Goal: Task Accomplishment & Management: Manage account settings

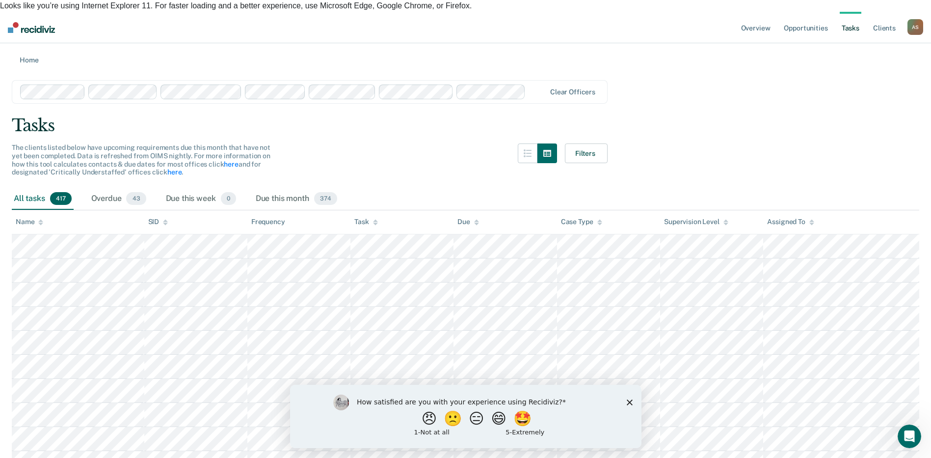
click at [535, 86] on div at bounding box center [538, 91] width 16 height 11
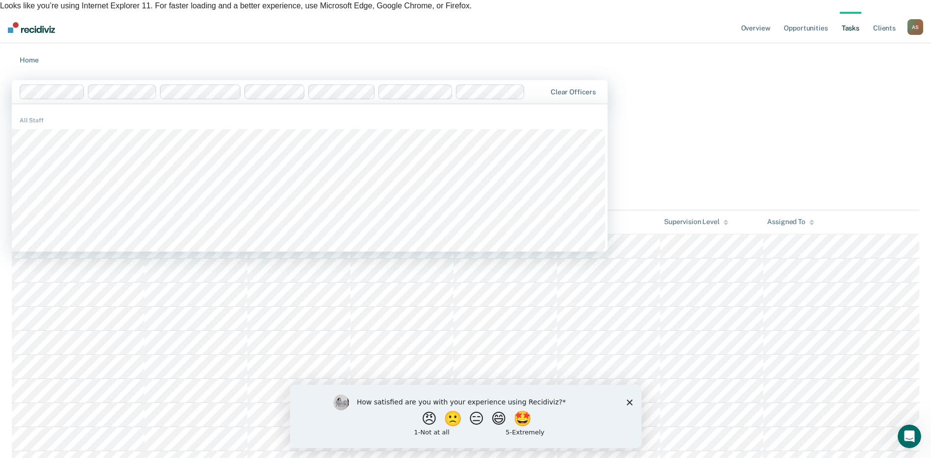
type input "b"
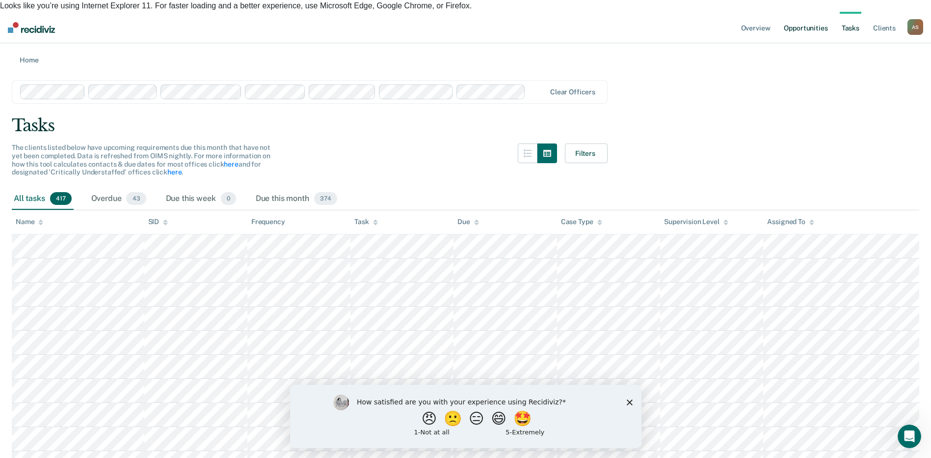
click at [795, 14] on link "Opportunities" at bounding box center [806, 27] width 48 height 31
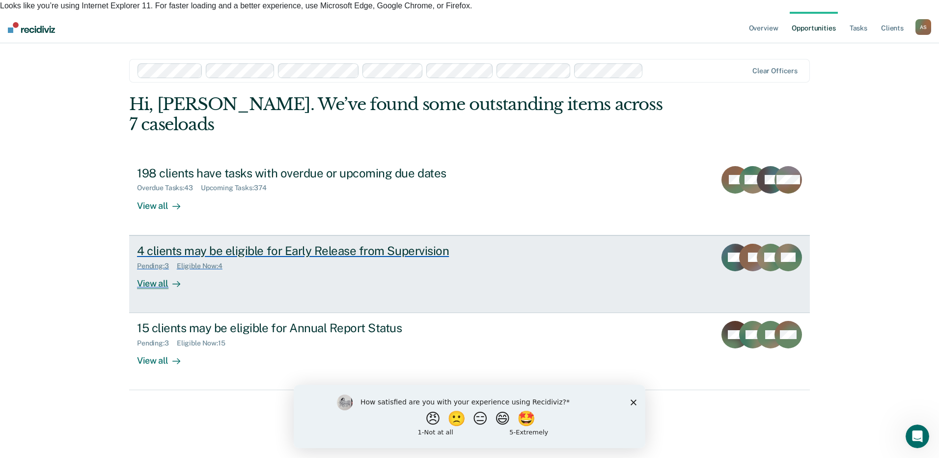
click at [162, 270] on div "View all" at bounding box center [164, 279] width 55 height 19
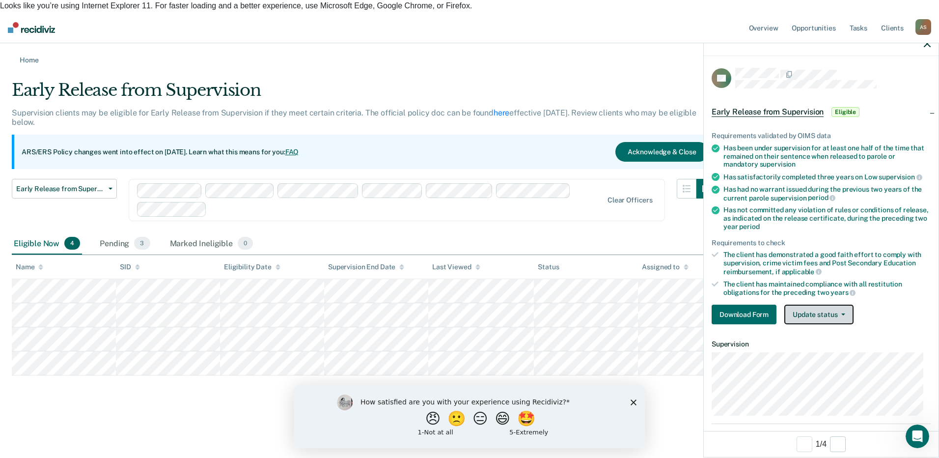
click at [816, 316] on button "Update status" at bounding box center [818, 314] width 69 height 20
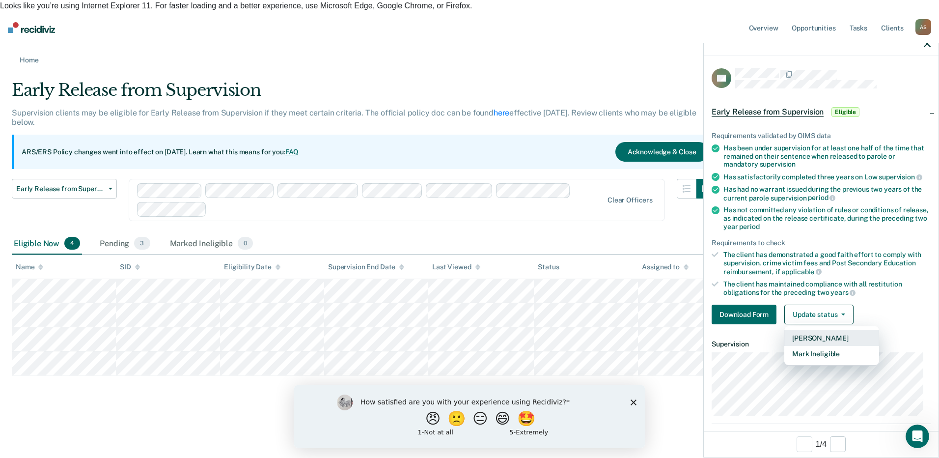
click at [822, 336] on button "Mark Pending" at bounding box center [831, 338] width 95 height 16
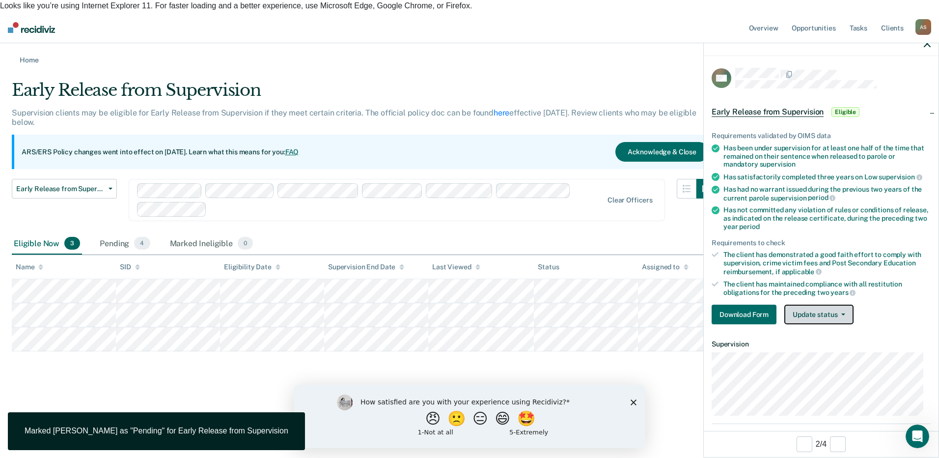
click at [821, 312] on button "Update status" at bounding box center [818, 314] width 69 height 20
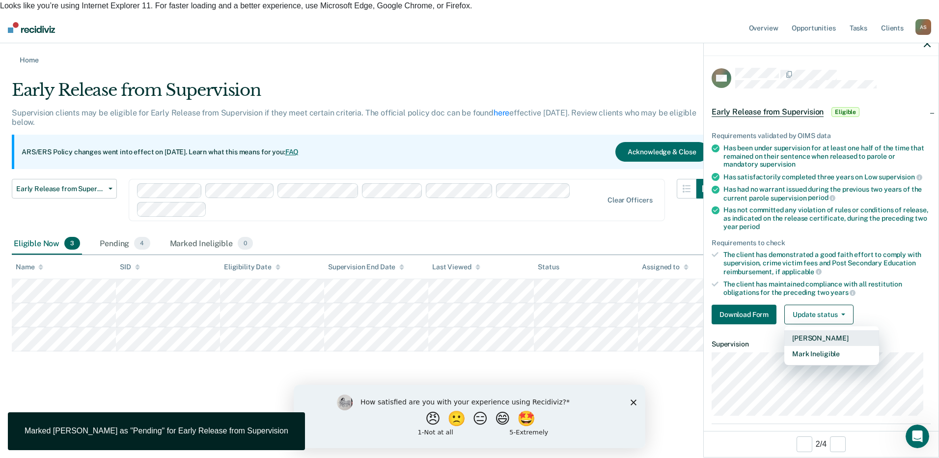
click at [816, 335] on button "Mark Pending" at bounding box center [831, 338] width 95 height 16
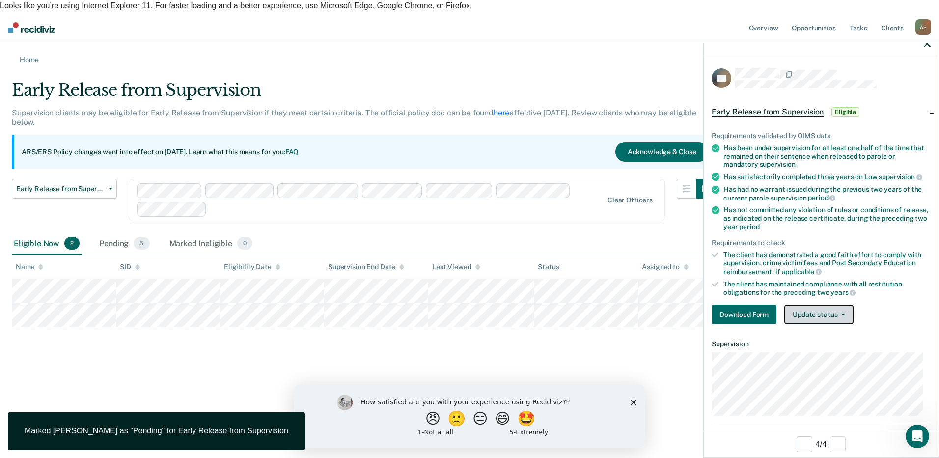
click at [808, 315] on button "Update status" at bounding box center [818, 314] width 69 height 20
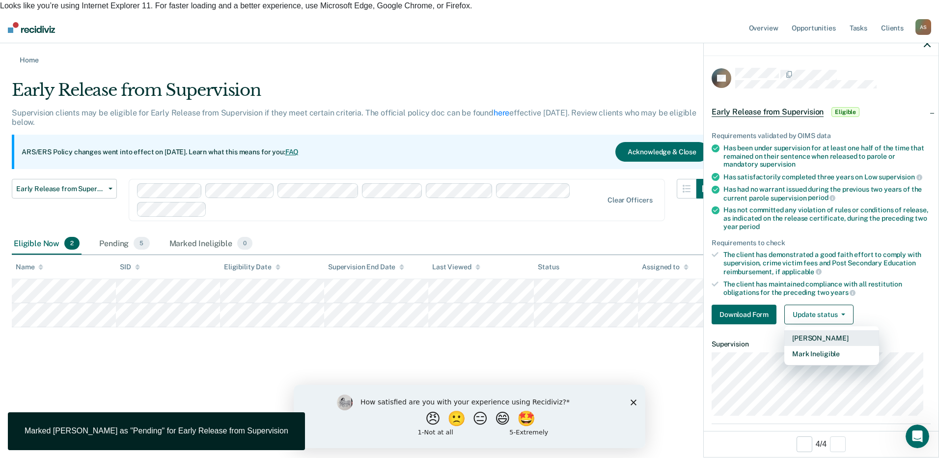
click at [809, 335] on button "Mark Pending" at bounding box center [831, 338] width 95 height 16
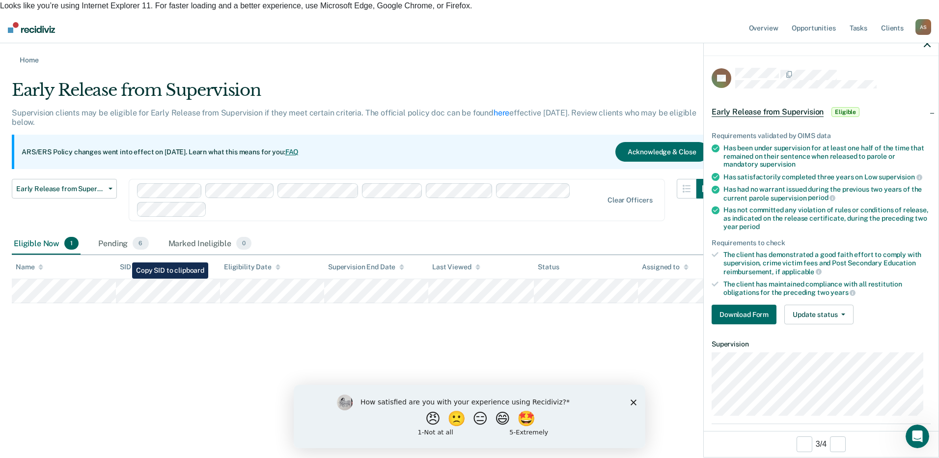
drag, startPoint x: 108, startPoint y: 291, endPoint x: 155, endPoint y: 351, distance: 75.9
click at [156, 303] on div "Early Release from Supervision Supervision clients may be eligible for Early Re…" at bounding box center [469, 191] width 915 height 223
click at [38, 55] on link "Home" at bounding box center [469, 59] width 915 height 9
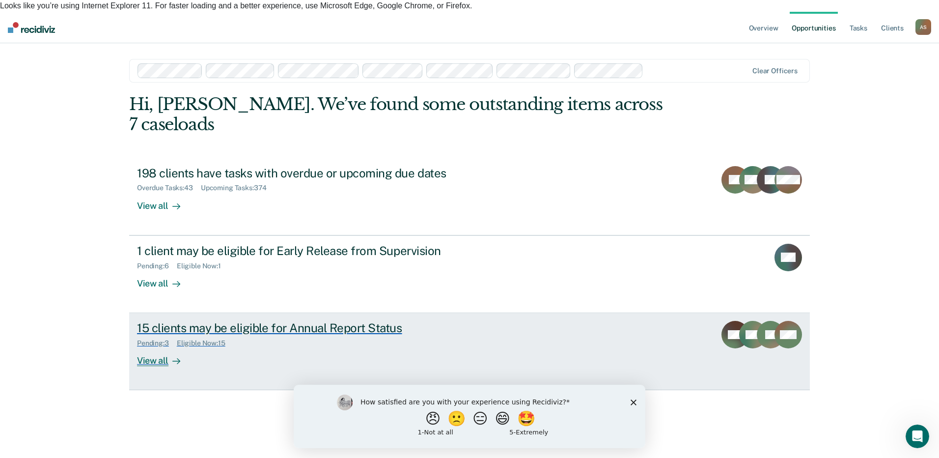
click at [153, 347] on div "View all" at bounding box center [164, 356] width 55 height 19
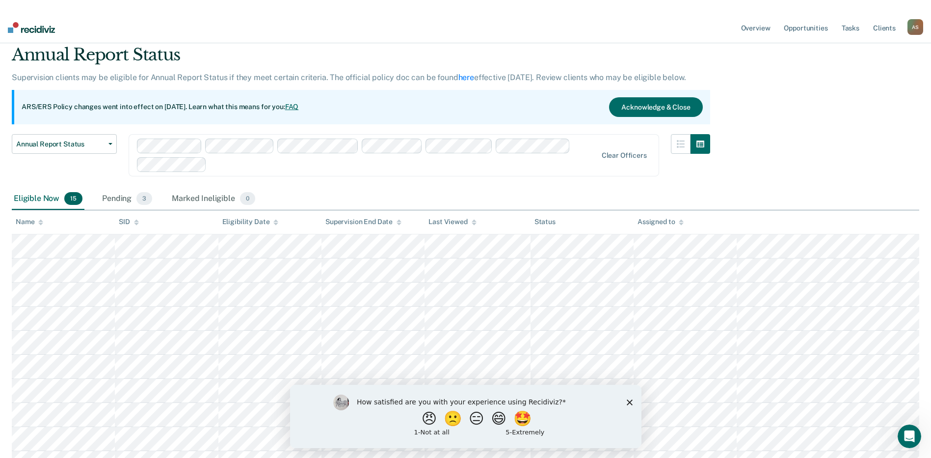
scroll to position [34, 0]
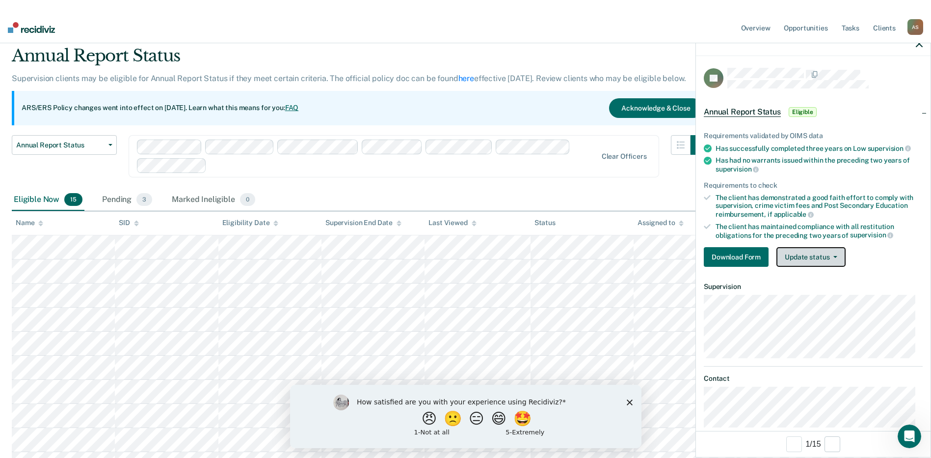
click at [812, 262] on button "Update status" at bounding box center [811, 257] width 69 height 20
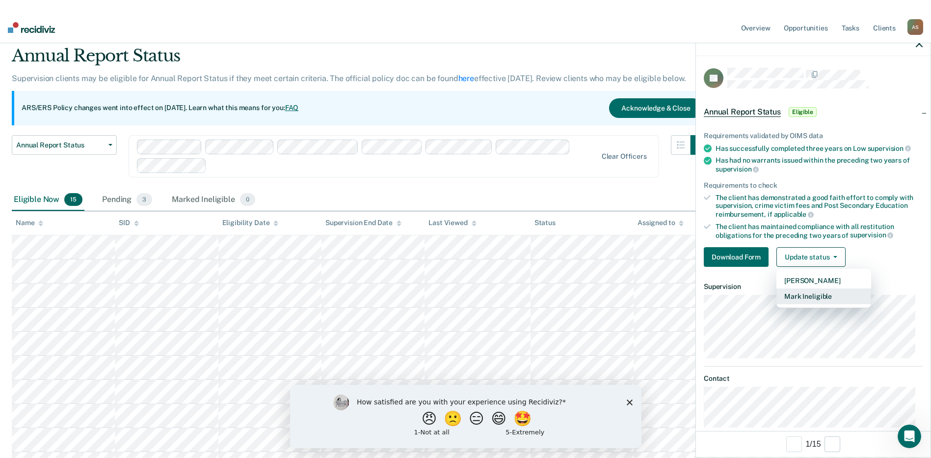
click at [811, 297] on button "Mark Ineligible" at bounding box center [824, 296] width 95 height 16
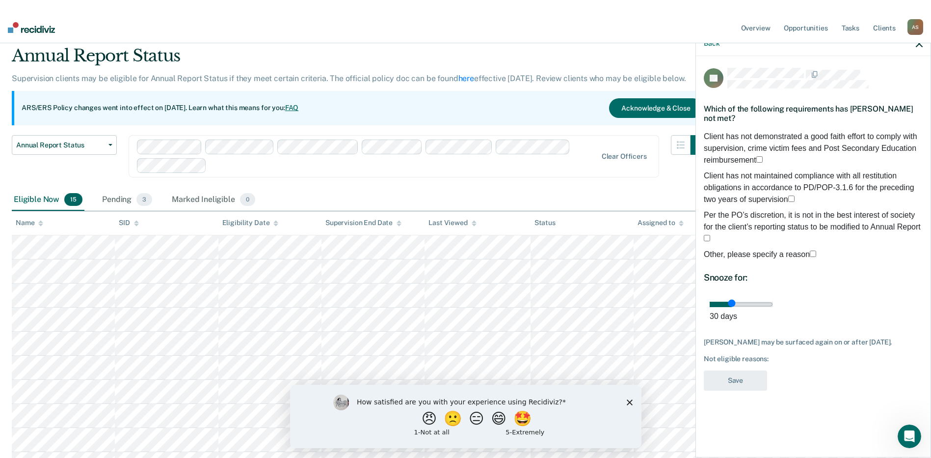
click at [763, 156] on span at bounding box center [763, 160] width 0 height 8
click at [757, 156] on input "Client has not demonstrated a good faith effort to comply with supervision, cri…" at bounding box center [760, 159] width 6 height 6
drag, startPoint x: 777, startPoint y: 296, endPoint x: 926, endPoint y: 295, distance: 149.7
type input "90"
click at [773, 301] on input "range" at bounding box center [741, 303] width 63 height 5
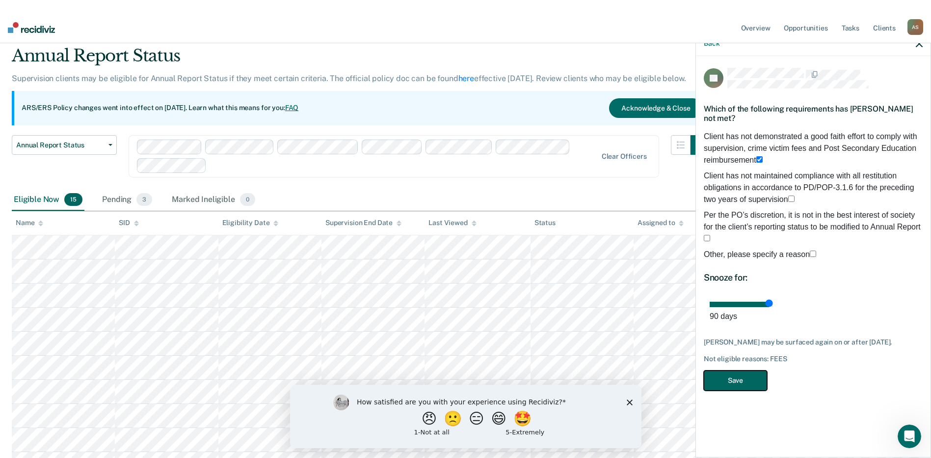
click at [735, 370] on button "Save" at bounding box center [735, 380] width 63 height 20
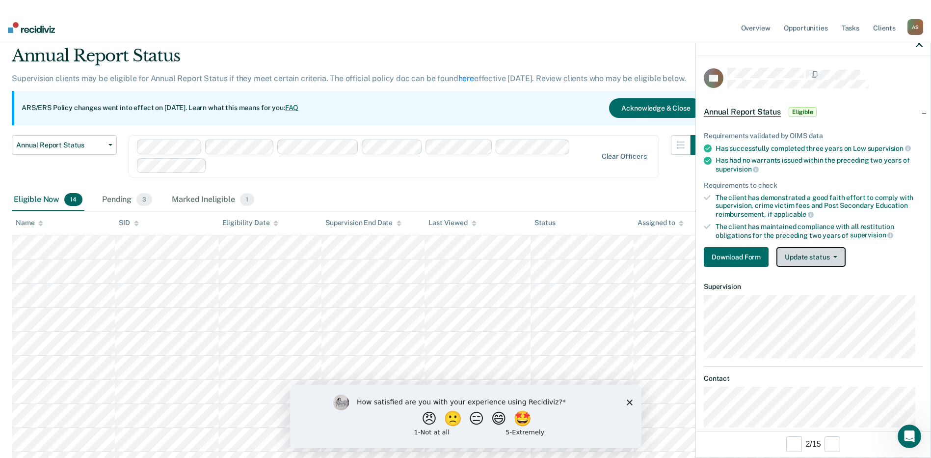
click at [829, 257] on button "Update status" at bounding box center [811, 257] width 69 height 20
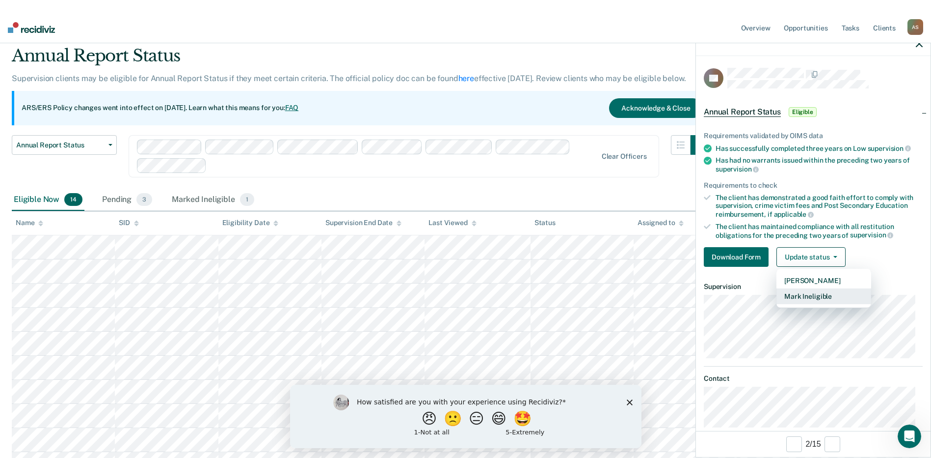
click at [816, 293] on button "Mark Ineligible" at bounding box center [824, 296] width 95 height 16
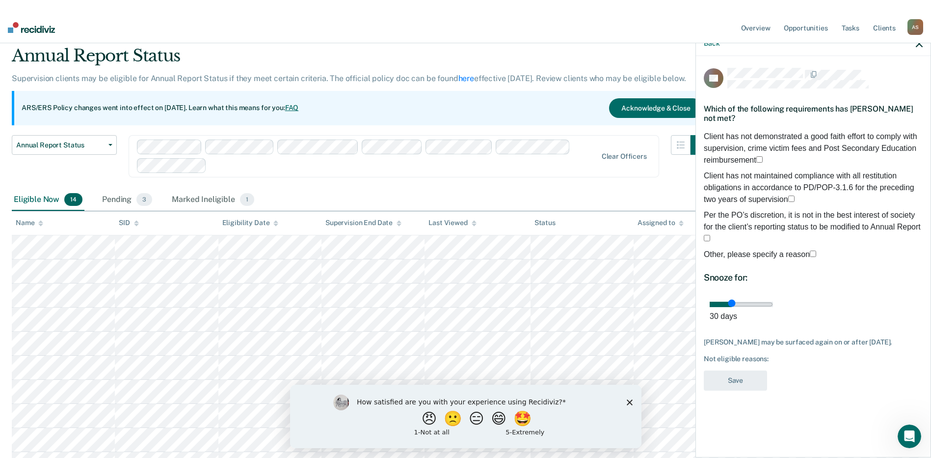
click at [816, 250] on span at bounding box center [816, 254] width 0 height 8
click at [810, 250] on input "Other, please specify a reason" at bounding box center [813, 253] width 6 height 6
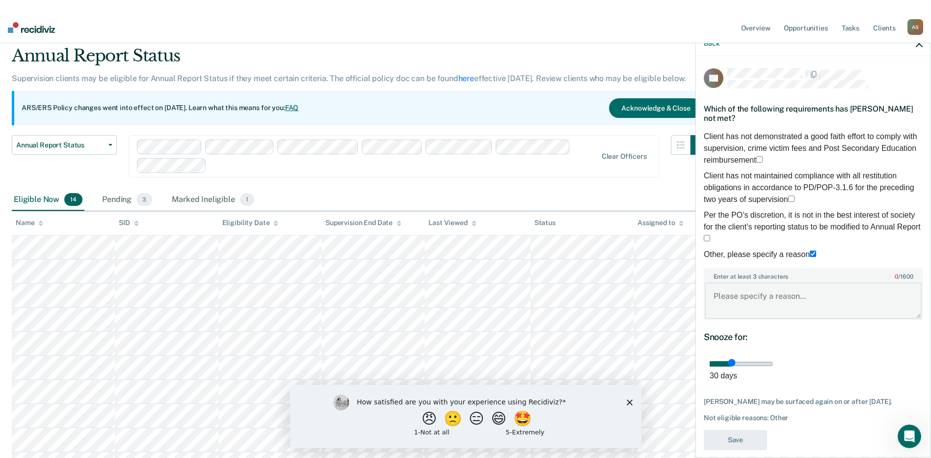
click at [733, 296] on textarea "Enter at least 3 characters 0 / 1600" at bounding box center [813, 300] width 217 height 36
type textarea "Positive drug testing within past two years"
drag, startPoint x: 776, startPoint y: 367, endPoint x: 907, endPoint y: 372, distance: 130.7
type input "90"
click at [773, 366] on input "range" at bounding box center [741, 363] width 63 height 5
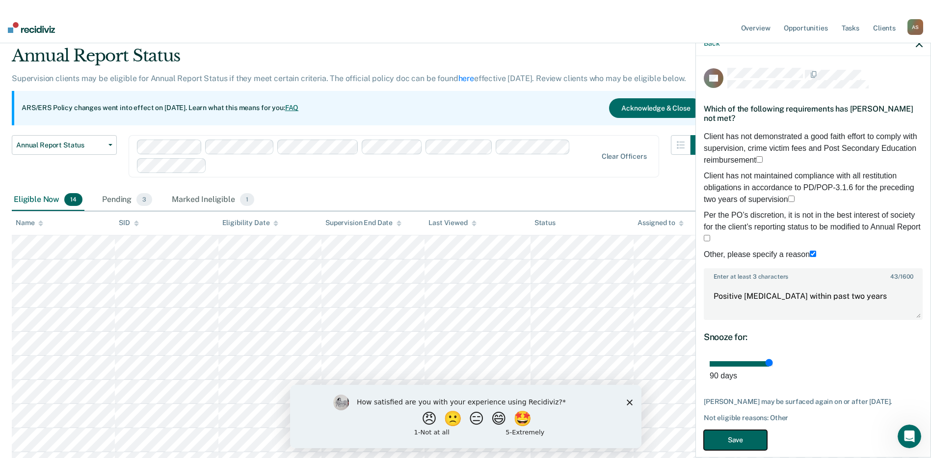
click at [740, 443] on button "Save" at bounding box center [735, 440] width 63 height 20
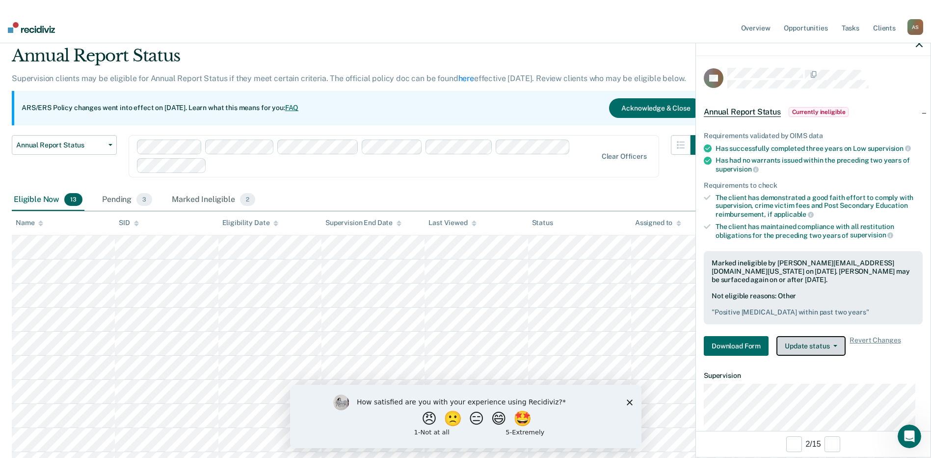
click at [799, 349] on button "Update status" at bounding box center [811, 346] width 69 height 20
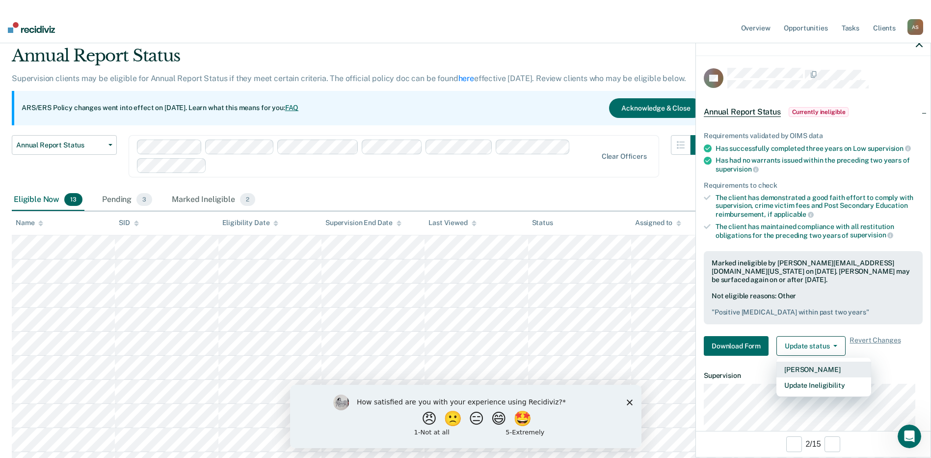
click at [801, 368] on button "Mark Pending" at bounding box center [824, 369] width 95 height 16
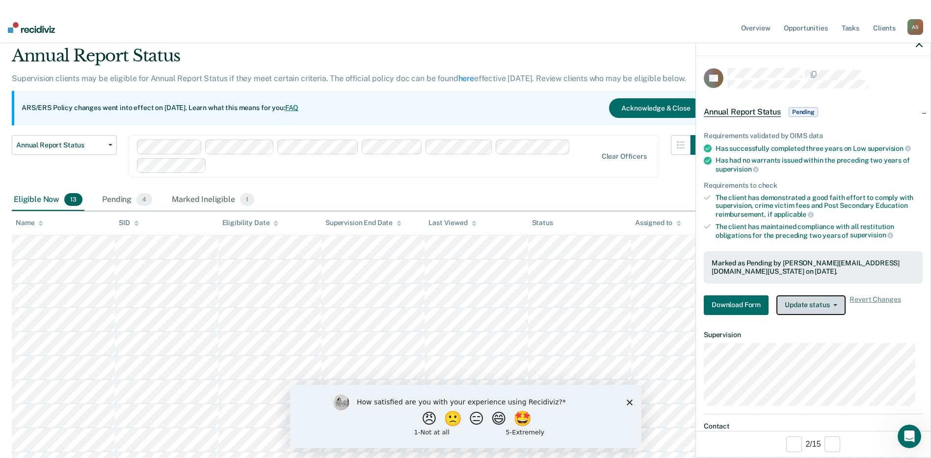
click at [834, 308] on button "Update status" at bounding box center [811, 305] width 69 height 20
click at [831, 307] on button "Update status" at bounding box center [811, 305] width 69 height 20
drag, startPoint x: 831, startPoint y: 307, endPoint x: 818, endPoint y: 305, distance: 12.4
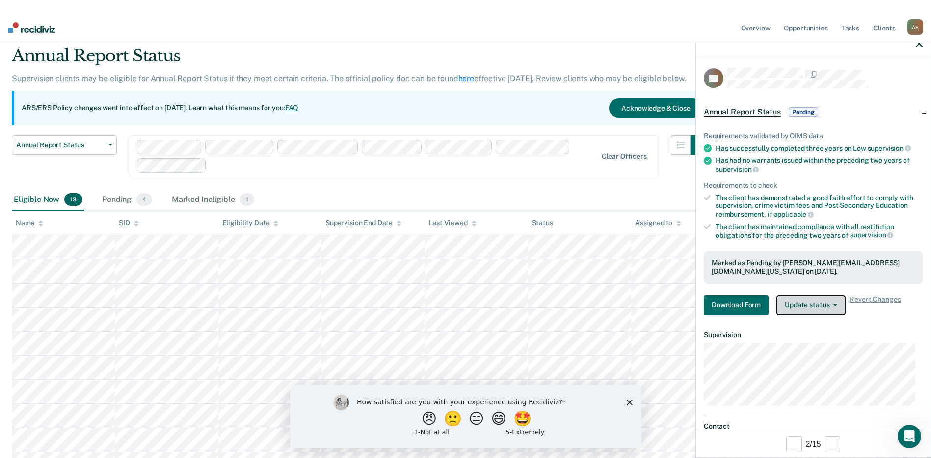
click at [818, 305] on button "Update status" at bounding box center [811, 305] width 69 height 20
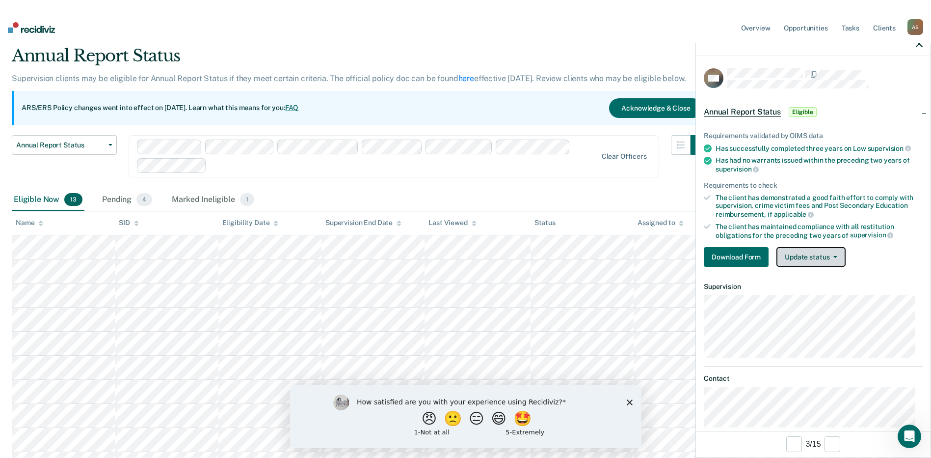
click at [831, 260] on button "Update status" at bounding box center [811, 257] width 69 height 20
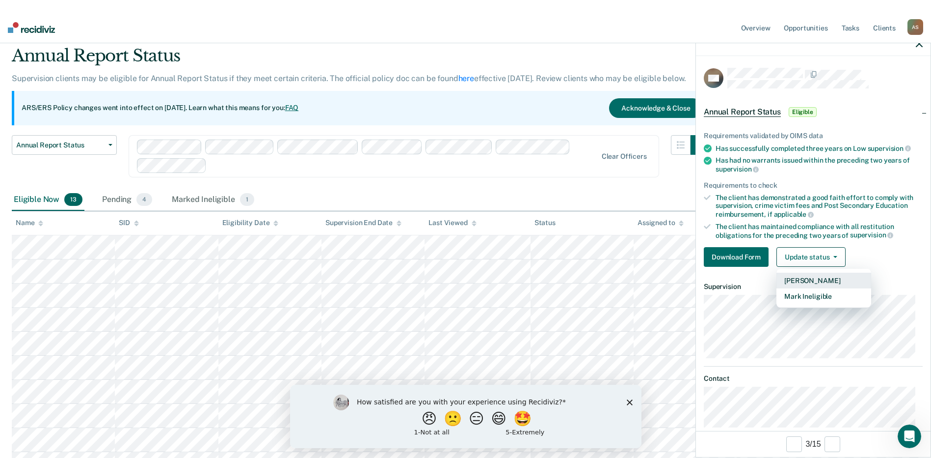
click at [814, 280] on button "Mark Pending" at bounding box center [824, 280] width 95 height 16
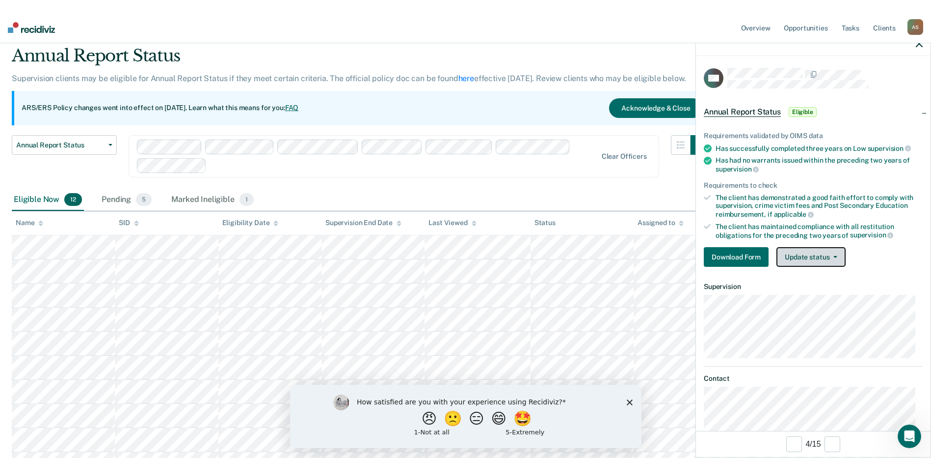
click at [802, 254] on button "Update status" at bounding box center [811, 257] width 69 height 20
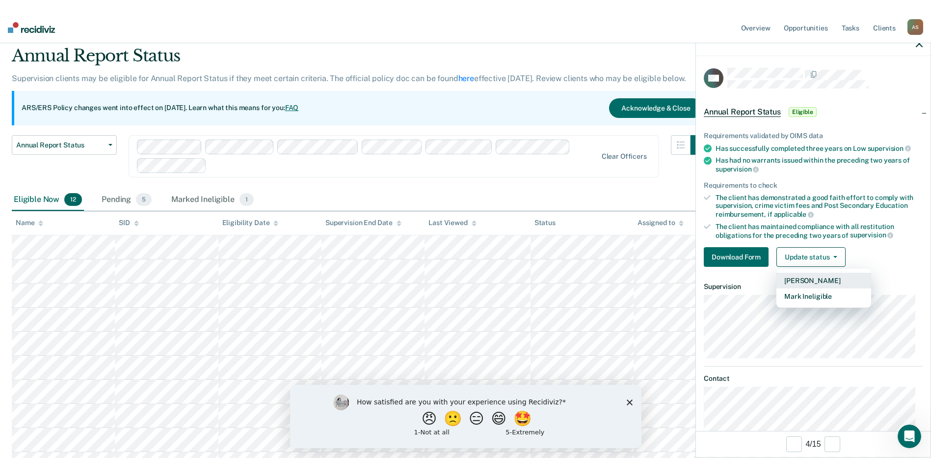
click at [807, 282] on button "Mark Pending" at bounding box center [824, 280] width 95 height 16
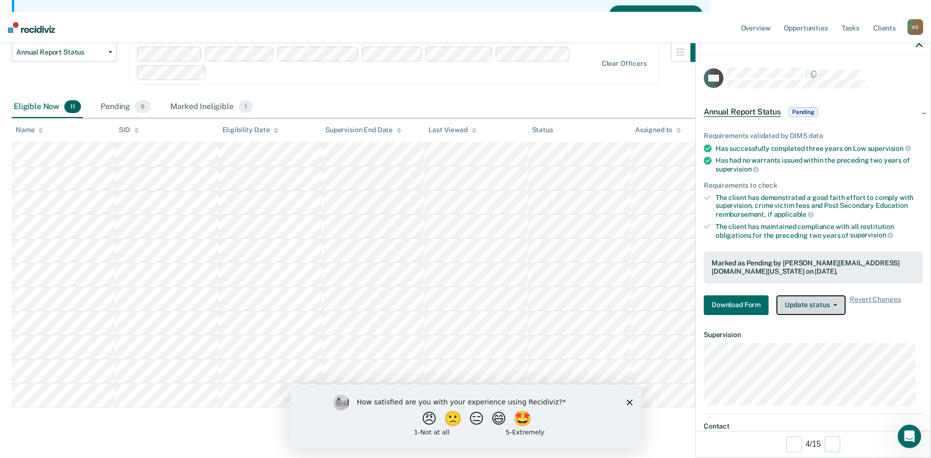
scroll to position [135, 0]
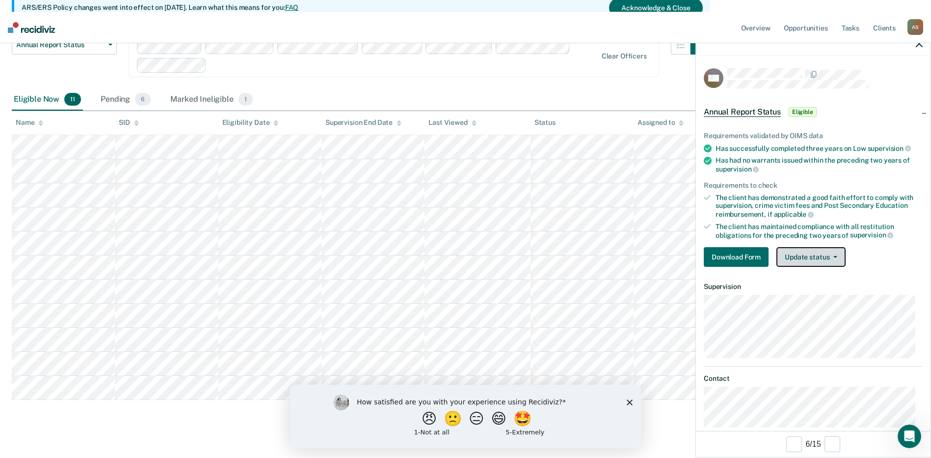
click at [821, 255] on button "Update status" at bounding box center [811, 257] width 69 height 20
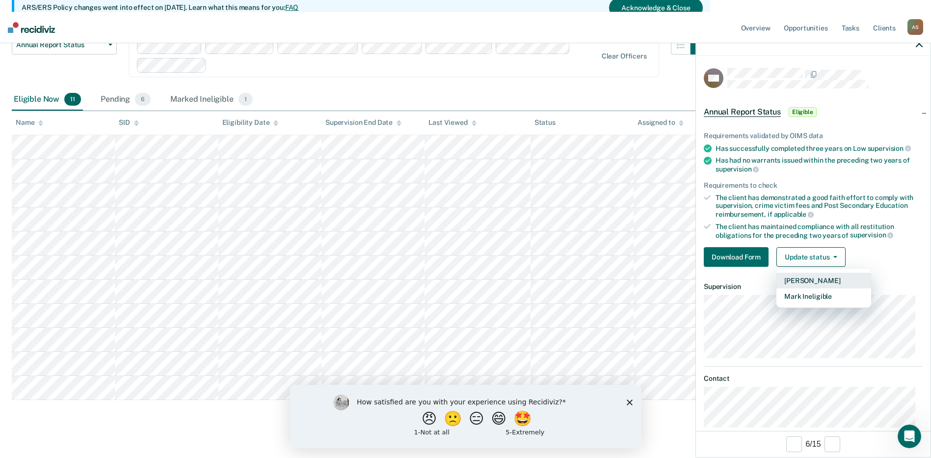
click at [821, 278] on button "Mark Pending" at bounding box center [824, 280] width 95 height 16
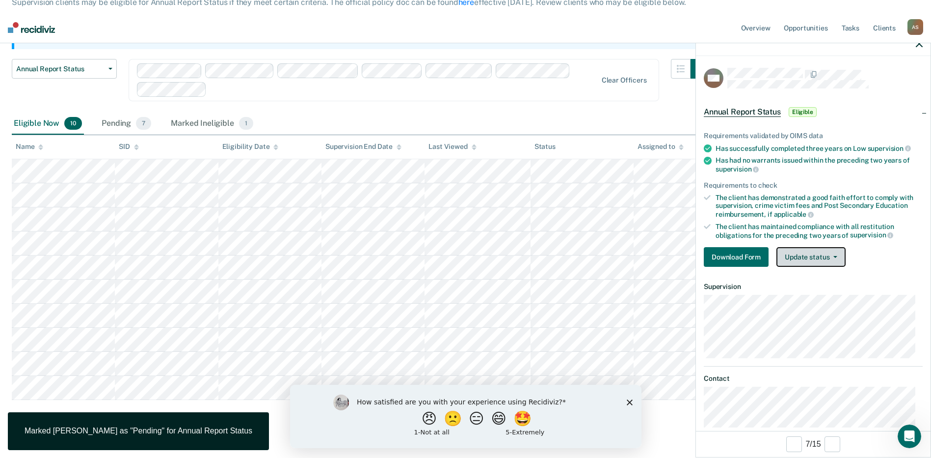
click at [814, 262] on button "Update status" at bounding box center [811, 257] width 69 height 20
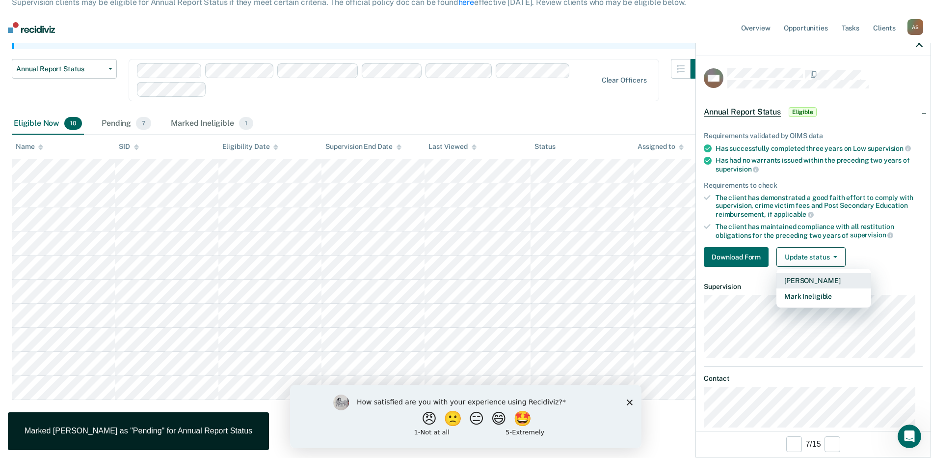
click at [818, 278] on button "Mark Pending" at bounding box center [824, 280] width 95 height 16
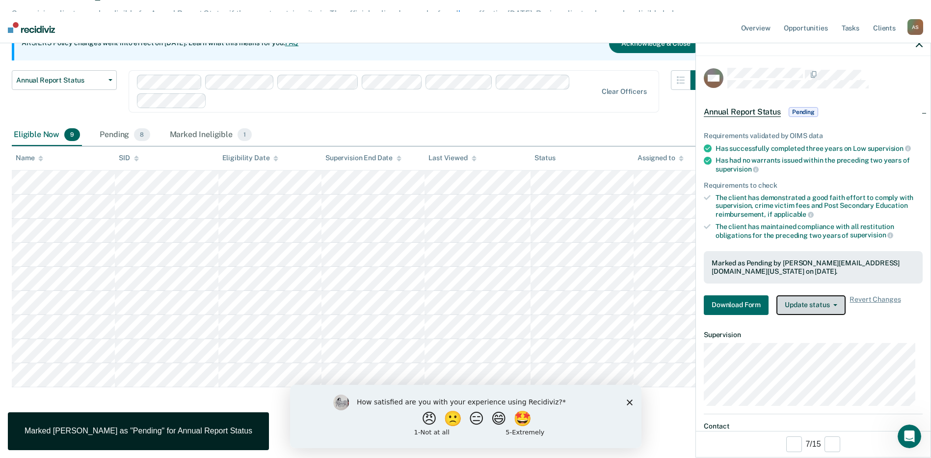
scroll to position [86, 0]
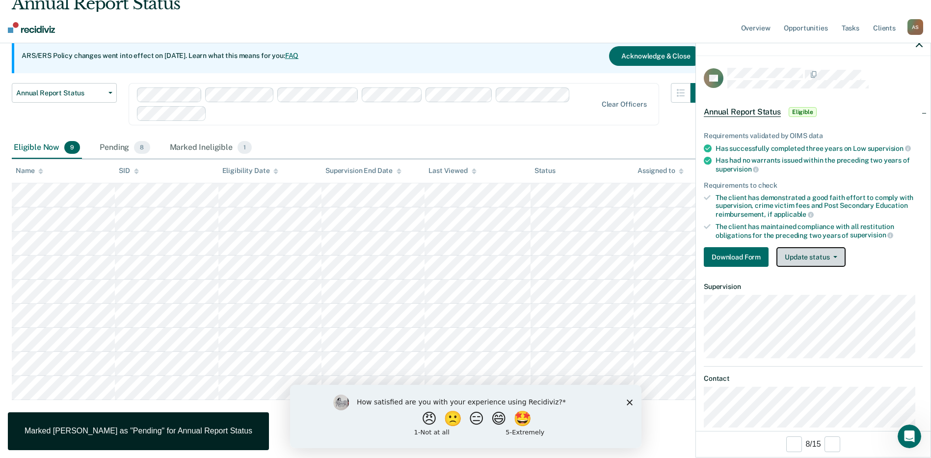
click at [814, 264] on button "Update status" at bounding box center [811, 257] width 69 height 20
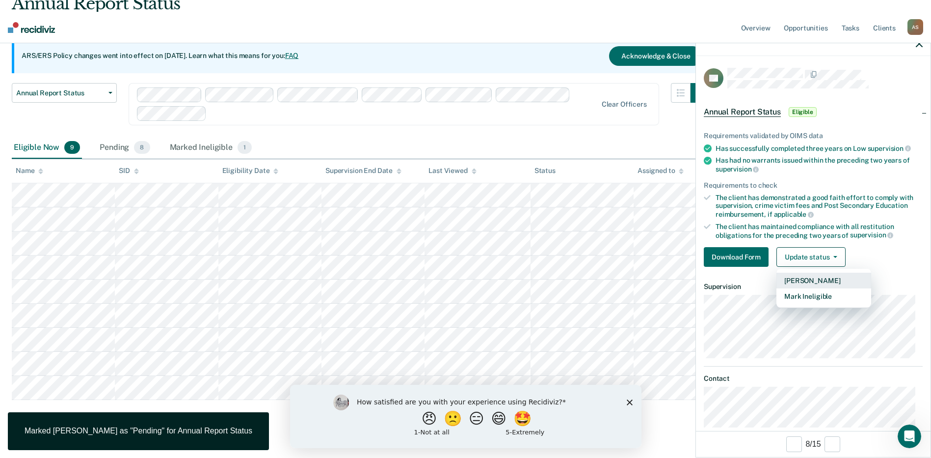
click at [814, 282] on button "Mark Pending" at bounding box center [824, 280] width 95 height 16
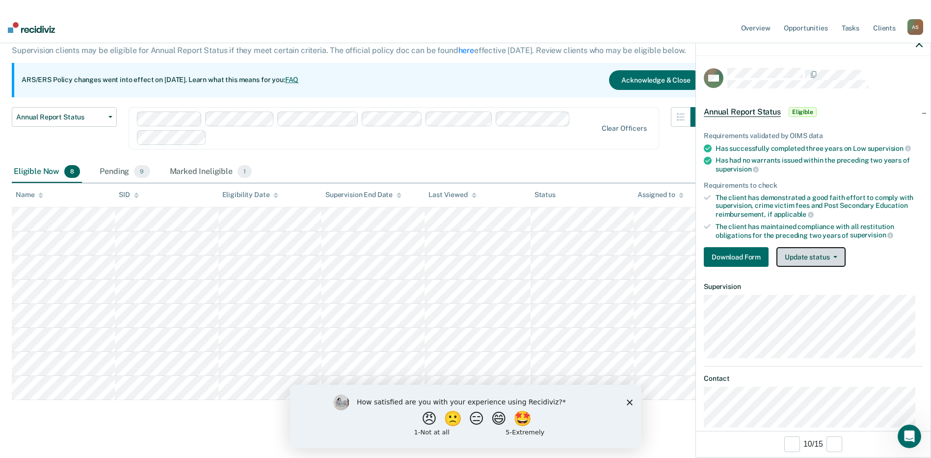
click at [800, 257] on button "Update status" at bounding box center [811, 257] width 69 height 20
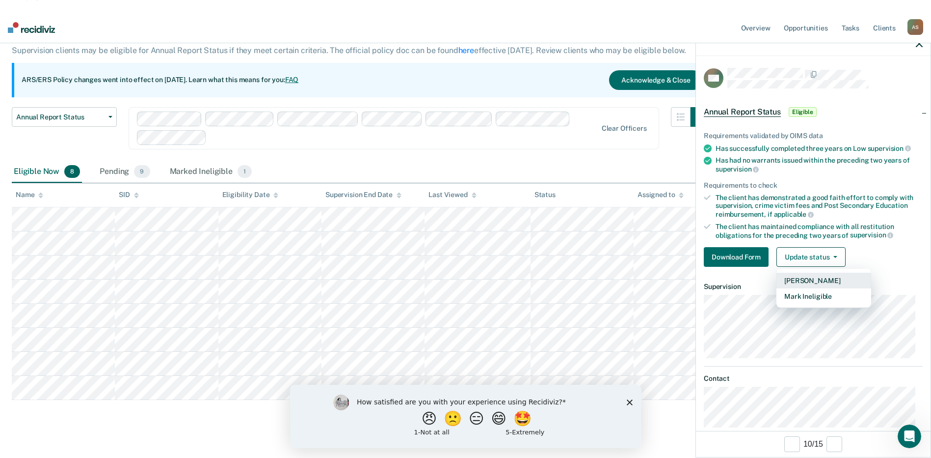
click at [806, 278] on button "Mark Pending" at bounding box center [824, 280] width 95 height 16
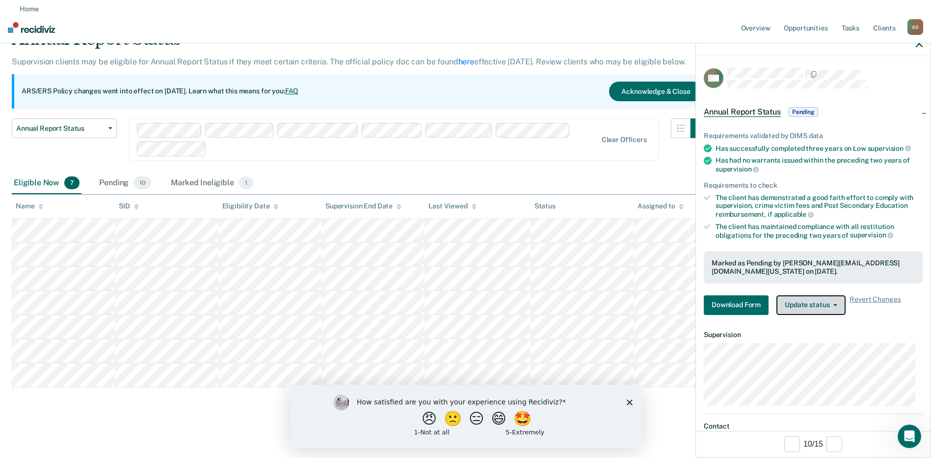
scroll to position [38, 0]
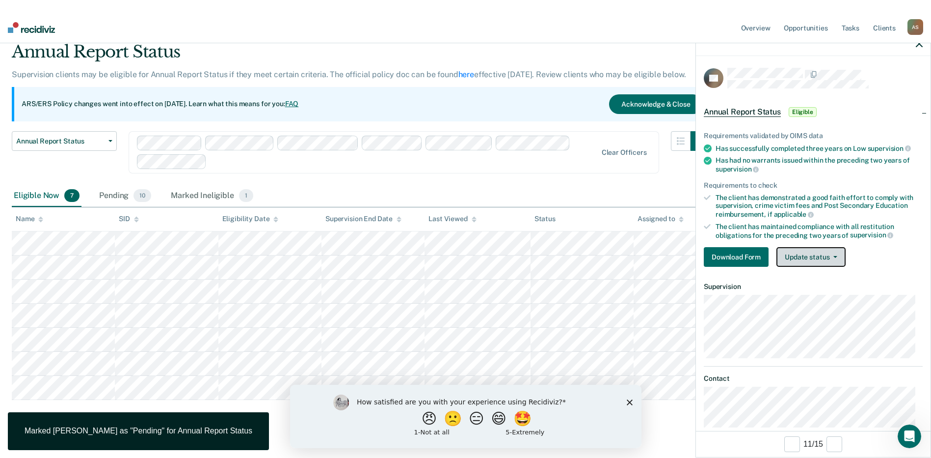
click at [811, 260] on button "Update status" at bounding box center [811, 257] width 69 height 20
click at [809, 260] on button "Update status" at bounding box center [811, 257] width 69 height 20
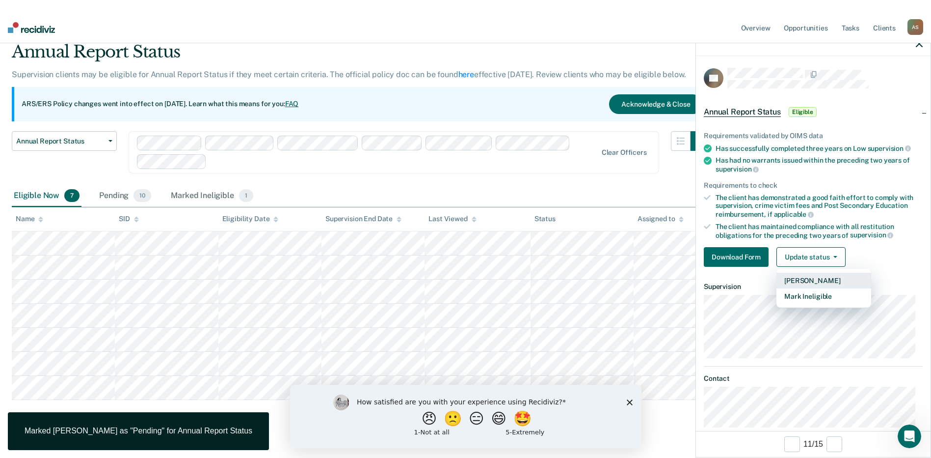
click at [806, 277] on button "Mark Pending" at bounding box center [824, 280] width 95 height 16
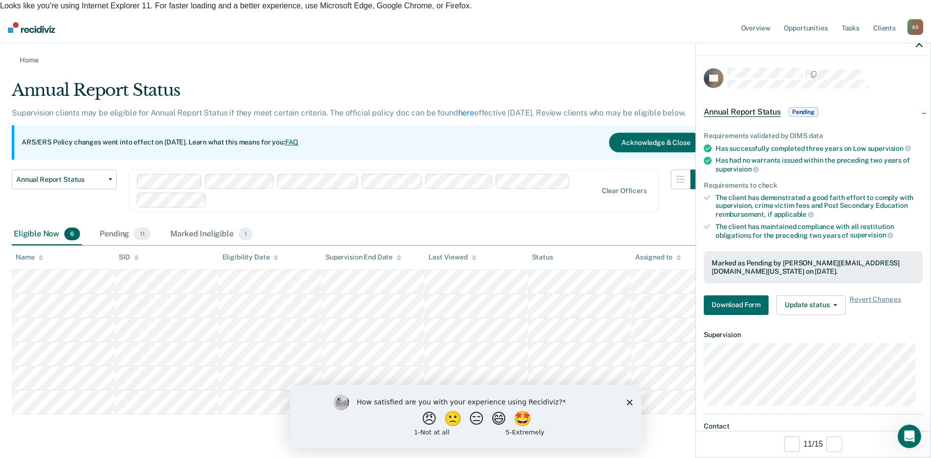
scroll to position [14, 0]
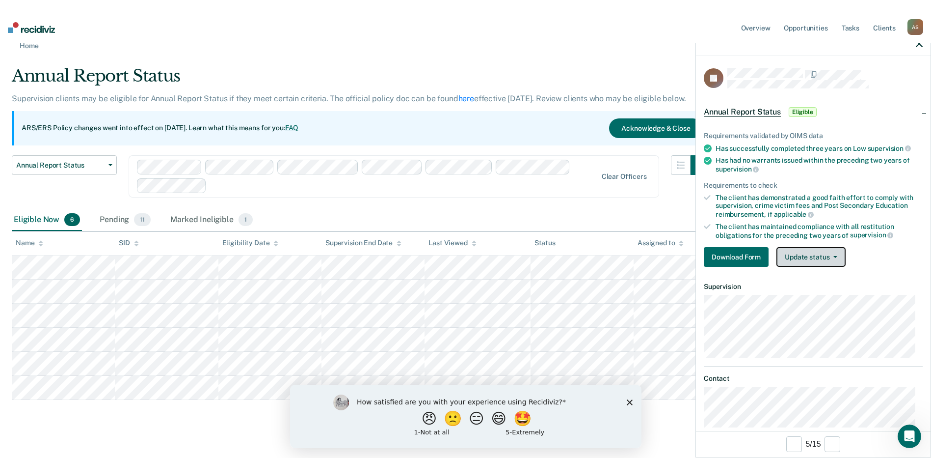
click at [820, 258] on button "Update status" at bounding box center [811, 257] width 69 height 20
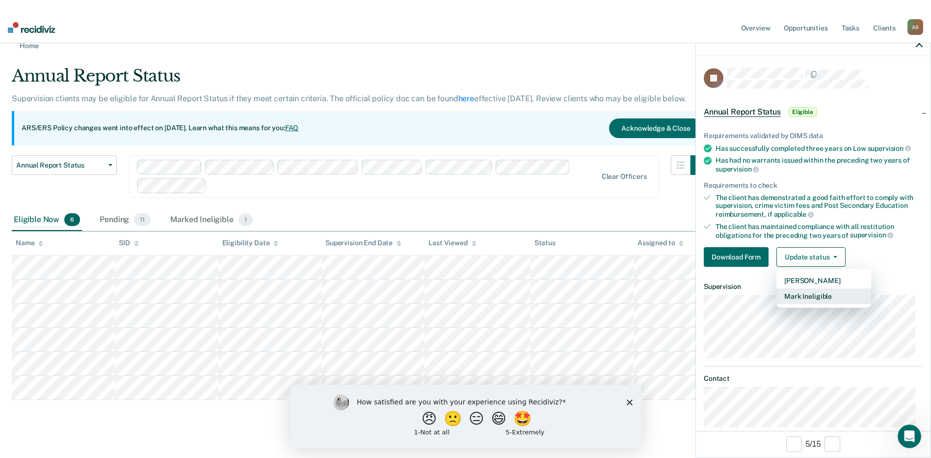
click at [825, 297] on button "Mark Ineligible" at bounding box center [824, 296] width 95 height 16
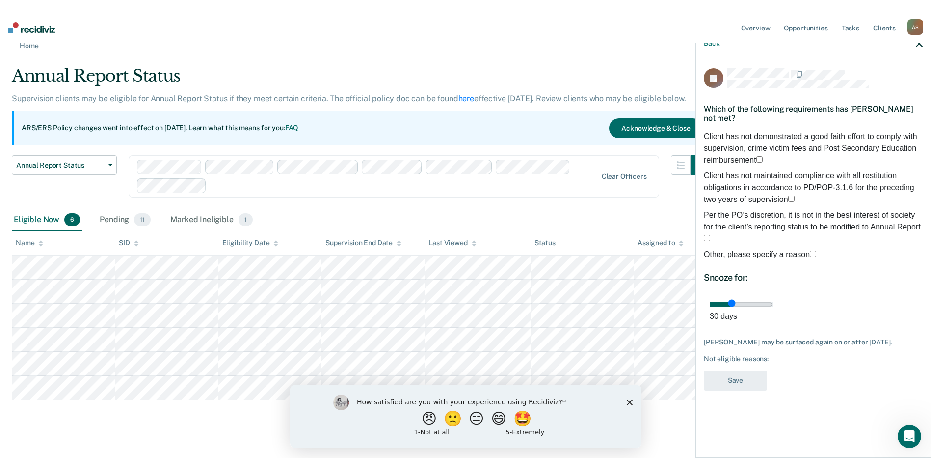
click at [763, 156] on span at bounding box center [763, 160] width 0 height 8
click at [757, 156] on input "Client has not demonstrated a good faith effort to comply with supervision, cri…" at bounding box center [760, 159] width 6 height 6
drag, startPoint x: 775, startPoint y: 298, endPoint x: 919, endPoint y: 300, distance: 143.9
type input "90"
click at [773, 301] on input "range" at bounding box center [741, 303] width 63 height 5
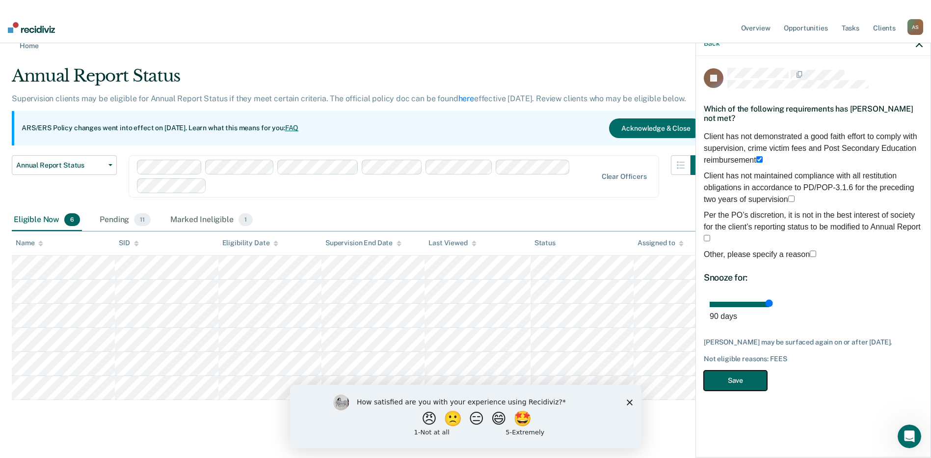
click at [733, 370] on button "Save" at bounding box center [735, 380] width 63 height 20
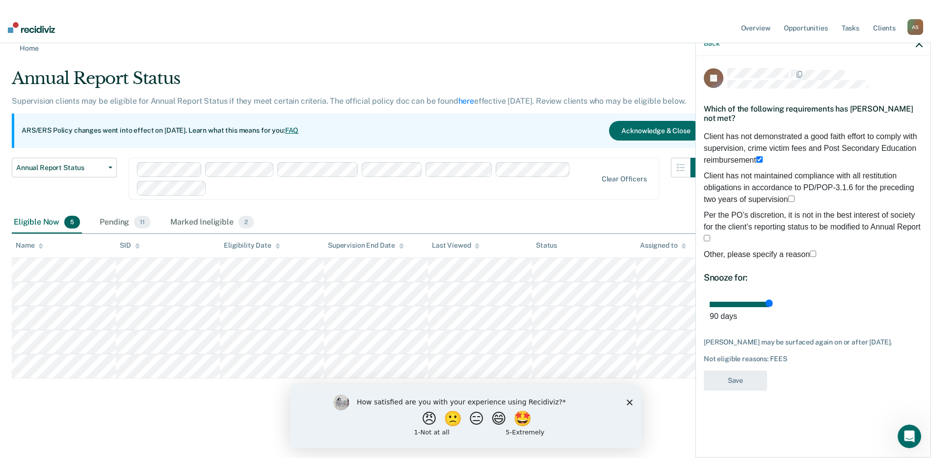
scroll to position [0, 0]
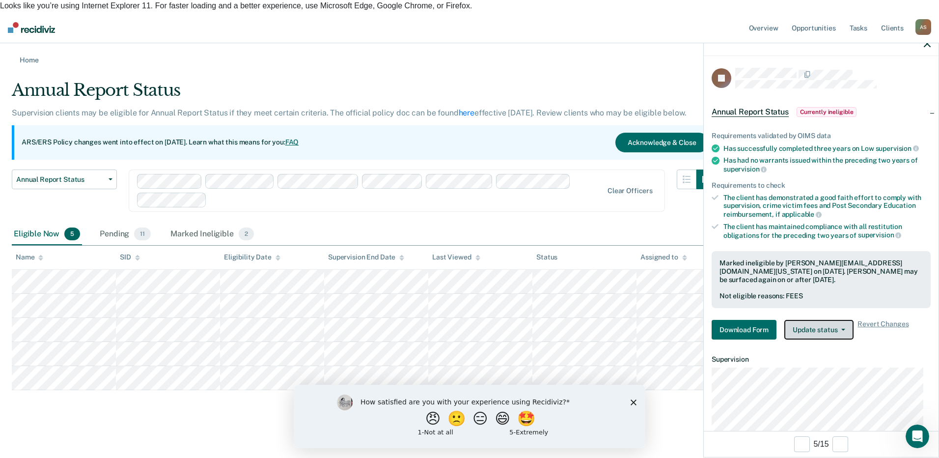
click at [821, 330] on button "Update status" at bounding box center [818, 330] width 69 height 20
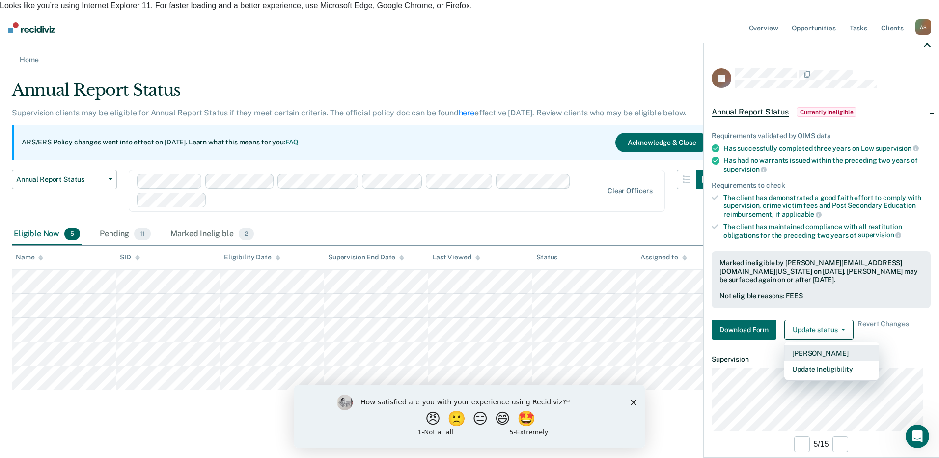
click at [826, 353] on button "Mark Pending" at bounding box center [831, 353] width 95 height 16
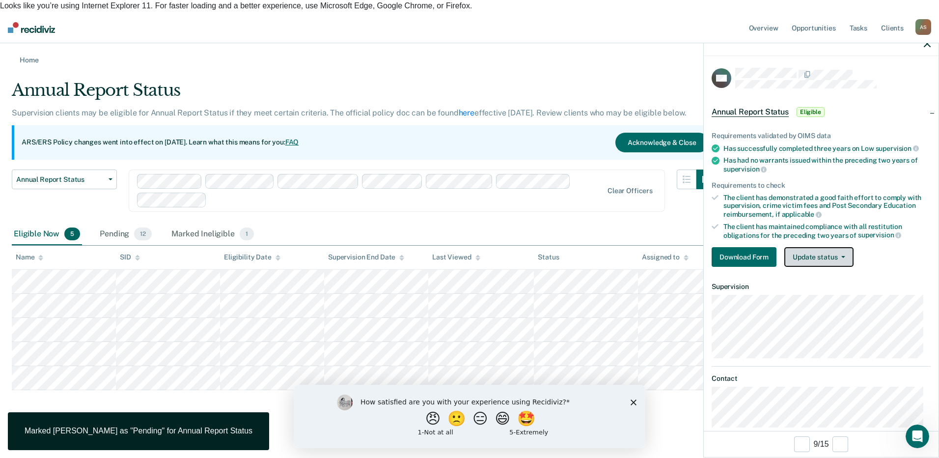
click at [815, 259] on button "Update status" at bounding box center [818, 257] width 69 height 20
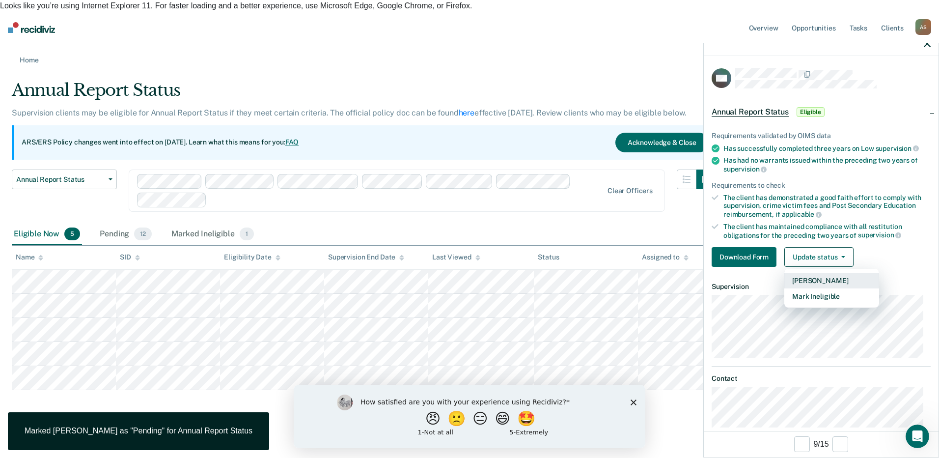
click at [824, 278] on button "Mark Pending" at bounding box center [831, 280] width 95 height 16
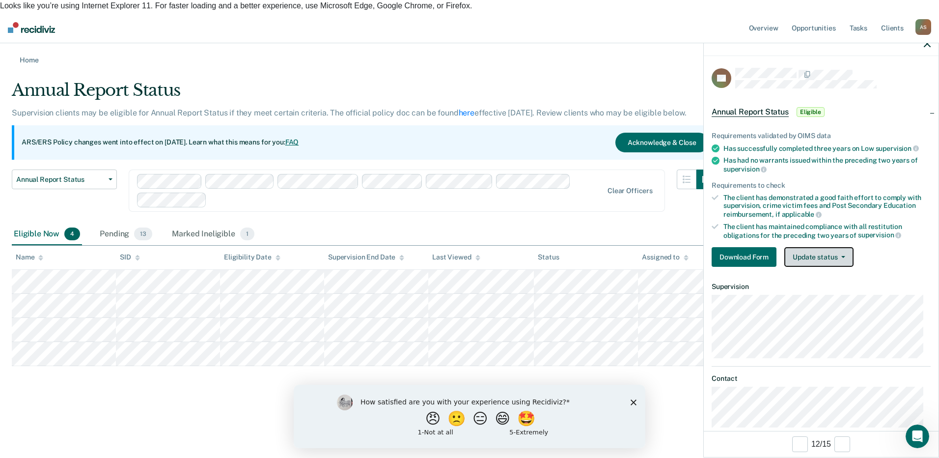
click at [828, 259] on button "Update status" at bounding box center [818, 257] width 69 height 20
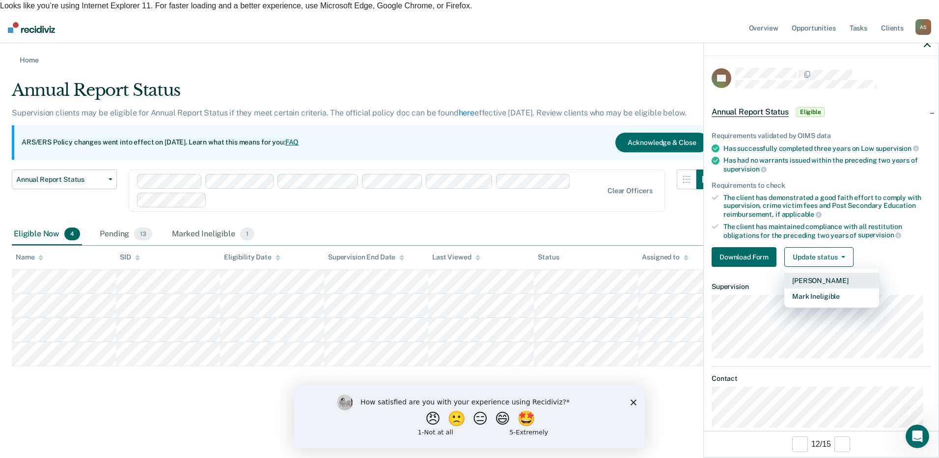
click at [824, 280] on button "Mark Pending" at bounding box center [831, 280] width 95 height 16
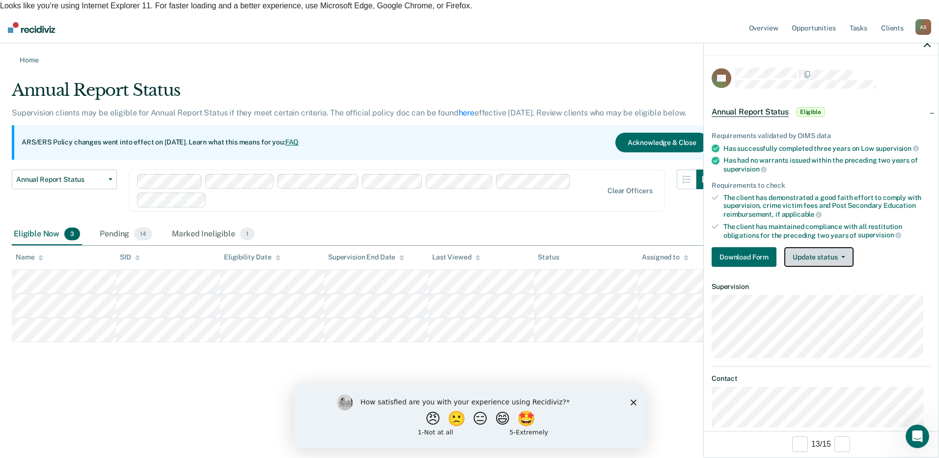
click at [819, 254] on button "Update status" at bounding box center [818, 257] width 69 height 20
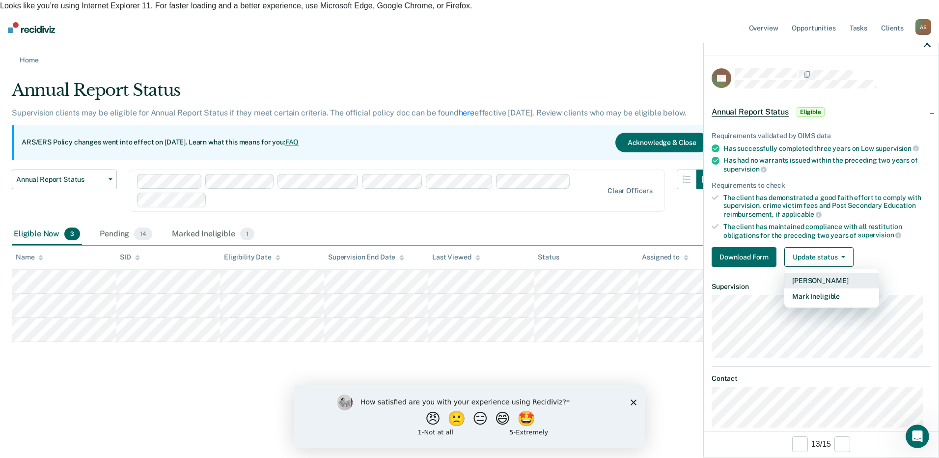
click at [829, 281] on button "Mark Pending" at bounding box center [831, 280] width 95 height 16
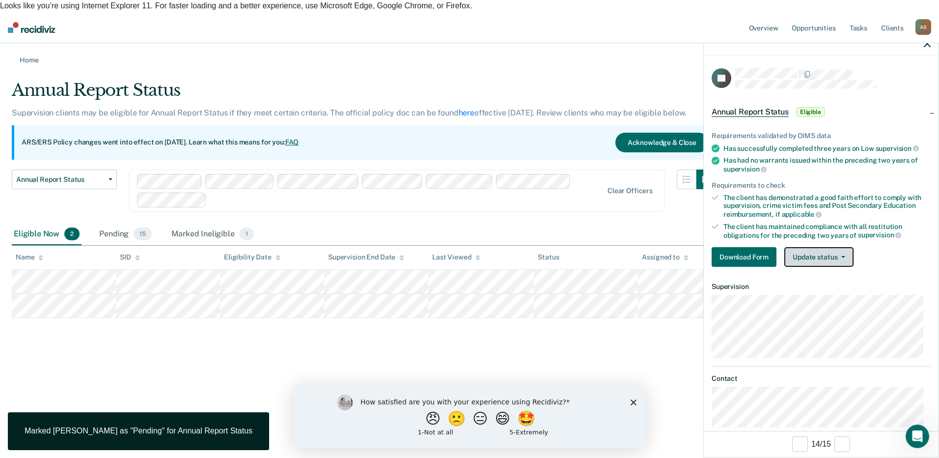
click at [807, 257] on button "Update status" at bounding box center [818, 257] width 69 height 20
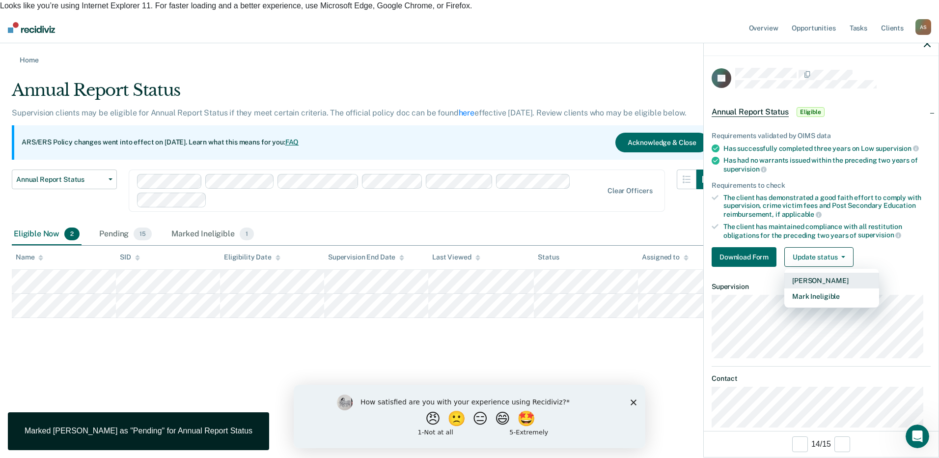
click at [820, 278] on button "Mark Pending" at bounding box center [831, 280] width 95 height 16
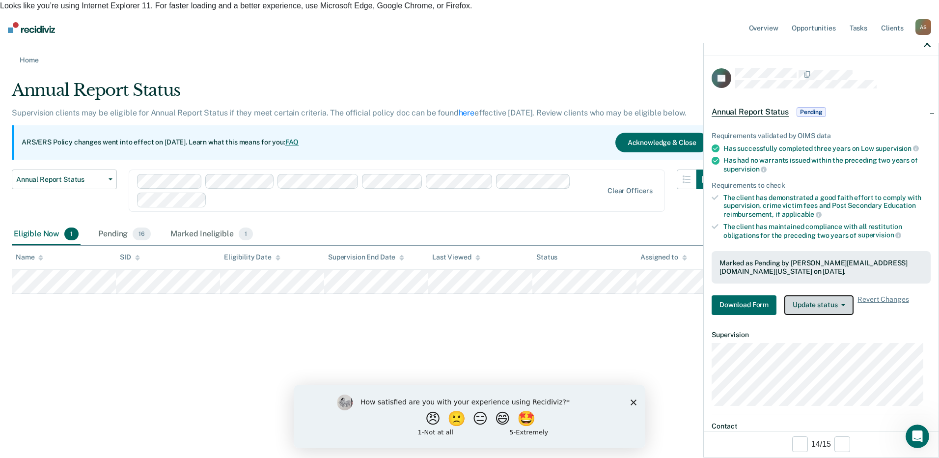
click at [816, 311] on button "Update status" at bounding box center [818, 305] width 69 height 20
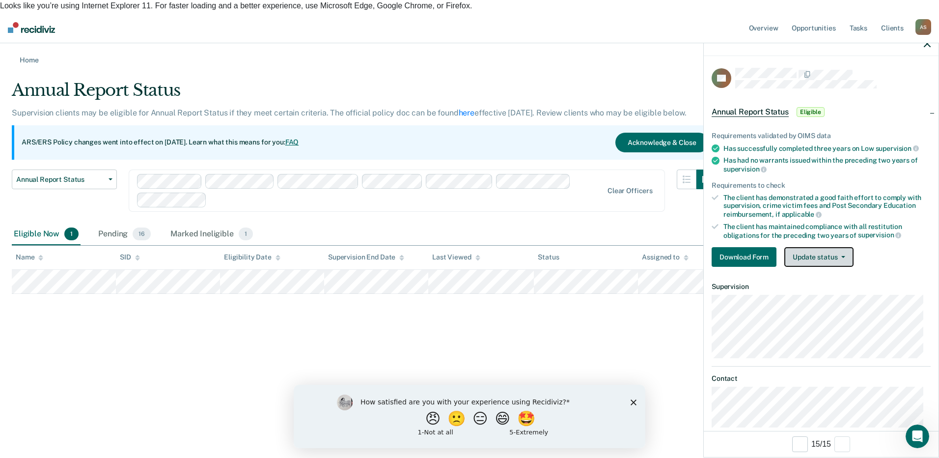
click at [795, 252] on button "Update status" at bounding box center [818, 257] width 69 height 20
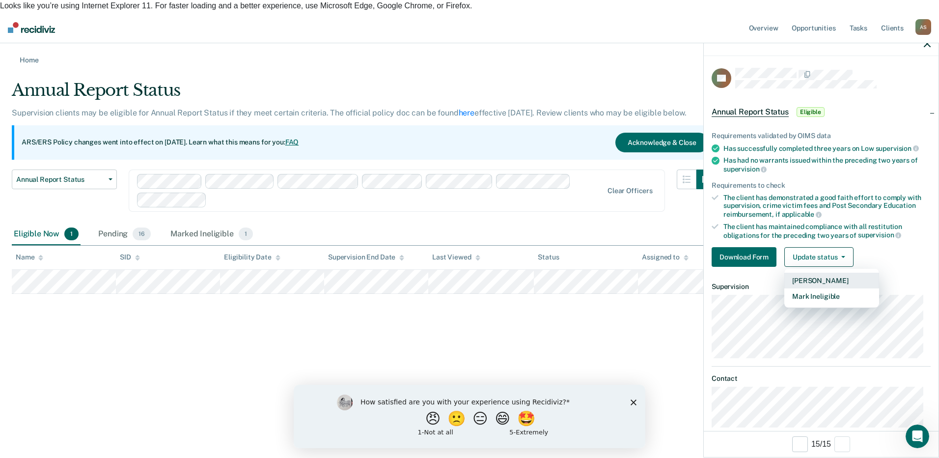
click at [819, 281] on button "Mark Pending" at bounding box center [831, 280] width 95 height 16
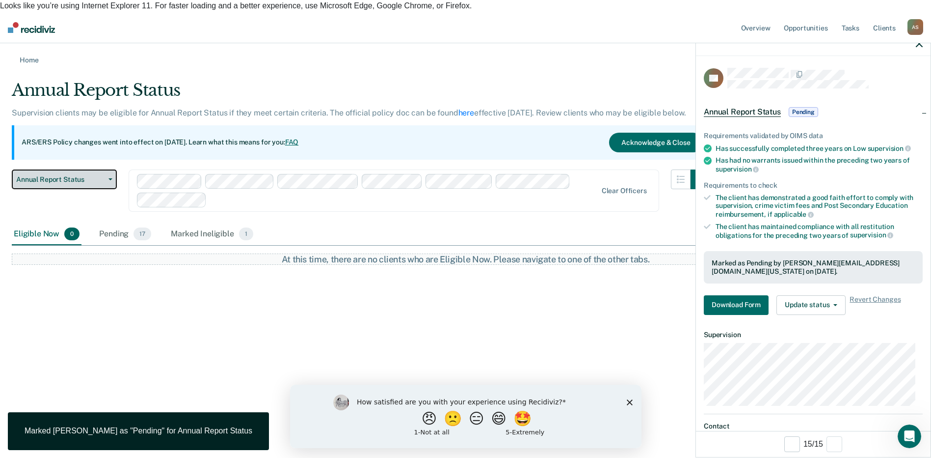
click at [88, 175] on span "Annual Report Status" at bounding box center [60, 179] width 88 height 8
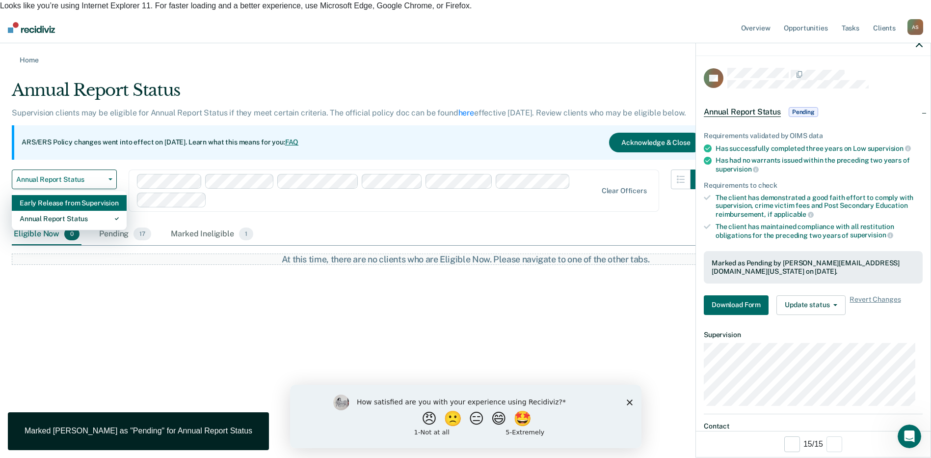
click at [84, 195] on div "Early Release from Supervision" at bounding box center [69, 203] width 99 height 16
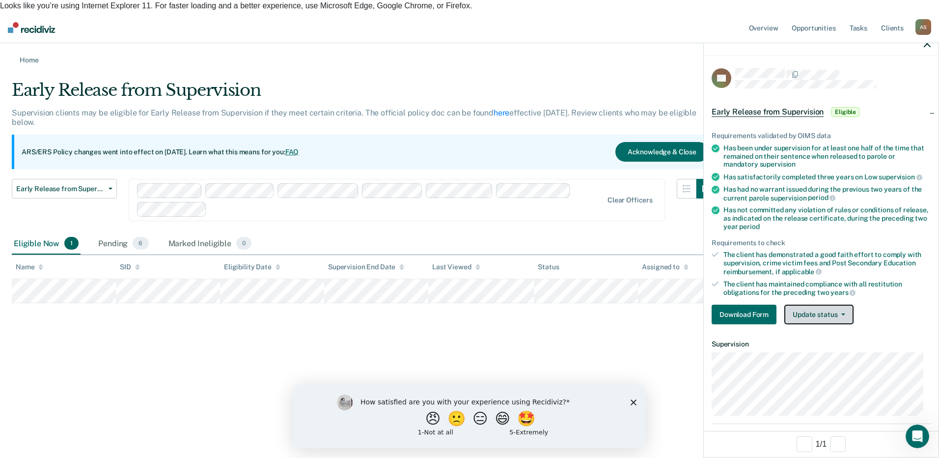
click at [835, 312] on button "Update status" at bounding box center [818, 314] width 69 height 20
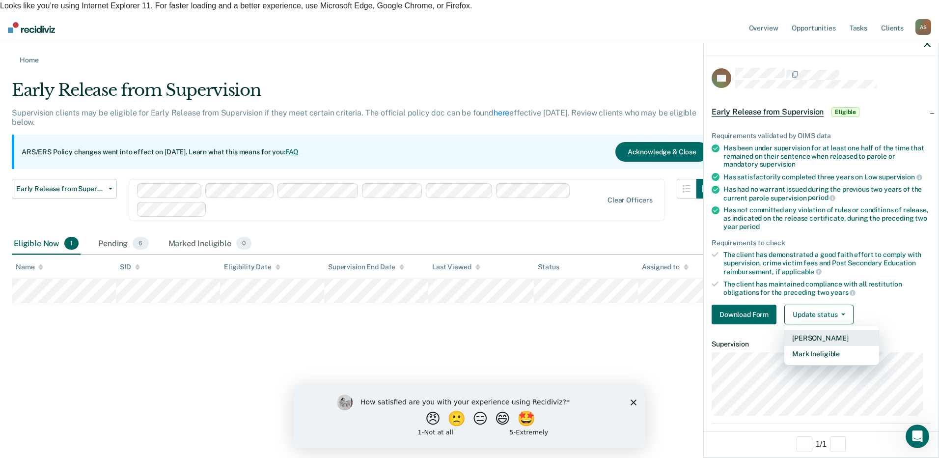
click at [822, 336] on button "Mark Pending" at bounding box center [831, 338] width 95 height 16
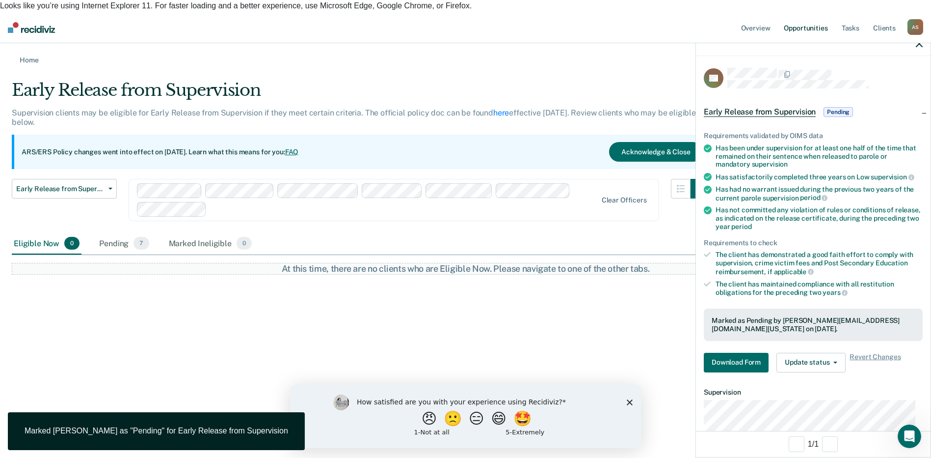
click at [813, 19] on link "Opportunities" at bounding box center [806, 27] width 48 height 31
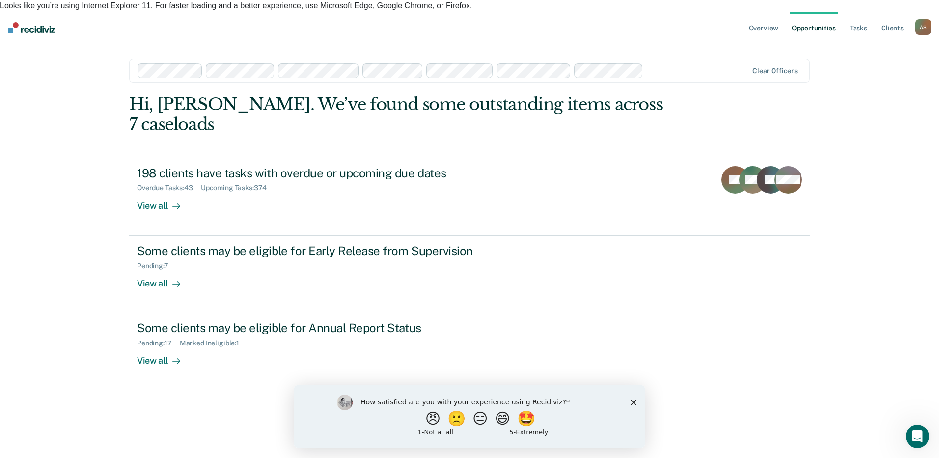
click at [682, 65] on div at bounding box center [697, 70] width 100 height 11
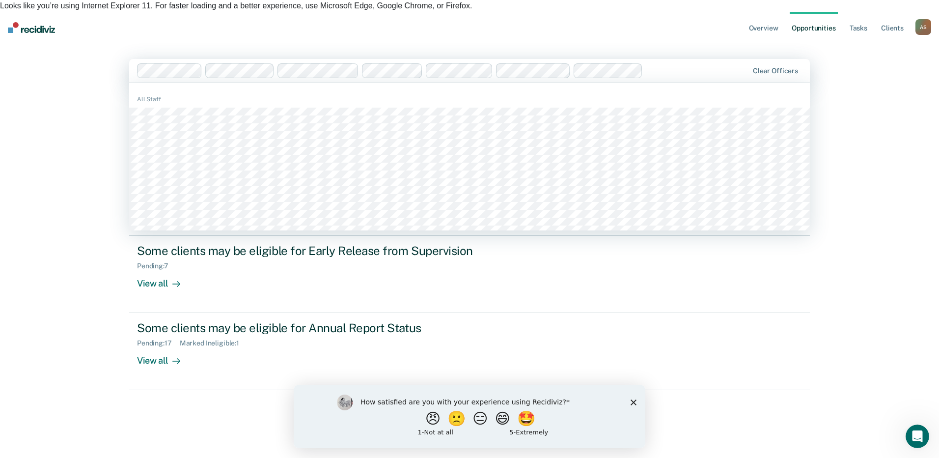
click at [682, 65] on div at bounding box center [697, 70] width 101 height 11
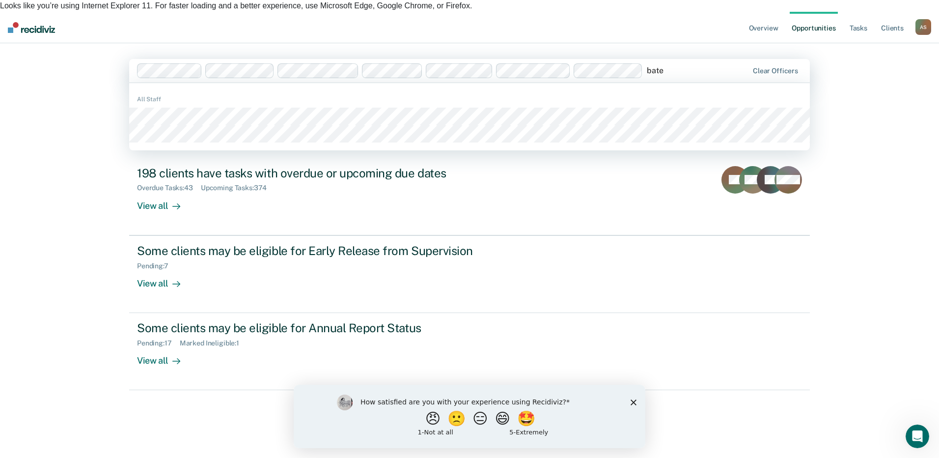
type input "bates"
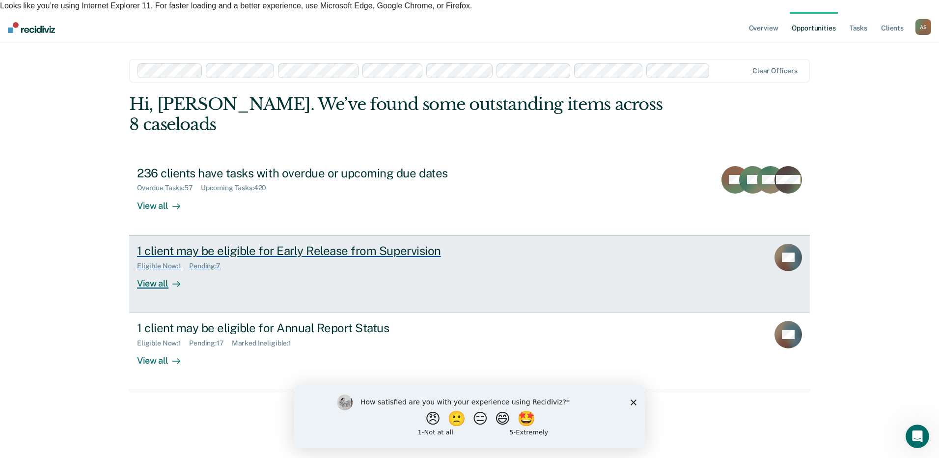
click at [159, 270] on div "View all" at bounding box center [164, 279] width 55 height 19
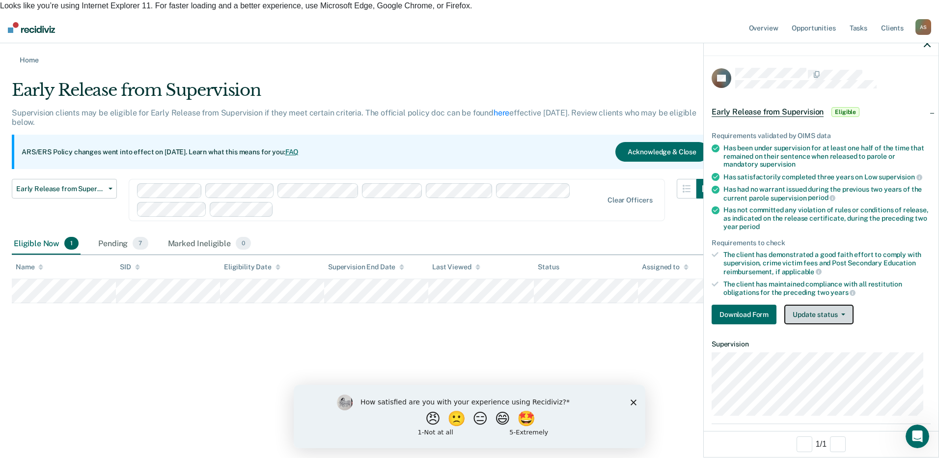
click at [817, 318] on button "Update status" at bounding box center [818, 314] width 69 height 20
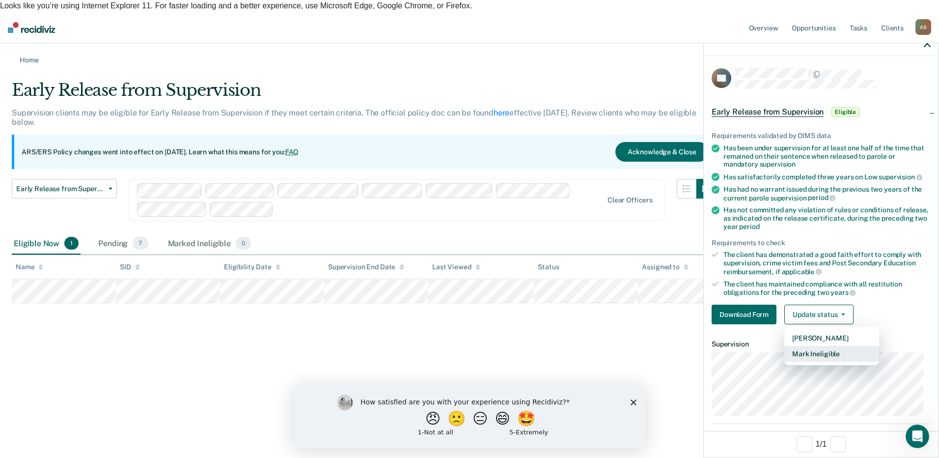
click at [817, 351] on button "Mark Ineligible" at bounding box center [831, 354] width 95 height 16
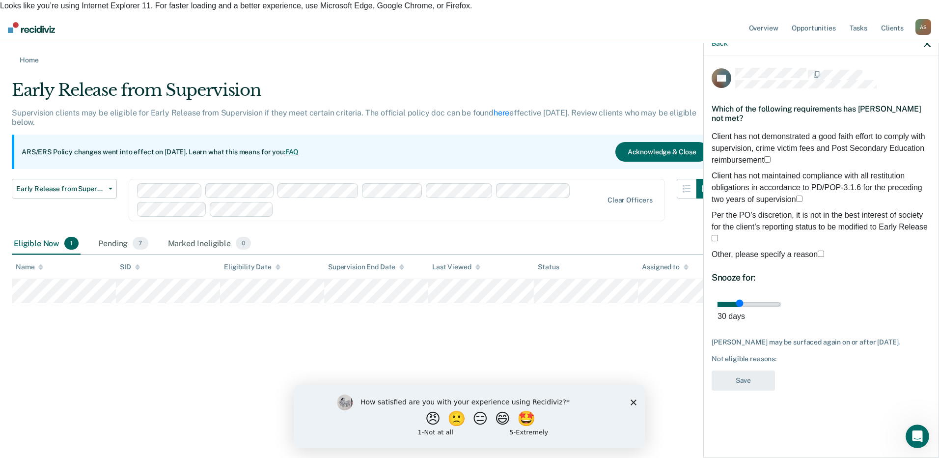
click at [824, 250] on span at bounding box center [824, 254] width 0 height 8
click at [817, 250] on input "Other, please specify a reason" at bounding box center [820, 253] width 6 height 6
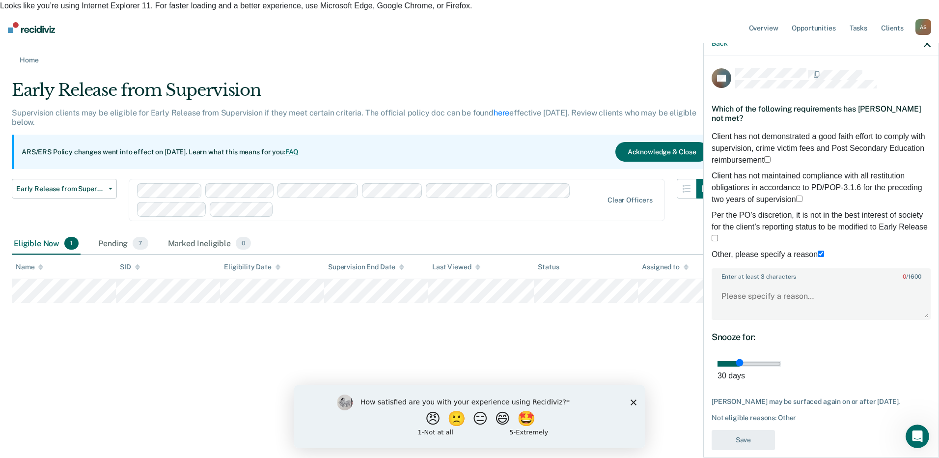
click at [824, 250] on span at bounding box center [824, 254] width 0 height 8
click at [817, 250] on input "Other, please specify a reason" at bounding box center [820, 253] width 6 height 6
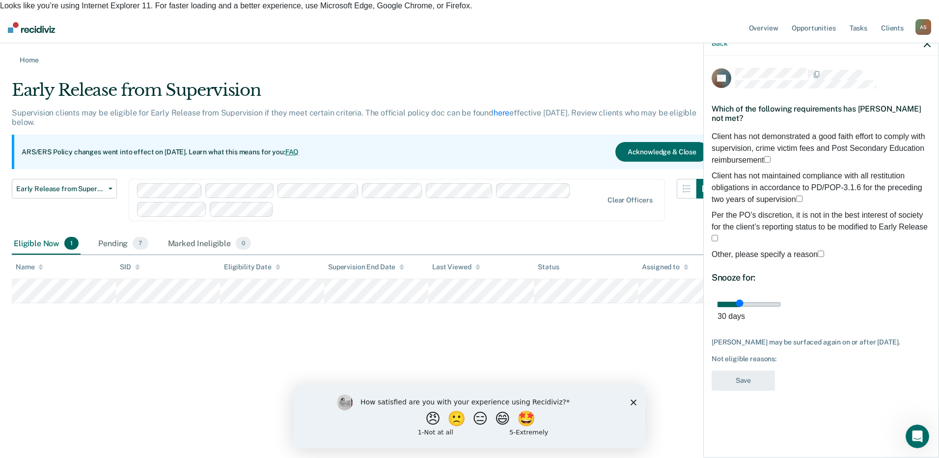
click at [718, 234] on span at bounding box center [718, 238] width 0 height 8
click at [715, 235] on input "Per the PO’s discretion, it is not in the best interest of society for the clie…" at bounding box center [714, 238] width 6 height 6
drag, startPoint x: 784, startPoint y: 297, endPoint x: 930, endPoint y: 300, distance: 145.3
type input "90"
click at [781, 301] on input "range" at bounding box center [748, 303] width 63 height 5
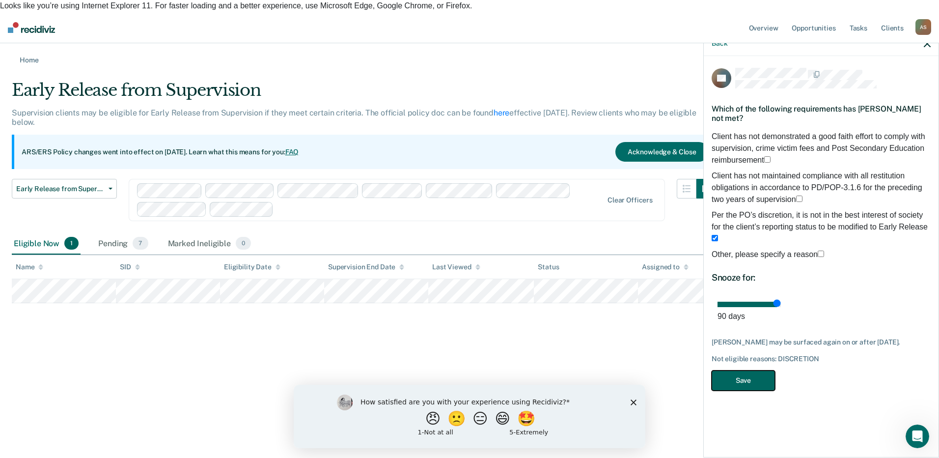
click at [757, 373] on button "Save" at bounding box center [742, 380] width 63 height 20
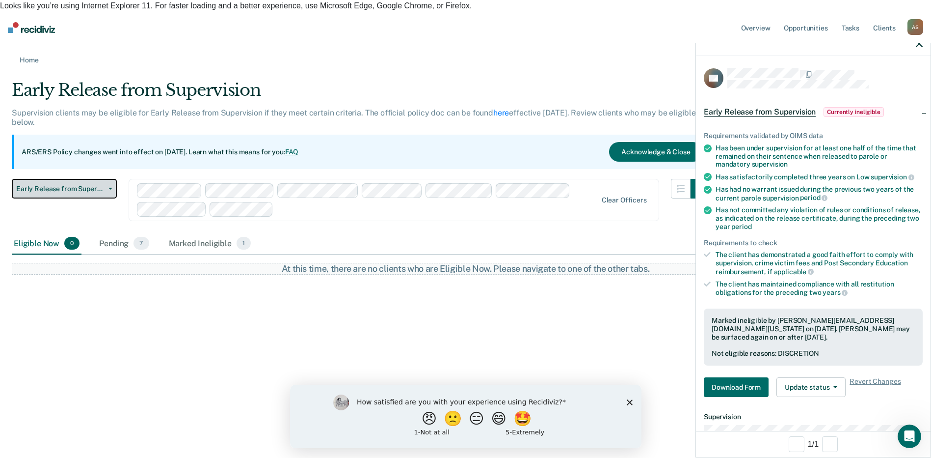
click at [68, 185] on span "Early Release from Supervision" at bounding box center [60, 189] width 88 height 8
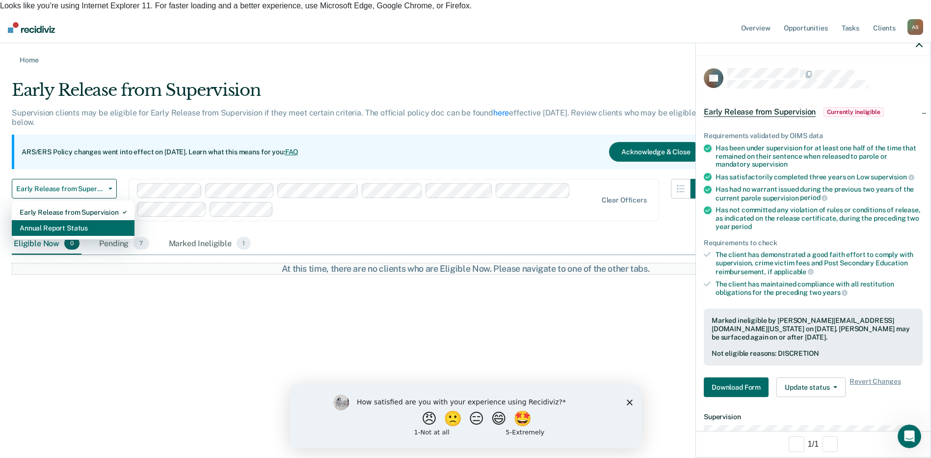
click at [56, 220] on div "Annual Report Status" at bounding box center [73, 228] width 107 height 16
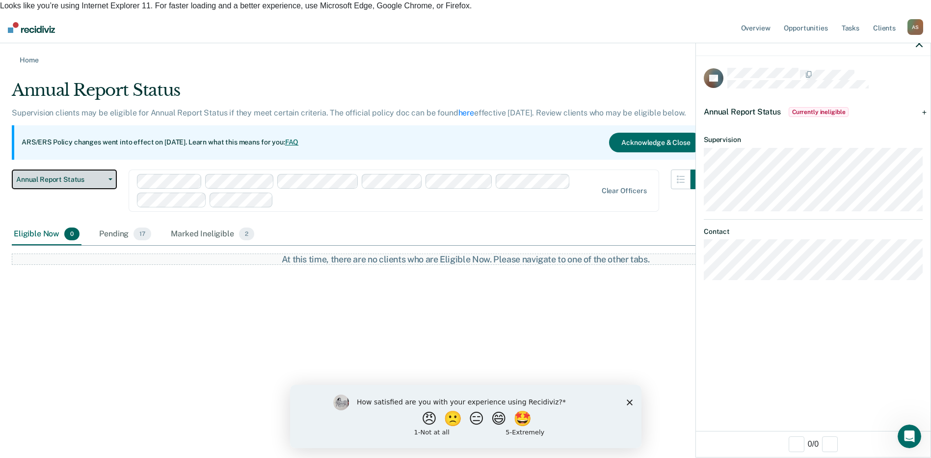
click at [91, 172] on button "Annual Report Status" at bounding box center [64, 179] width 105 height 20
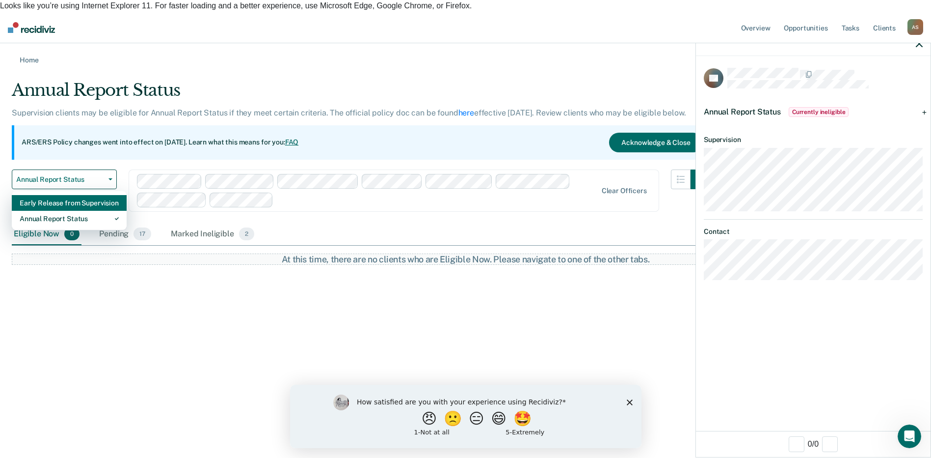
click at [68, 195] on div "Early Release from Supervision" at bounding box center [69, 203] width 99 height 16
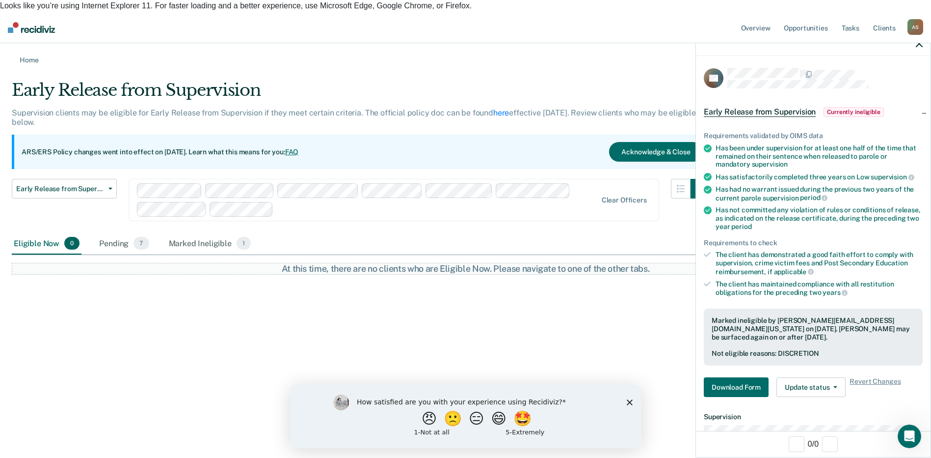
click at [324, 204] on div at bounding box center [437, 209] width 320 height 11
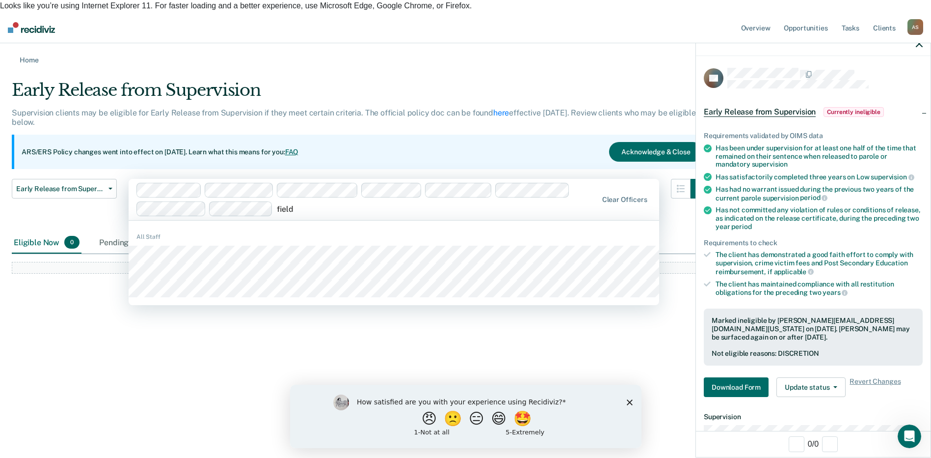
type input "fields"
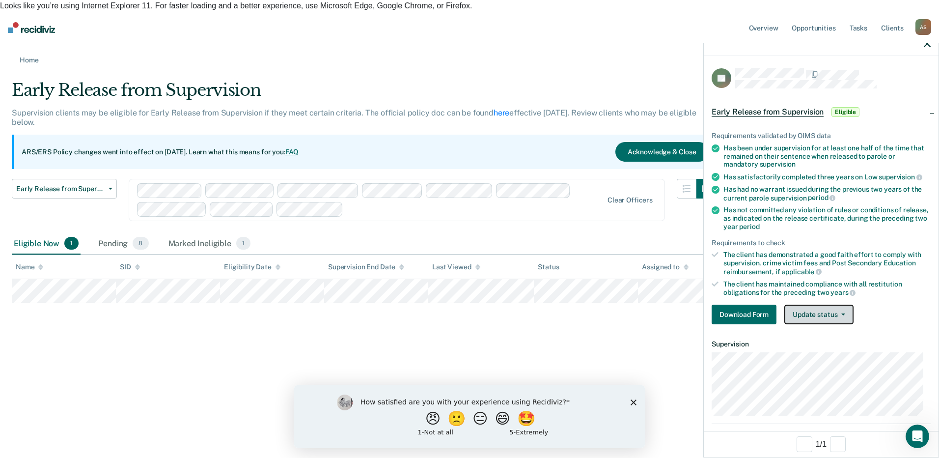
drag, startPoint x: 799, startPoint y: 318, endPoint x: 818, endPoint y: 326, distance: 20.7
click at [799, 318] on button "Update status" at bounding box center [818, 314] width 69 height 20
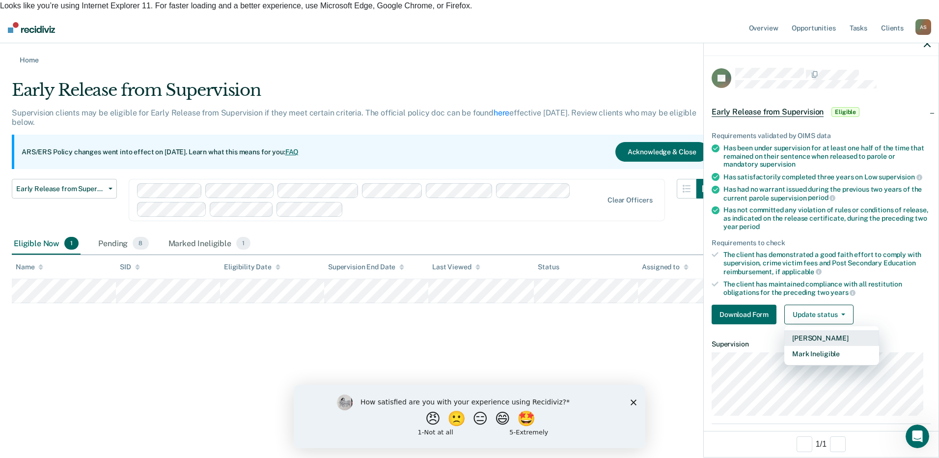
click at [825, 337] on button "Mark Pending" at bounding box center [831, 338] width 95 height 16
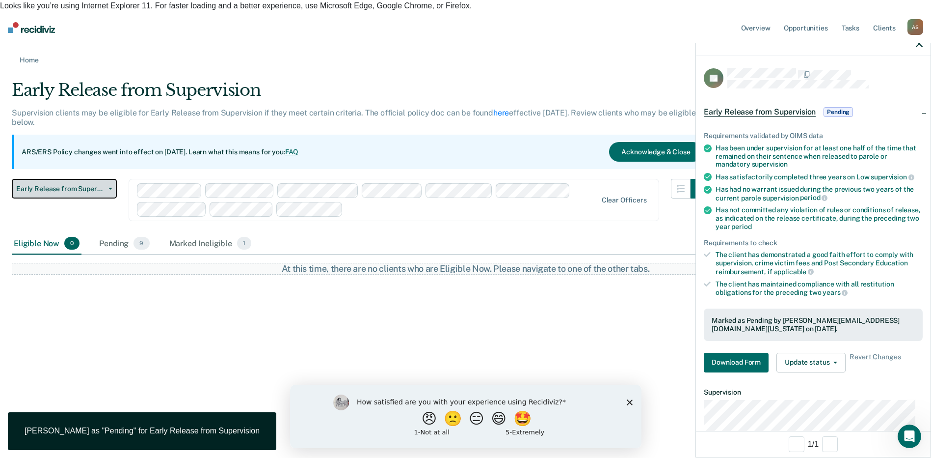
click at [100, 185] on span "Early Release from Supervision" at bounding box center [60, 189] width 88 height 8
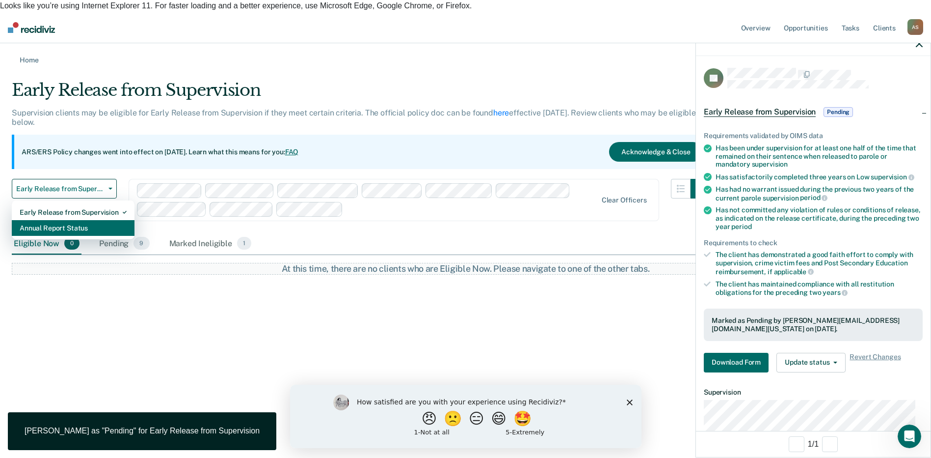
click at [79, 220] on div "Annual Report Status" at bounding box center [73, 228] width 107 height 16
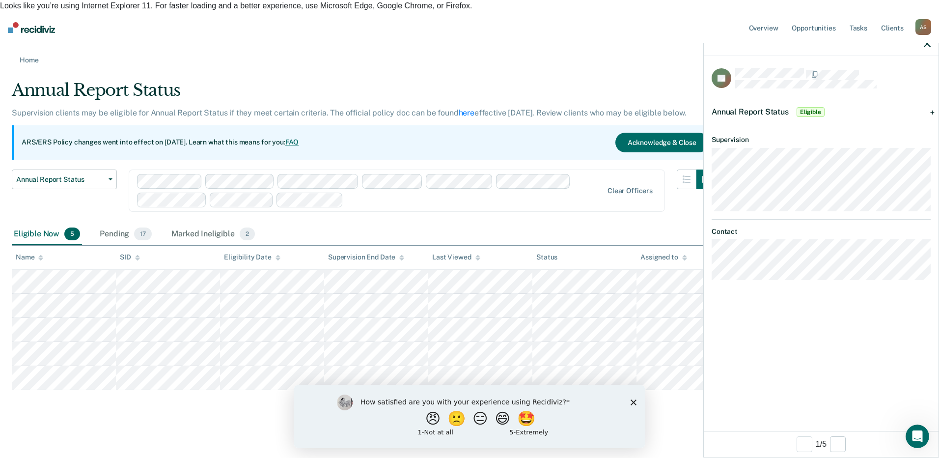
click at [815, 110] on span "Eligible" at bounding box center [810, 112] width 28 height 10
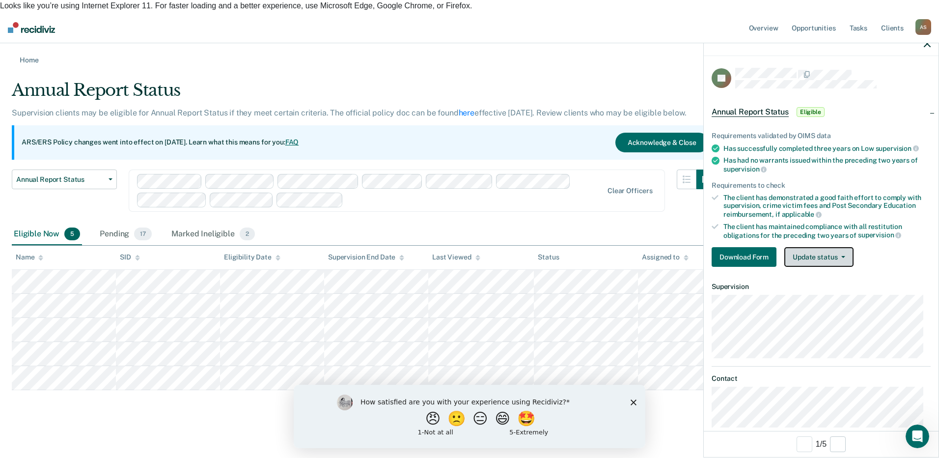
click at [839, 261] on button "Update status" at bounding box center [818, 257] width 69 height 20
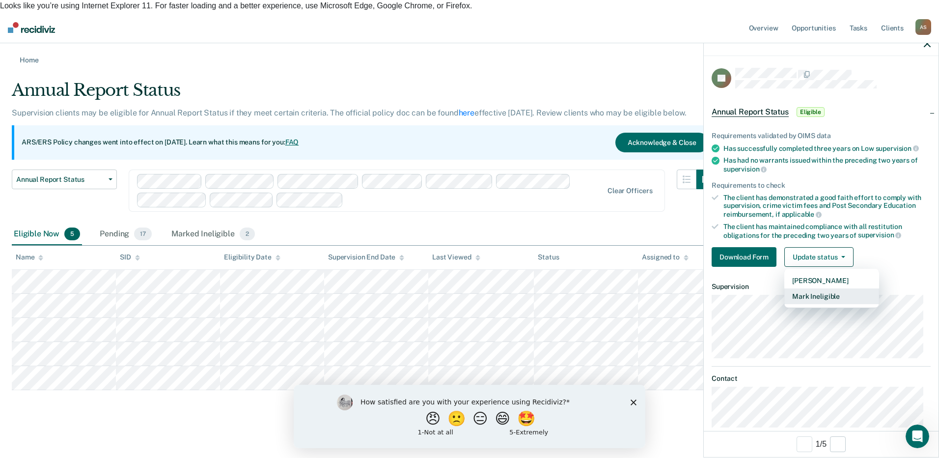
click at [832, 297] on button "Mark Ineligible" at bounding box center [831, 296] width 95 height 16
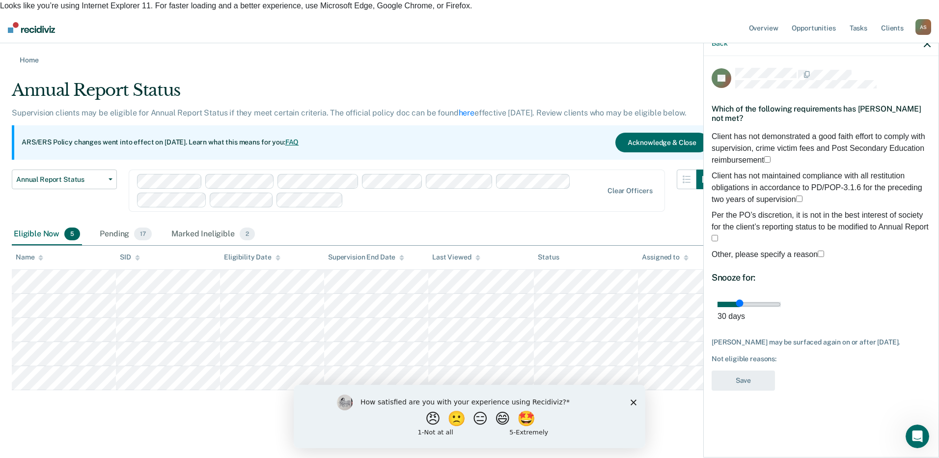
click at [720, 133] on label "Client has not demonstrated a good faith effort to comply with supervision, cri…" at bounding box center [820, 148] width 219 height 35
click at [764, 156] on input "Client has not demonstrated a good faith effort to comply with supervision, cri…" at bounding box center [767, 159] width 6 height 6
drag, startPoint x: 785, startPoint y: 298, endPoint x: 918, endPoint y: 296, distance: 132.6
type input "90"
click at [781, 301] on input "range" at bounding box center [748, 303] width 63 height 5
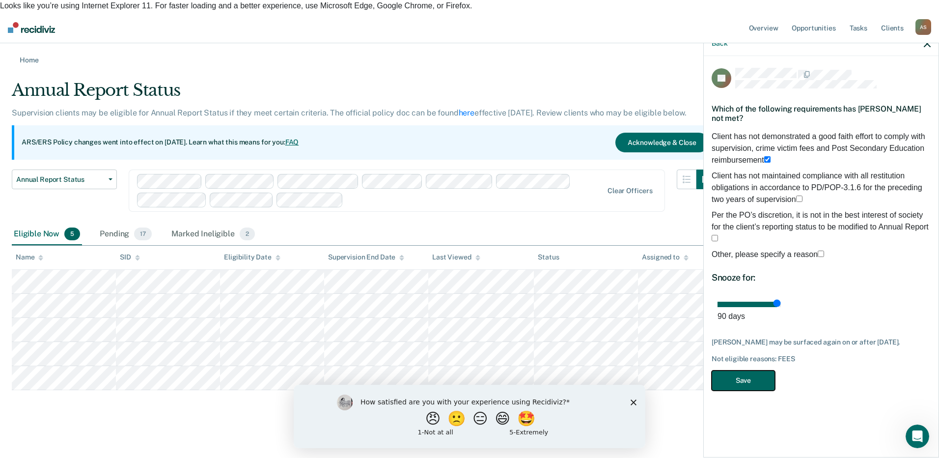
click at [755, 370] on button "Save" at bounding box center [742, 380] width 63 height 20
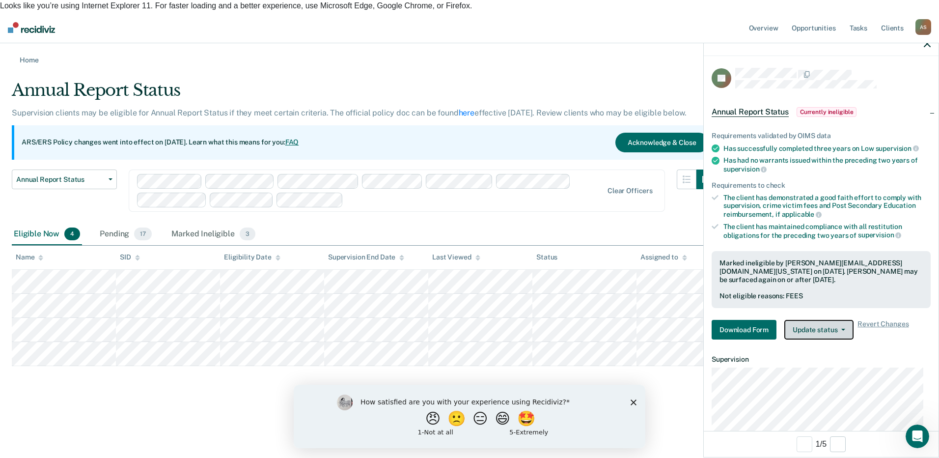
click at [809, 331] on button "Update status" at bounding box center [818, 330] width 69 height 20
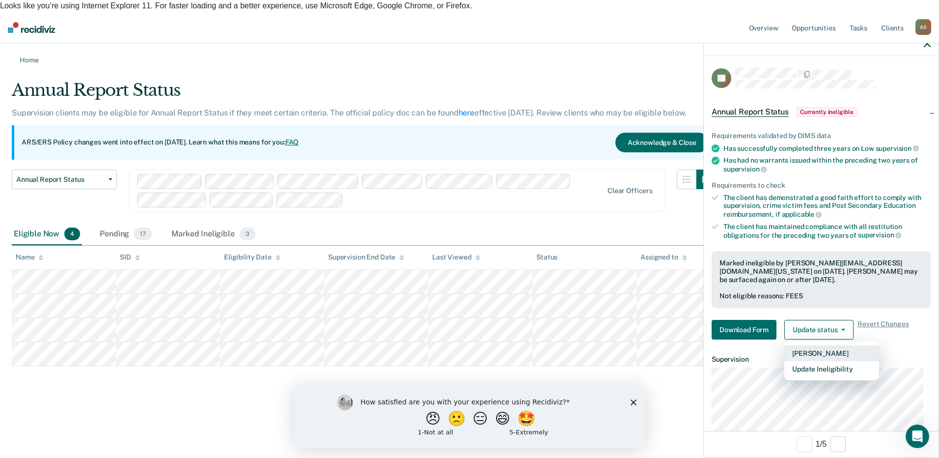
click at [820, 354] on button "Mark Pending" at bounding box center [831, 353] width 95 height 16
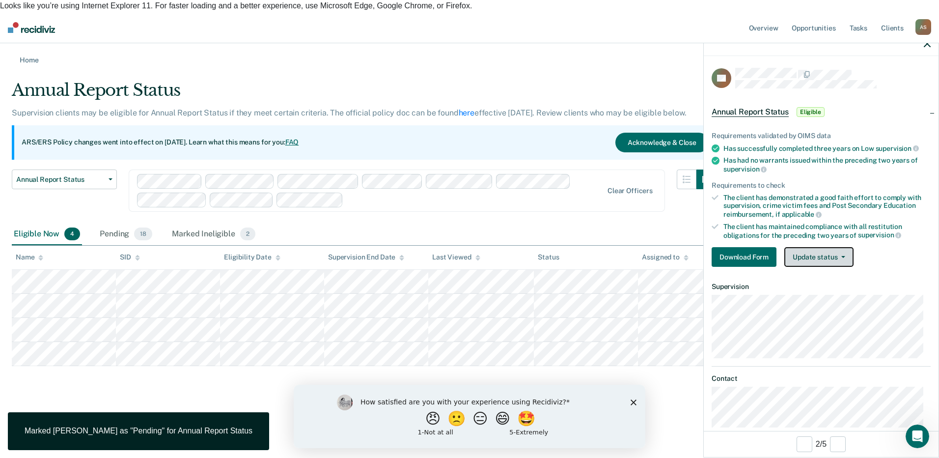
click at [823, 257] on button "Update status" at bounding box center [818, 257] width 69 height 20
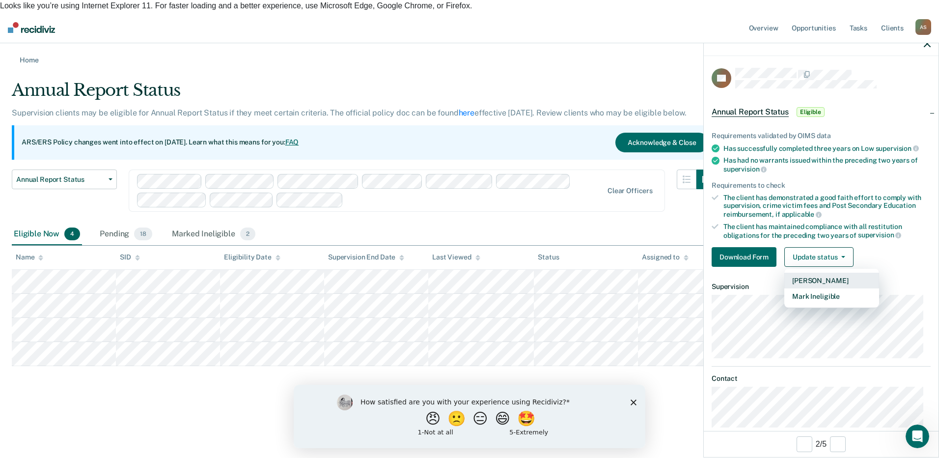
click at [826, 282] on button "Mark Pending" at bounding box center [831, 280] width 95 height 16
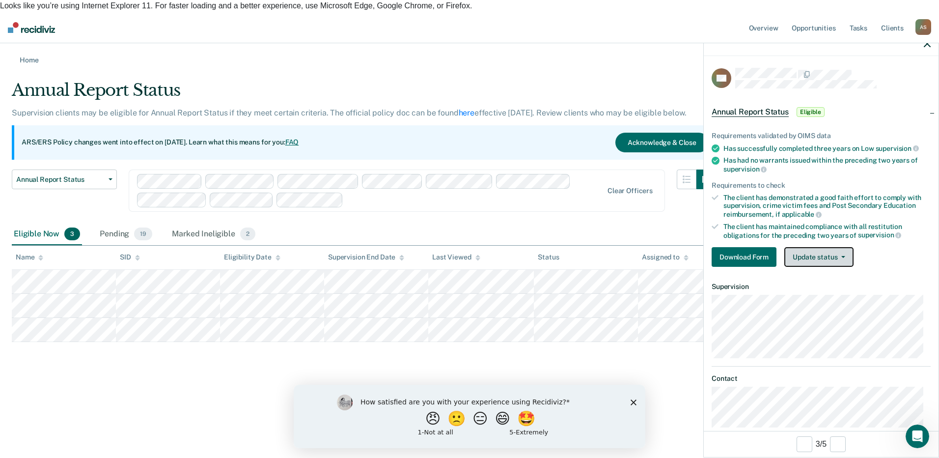
click at [824, 260] on button "Update status" at bounding box center [818, 257] width 69 height 20
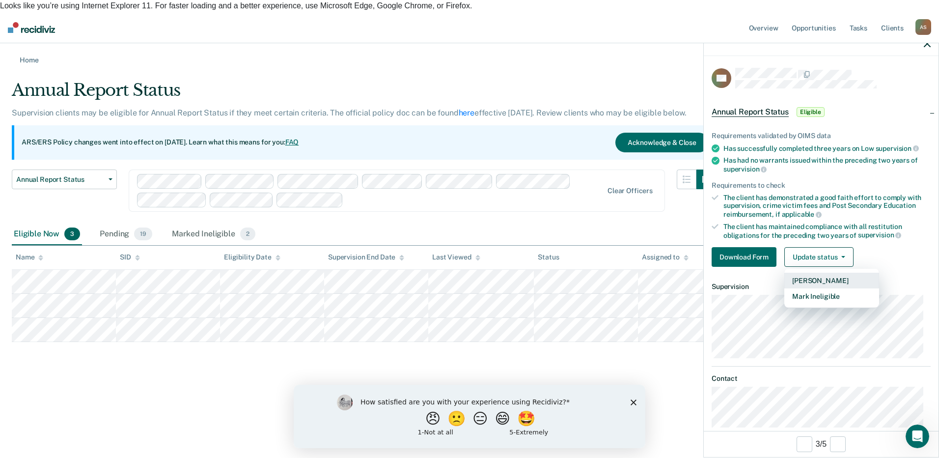
click at [825, 279] on button "Mark Pending" at bounding box center [831, 280] width 95 height 16
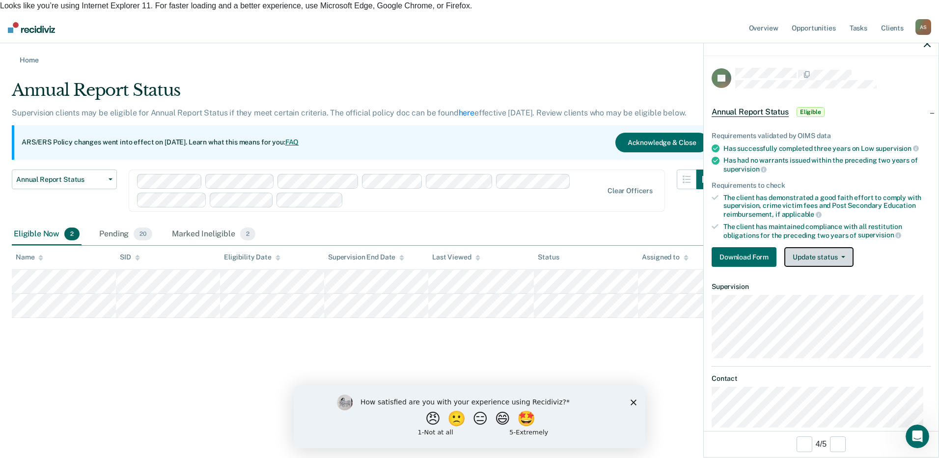
click at [829, 258] on button "Update status" at bounding box center [818, 257] width 69 height 20
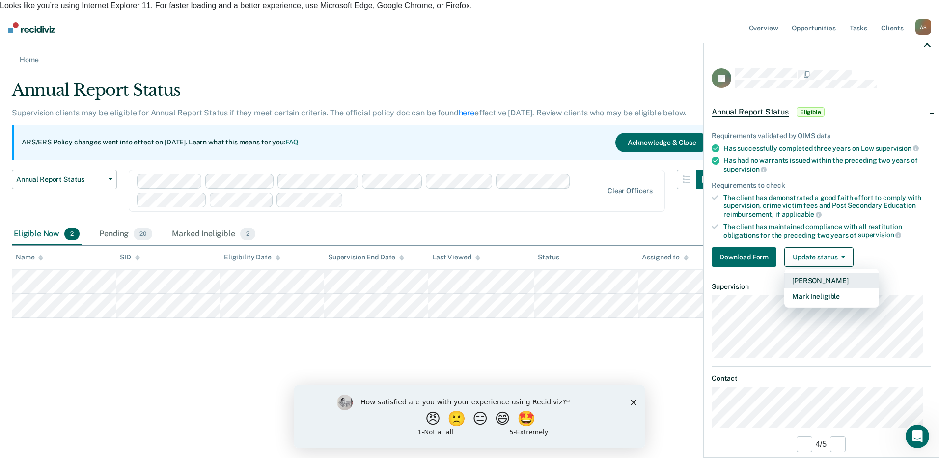
click at [829, 280] on button "Mark Pending" at bounding box center [831, 280] width 95 height 16
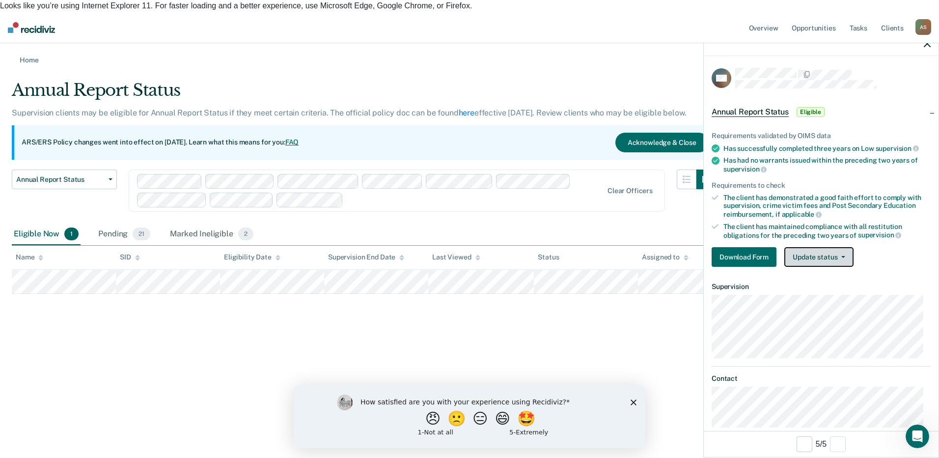
click at [843, 252] on button "Update status" at bounding box center [818, 257] width 69 height 20
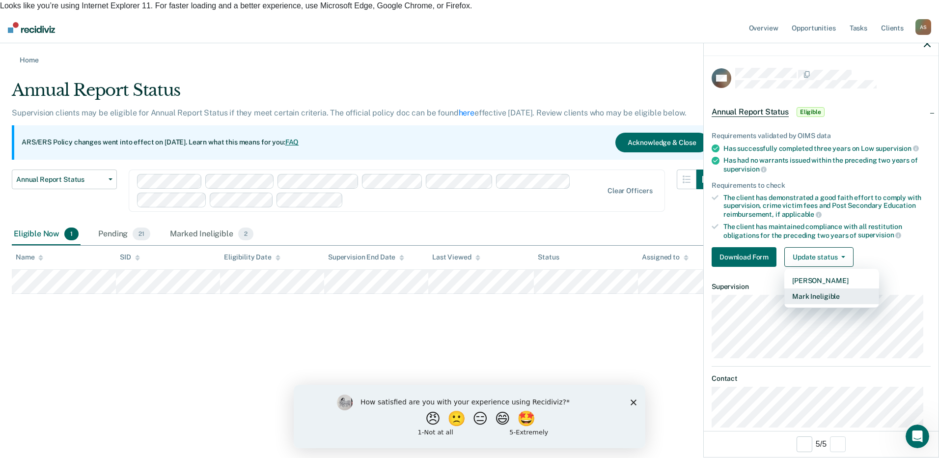
click at [828, 296] on button "Mark Ineligible" at bounding box center [831, 296] width 95 height 16
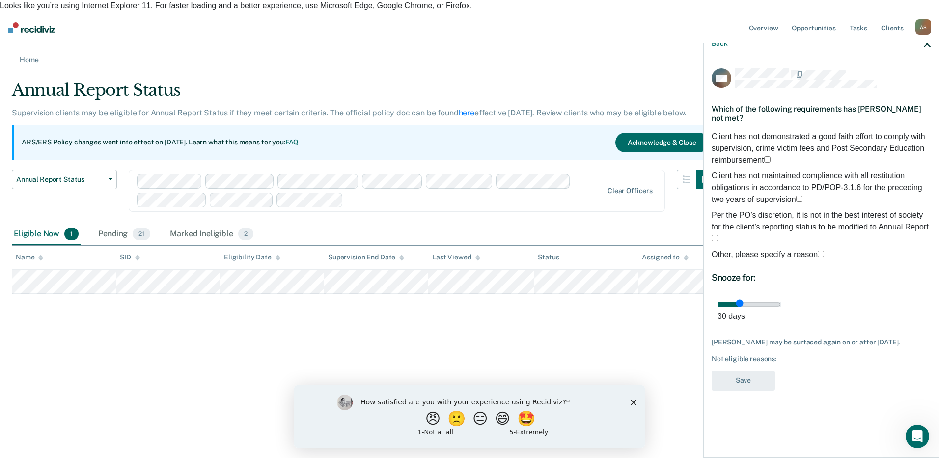
click at [824, 250] on span at bounding box center [824, 254] width 0 height 8
click at [817, 250] on input "Other, please specify a reason" at bounding box center [820, 253] width 6 height 6
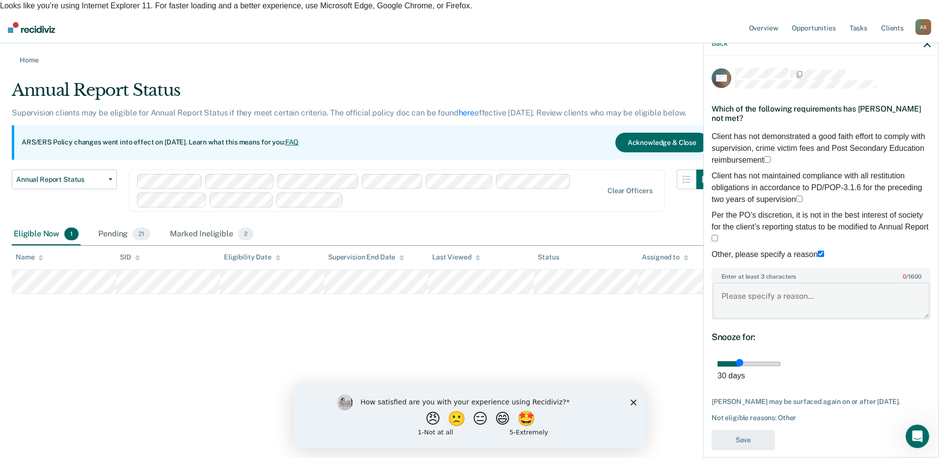
click at [763, 289] on textarea "Enter at least 3 characters 0 / 1600" at bounding box center [820, 300] width 217 height 36
type textarea "Positive drug testing within past two years"
drag, startPoint x: 786, startPoint y: 356, endPoint x: 926, endPoint y: 368, distance: 139.9
type input "90"
click at [781, 361] on input "range" at bounding box center [748, 363] width 63 height 5
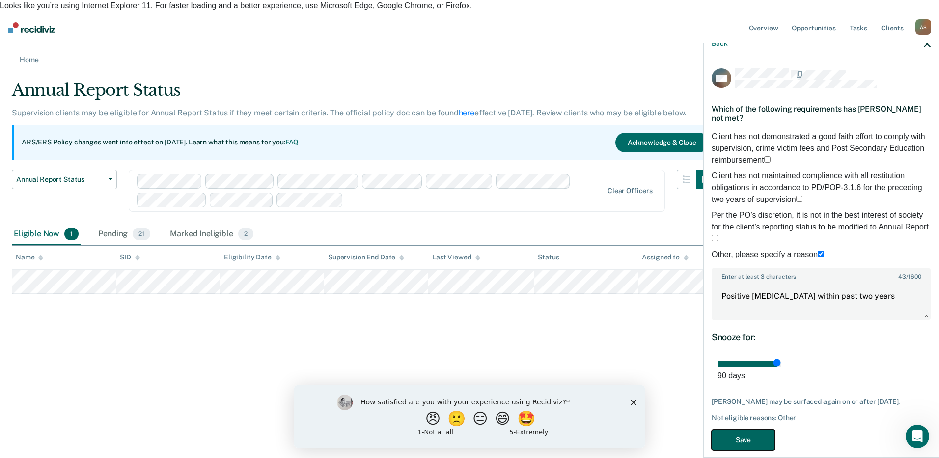
click at [749, 430] on button "Save" at bounding box center [742, 440] width 63 height 20
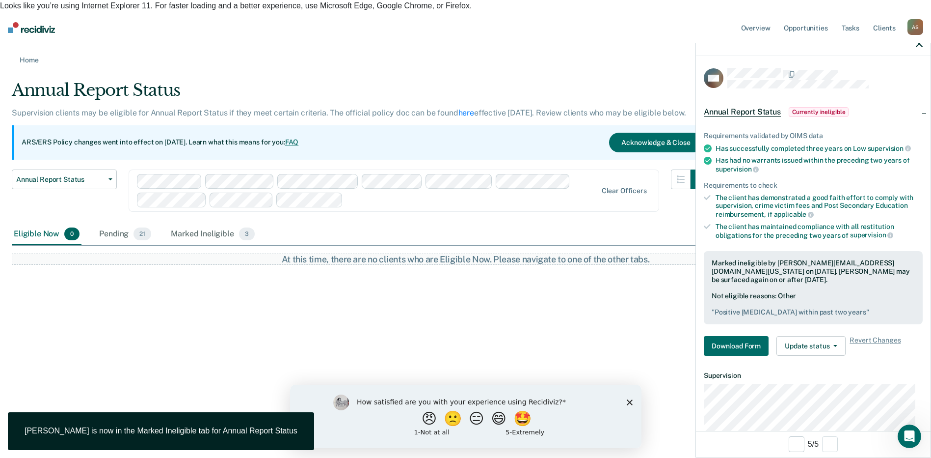
click at [371, 194] on div at bounding box center [472, 199] width 250 height 11
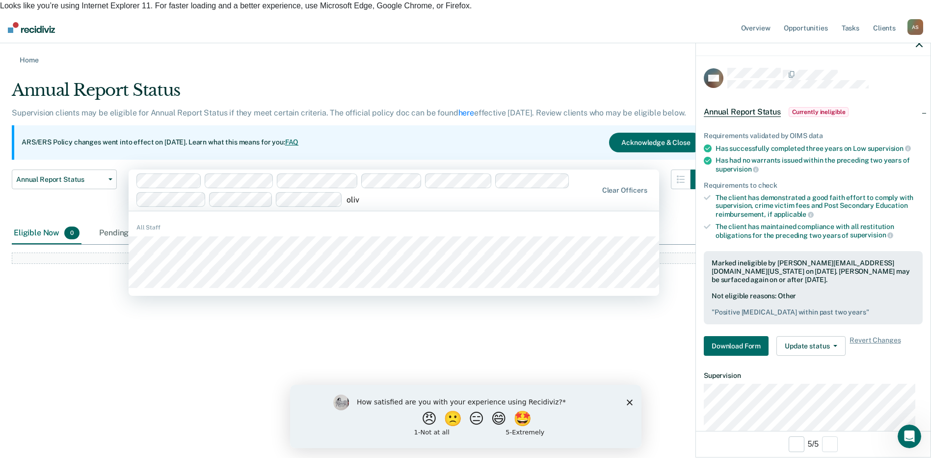
type input "olive"
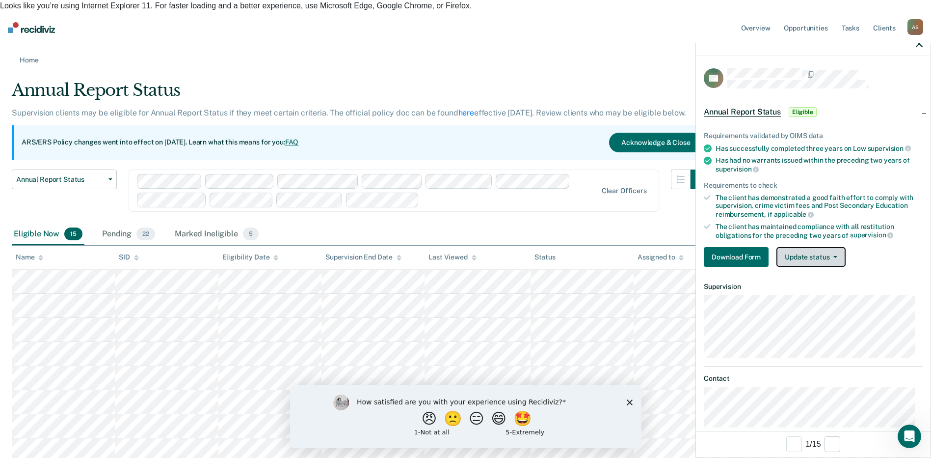
click at [808, 262] on button "Update status" at bounding box center [811, 257] width 69 height 20
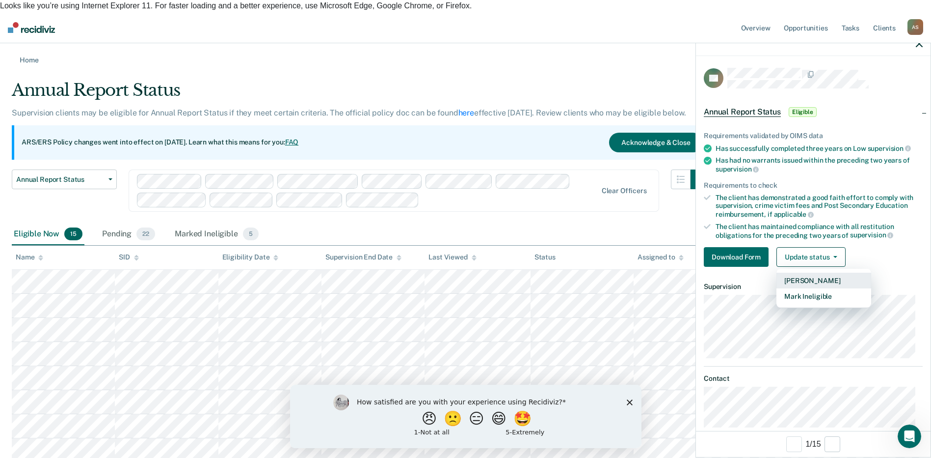
click at [824, 279] on button "Mark Pending" at bounding box center [824, 280] width 95 height 16
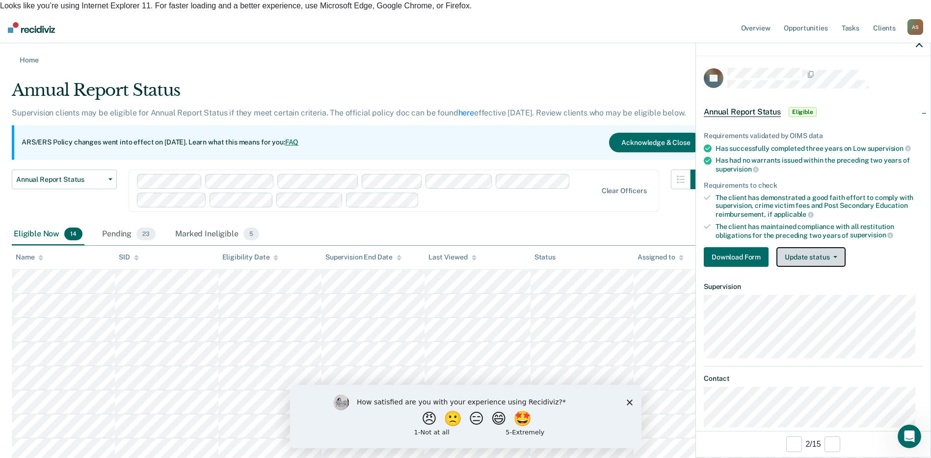
click at [815, 259] on button "Update status" at bounding box center [811, 257] width 69 height 20
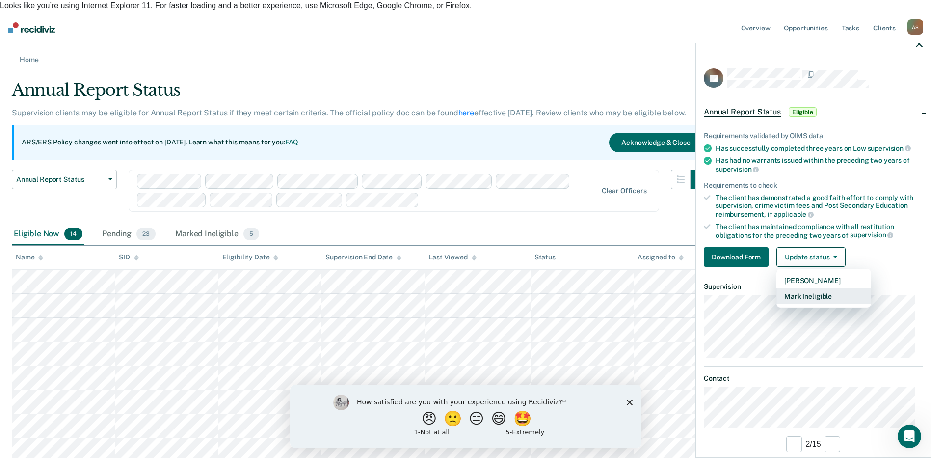
click at [817, 293] on button "Mark Ineligible" at bounding box center [824, 296] width 95 height 16
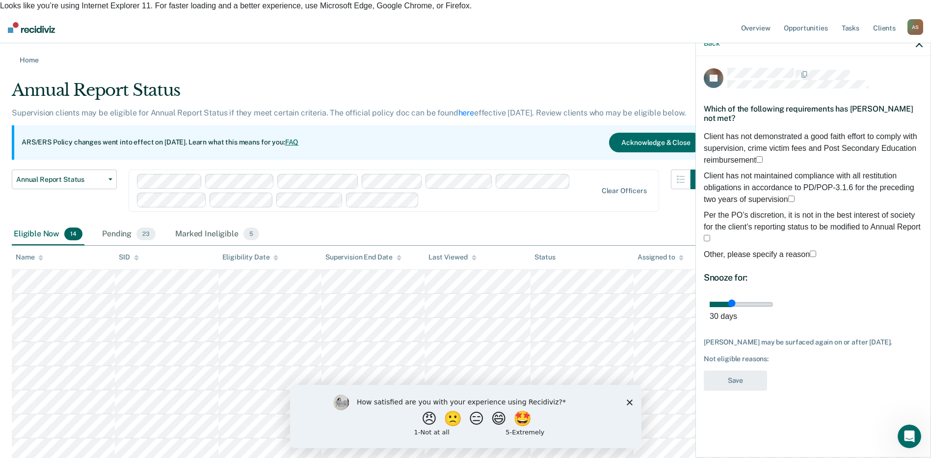
click at [763, 156] on span at bounding box center [763, 160] width 0 height 8
click at [757, 156] on input "Client has not demonstrated a good faith effort to comply with supervision, cri…" at bounding box center [760, 159] width 6 height 6
drag, startPoint x: 778, startPoint y: 297, endPoint x: 908, endPoint y: 309, distance: 130.6
type input "90"
click at [773, 301] on input "range" at bounding box center [741, 303] width 63 height 5
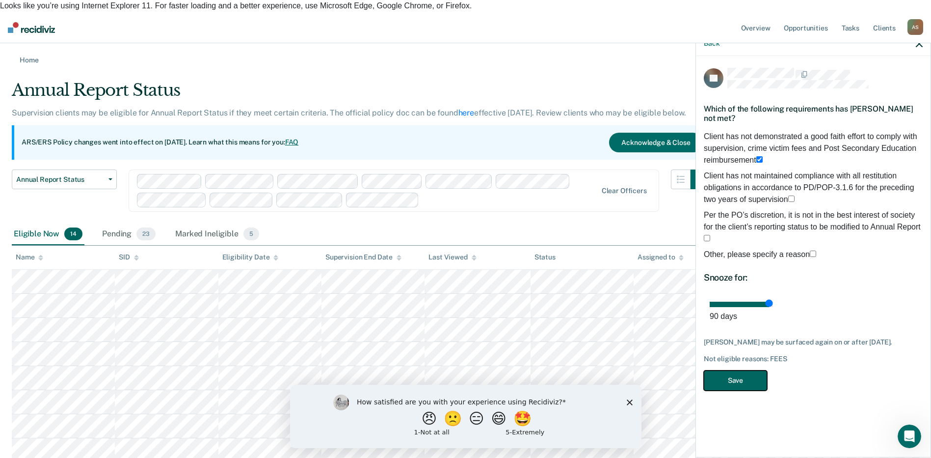
click at [745, 373] on button "Save" at bounding box center [735, 380] width 63 height 20
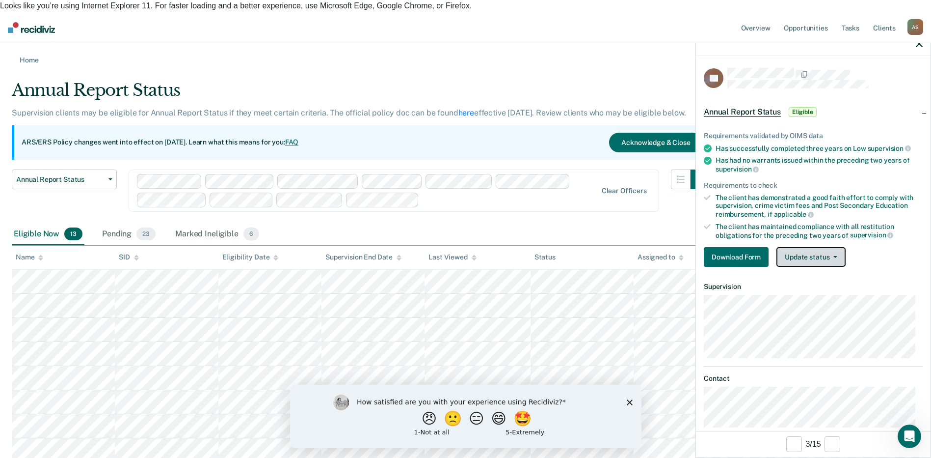
click at [814, 256] on button "Update status" at bounding box center [811, 257] width 69 height 20
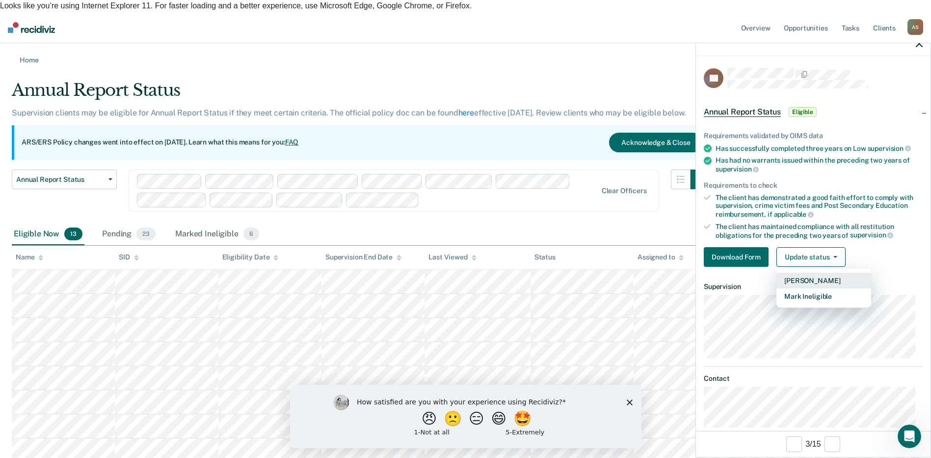
click at [813, 283] on button "Mark Pending" at bounding box center [824, 280] width 95 height 16
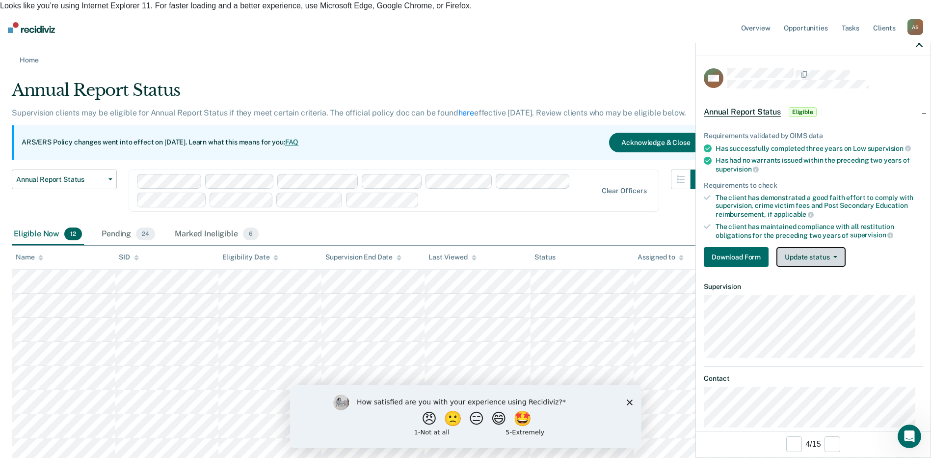
click at [814, 260] on button "Update status" at bounding box center [811, 257] width 69 height 20
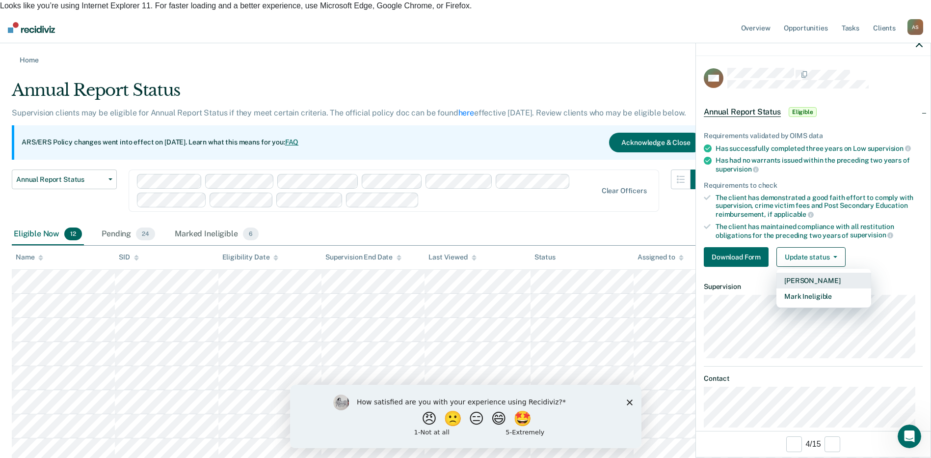
click at [811, 281] on button "Mark Pending" at bounding box center [824, 280] width 95 height 16
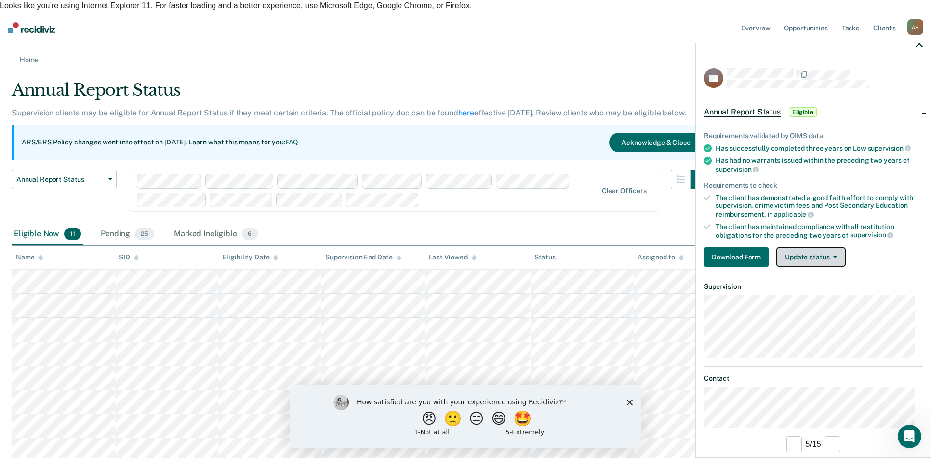
click at [822, 260] on button "Update status" at bounding box center [811, 257] width 69 height 20
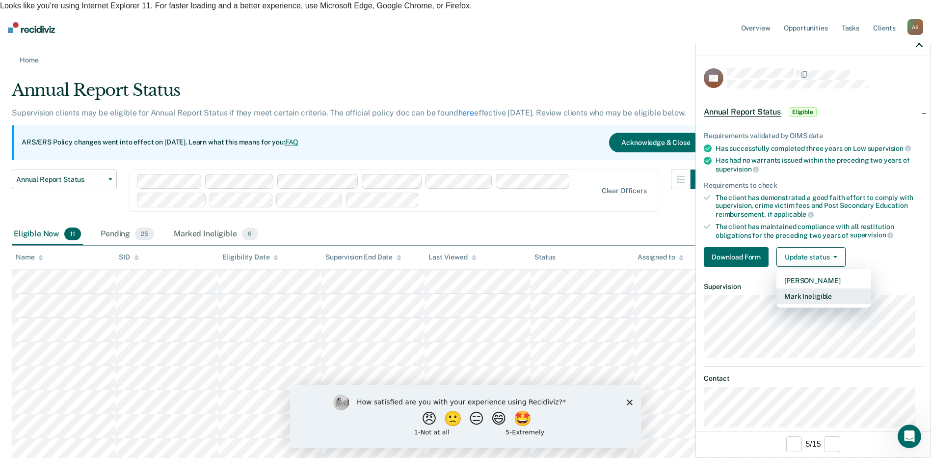
click at [831, 294] on button "Mark Ineligible" at bounding box center [824, 296] width 95 height 16
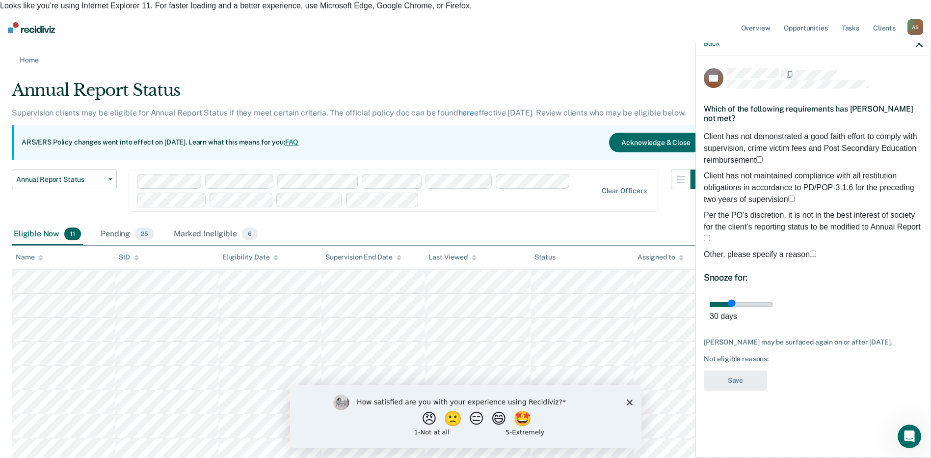
click at [712, 135] on label "Client has not demonstrated a good faith effort to comply with supervision, cri…" at bounding box center [813, 148] width 219 height 35
click at [757, 156] on input "Client has not demonstrated a good faith effort to comply with supervision, cri…" at bounding box center [760, 159] width 6 height 6
drag, startPoint x: 778, startPoint y: 296, endPoint x: 906, endPoint y: 330, distance: 132.8
type input "90"
click at [773, 301] on input "range" at bounding box center [741, 303] width 63 height 5
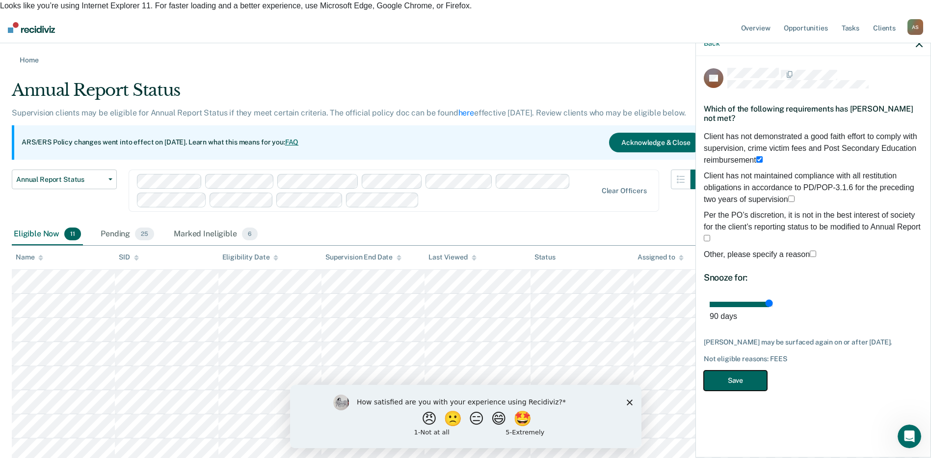
click at [731, 370] on button "Save" at bounding box center [735, 380] width 63 height 20
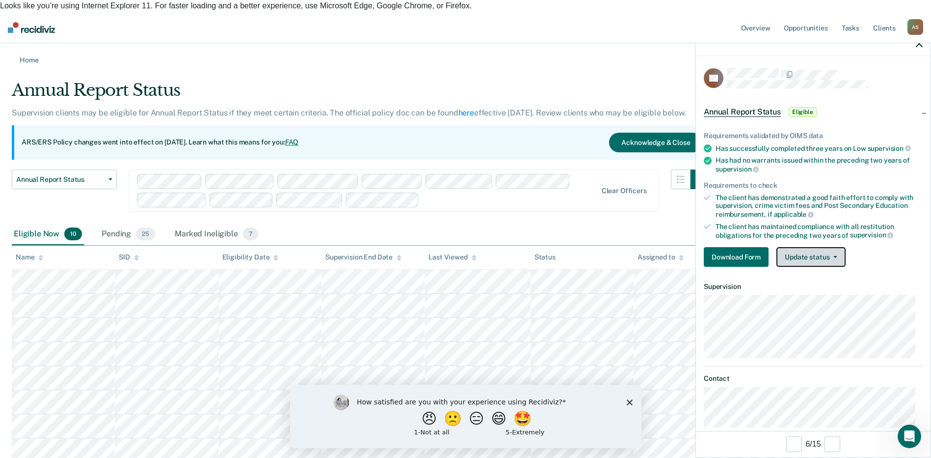
drag, startPoint x: 812, startPoint y: 253, endPoint x: 813, endPoint y: 259, distance: 6.5
click at [812, 252] on button "Update status" at bounding box center [811, 257] width 69 height 20
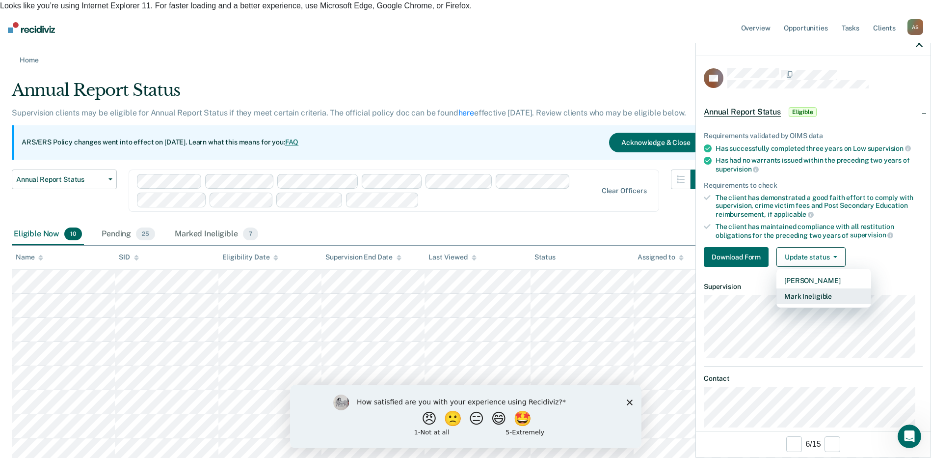
click at [817, 298] on button "Mark Ineligible" at bounding box center [824, 296] width 95 height 16
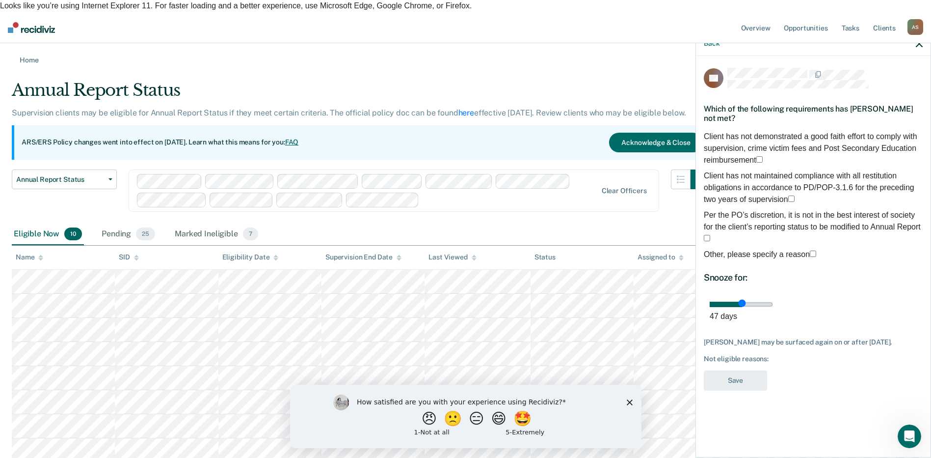
click at [711, 129] on div "Which of the following requirements has Christopher Roberts not met?" at bounding box center [813, 113] width 219 height 34
click at [763, 156] on span at bounding box center [763, 160] width 0 height 8
click at [757, 156] on input "Client has not demonstrated a good faith effort to comply with supervision, cri…" at bounding box center [760, 159] width 6 height 6
drag, startPoint x: 820, startPoint y: 296, endPoint x: 915, endPoint y: 295, distance: 94.8
type input "90"
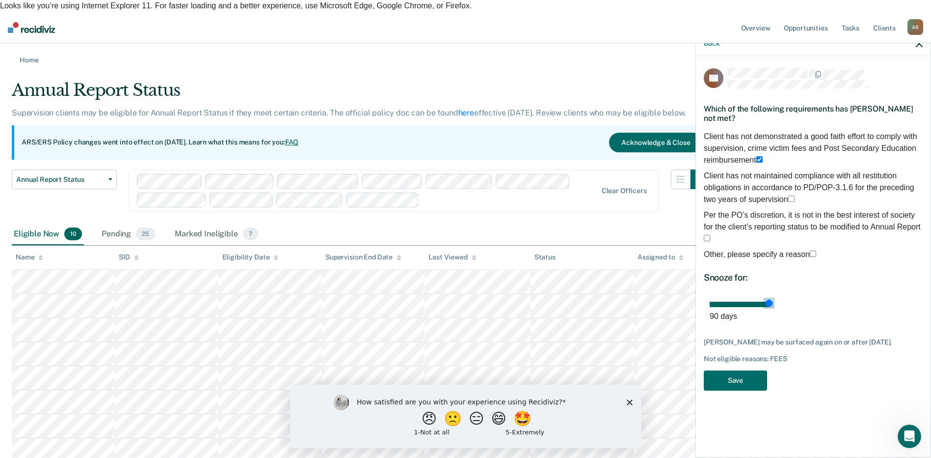
click at [773, 301] on input "range" at bounding box center [741, 303] width 63 height 5
click at [729, 374] on button "Save" at bounding box center [735, 380] width 63 height 20
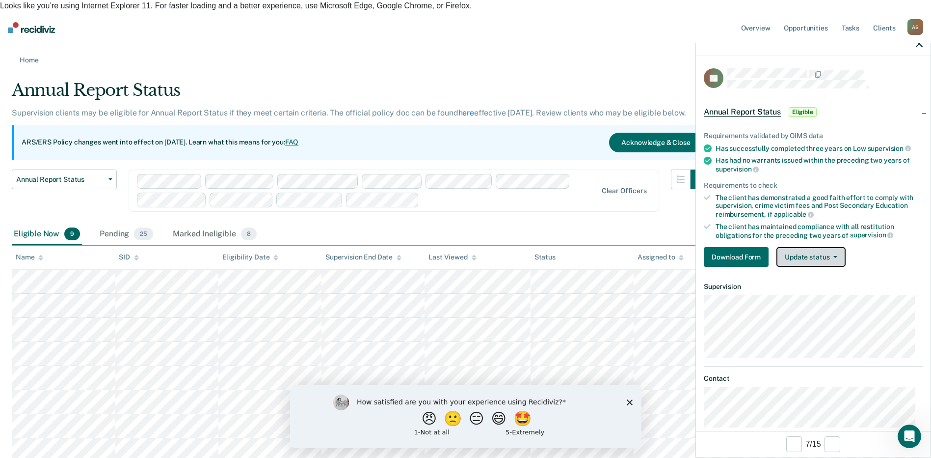
click at [838, 254] on button "Update status" at bounding box center [811, 257] width 69 height 20
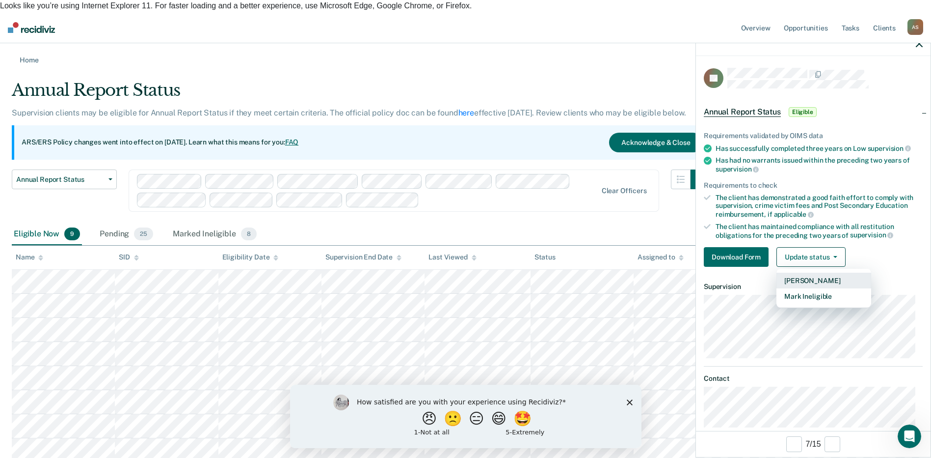
click at [823, 282] on button "Mark Pending" at bounding box center [824, 280] width 95 height 16
click at [823, 274] on div "Requirements validated by OIMS data Has successfully completed three years on L…" at bounding box center [813, 195] width 235 height 159
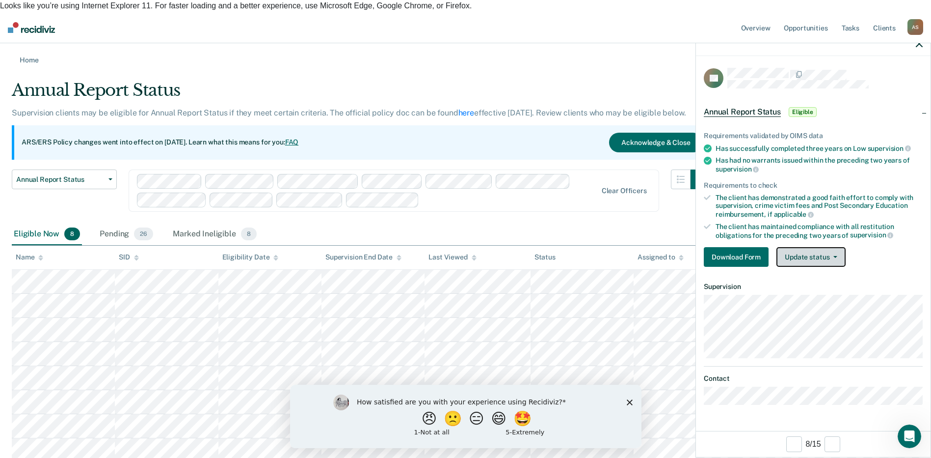
click at [835, 259] on button "Update status" at bounding box center [811, 257] width 69 height 20
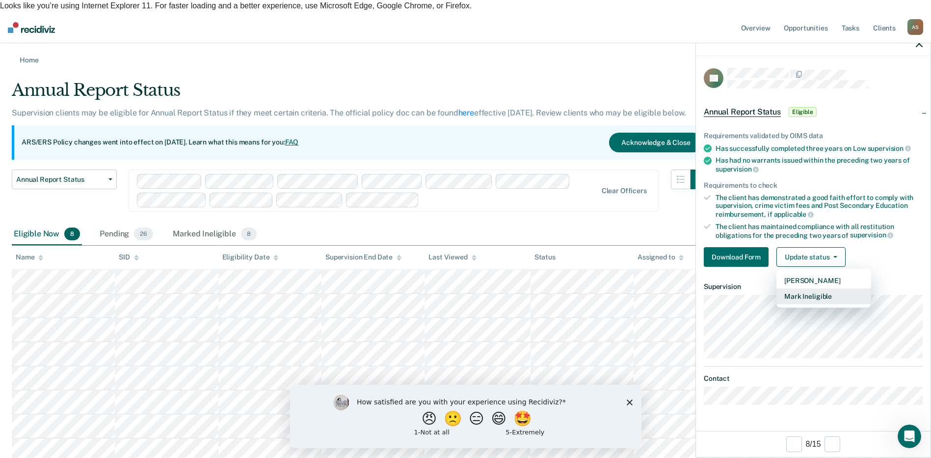
click at [827, 297] on button "Mark Ineligible" at bounding box center [824, 296] width 95 height 16
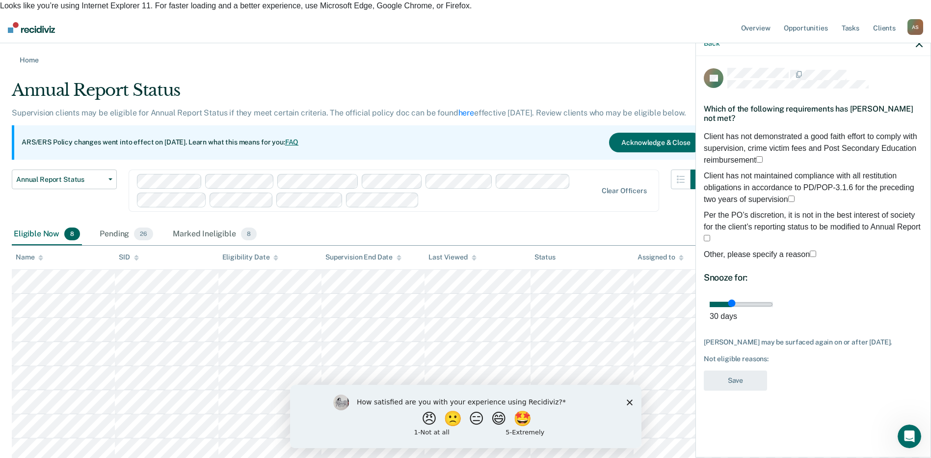
click at [712, 134] on label "Client has not demonstrated a good faith effort to comply with supervision, cri…" at bounding box center [813, 148] width 219 height 35
click at [757, 156] on input "Client has not demonstrated a good faith effort to comply with supervision, cri…" at bounding box center [760, 159] width 6 height 6
drag, startPoint x: 776, startPoint y: 295, endPoint x: 934, endPoint y: 292, distance: 158.1
type input "90"
click at [773, 301] on input "range" at bounding box center [741, 303] width 63 height 5
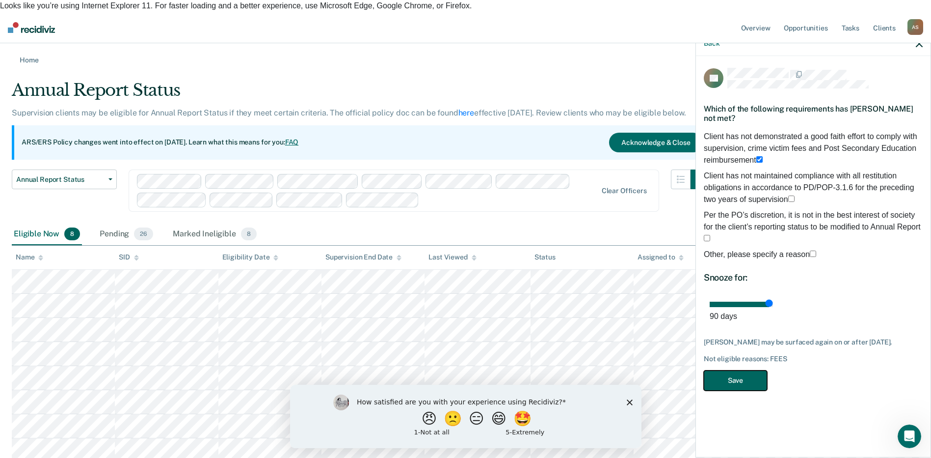
click at [730, 370] on button "Save" at bounding box center [735, 380] width 63 height 20
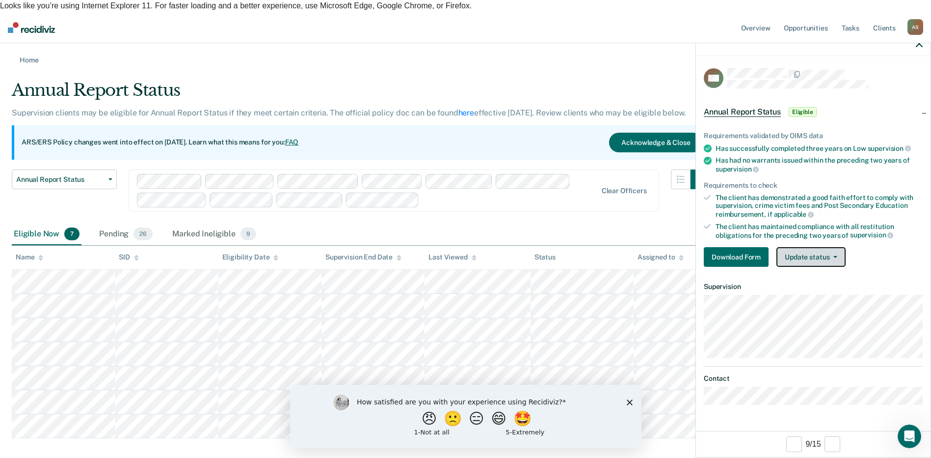
click at [813, 259] on button "Update status" at bounding box center [811, 257] width 69 height 20
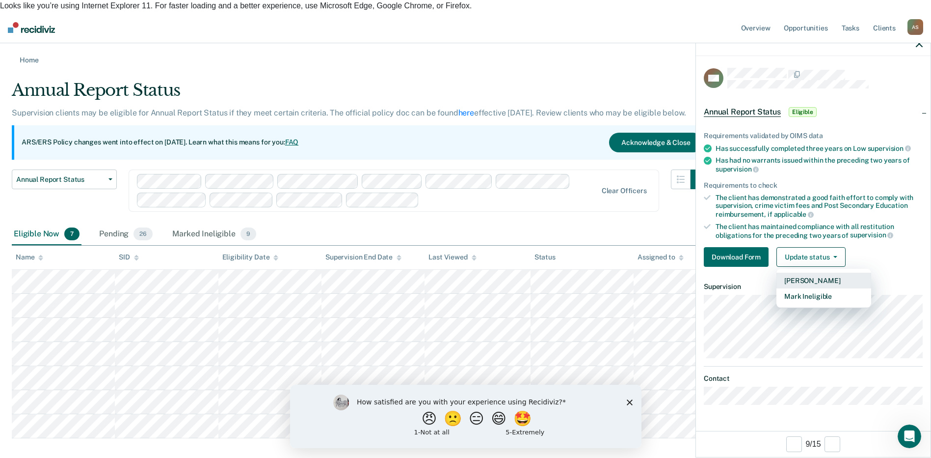
click at [818, 280] on button "Mark Pending" at bounding box center [824, 280] width 95 height 16
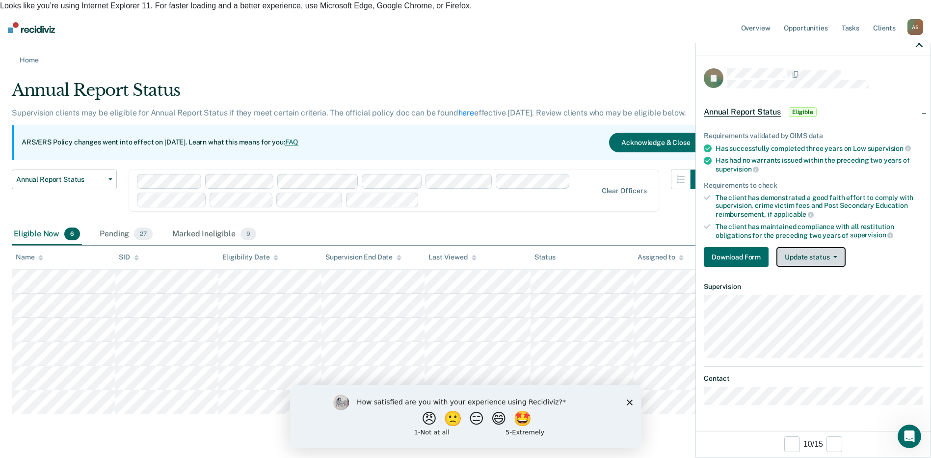
click at [842, 255] on button "Update status" at bounding box center [811, 257] width 69 height 20
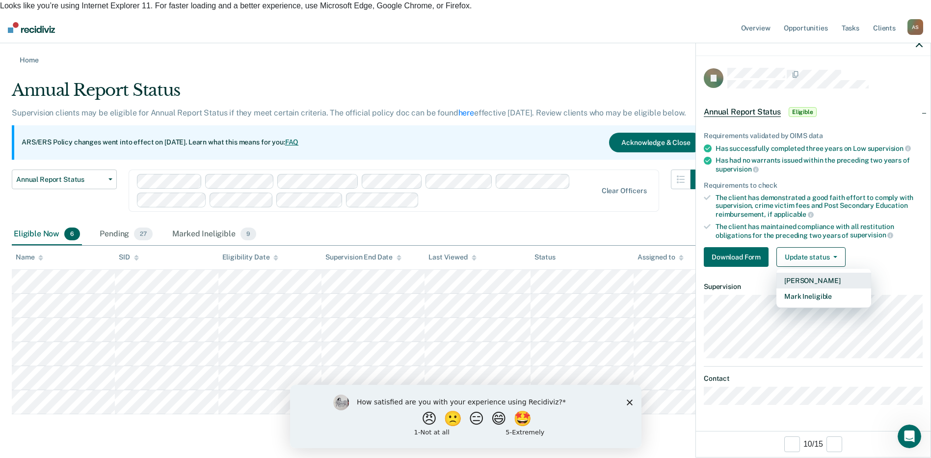
click at [822, 273] on button "Mark Pending" at bounding box center [824, 280] width 95 height 16
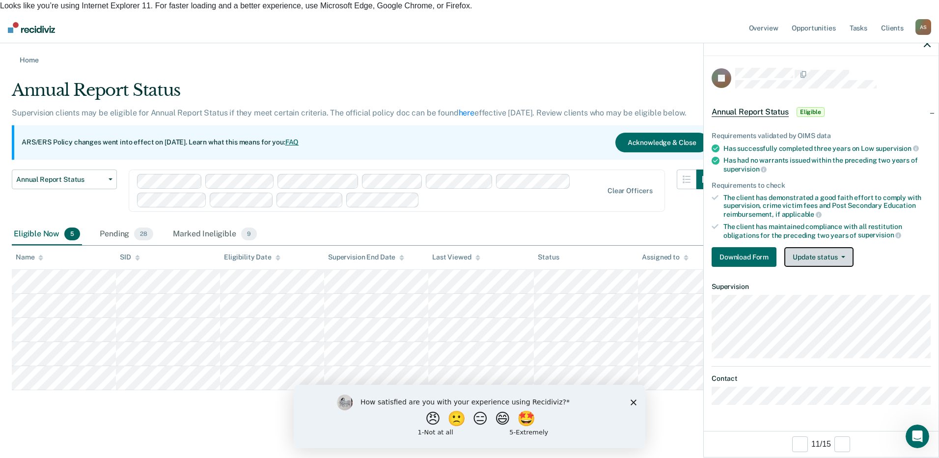
click at [818, 261] on button "Update status" at bounding box center [818, 257] width 69 height 20
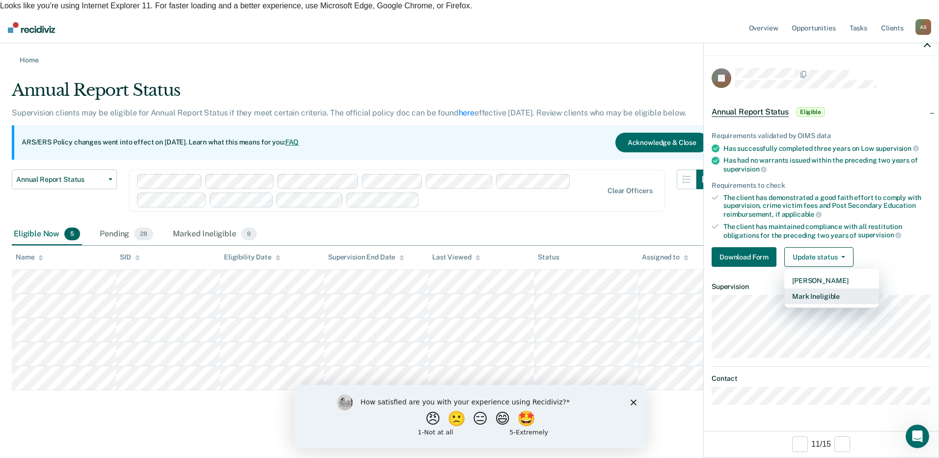
click at [816, 294] on button "Mark Ineligible" at bounding box center [831, 296] width 95 height 16
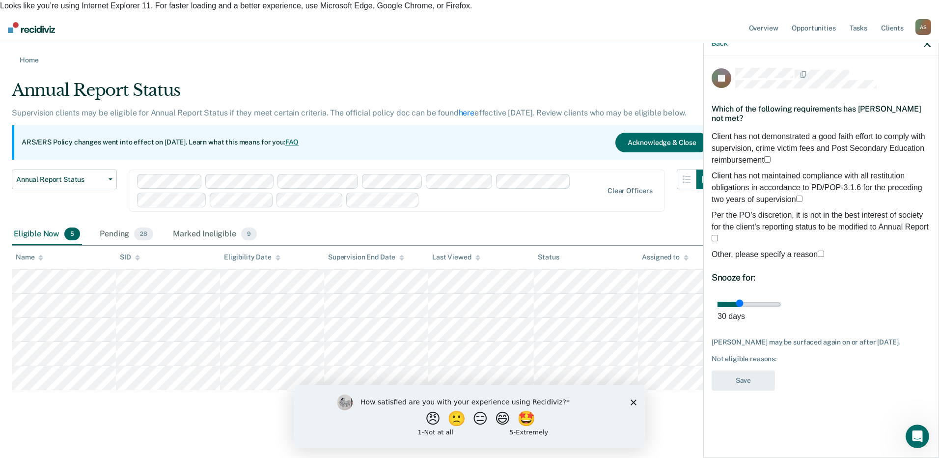
click at [770, 156] on span at bounding box center [770, 160] width 0 height 8
click at [764, 156] on input "Client has not demonstrated a good faith effort to comply with supervision, cri…" at bounding box center [767, 159] width 6 height 6
drag, startPoint x: 784, startPoint y: 299, endPoint x: 940, endPoint y: 294, distance: 156.2
type input "90"
click at [781, 301] on input "range" at bounding box center [748, 303] width 63 height 5
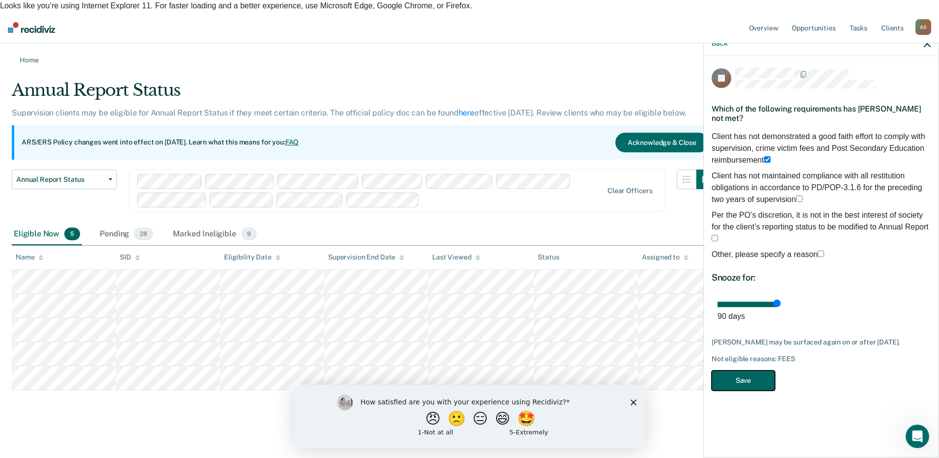
click at [744, 370] on button "Save" at bounding box center [742, 380] width 63 height 20
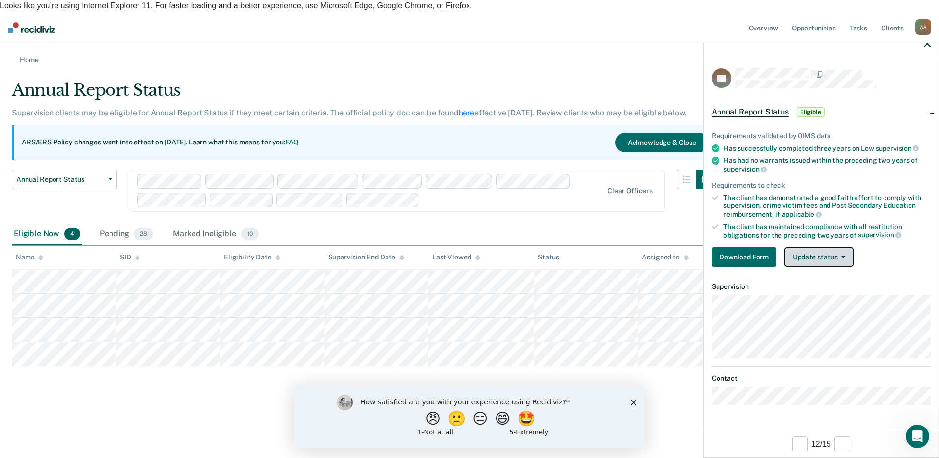
click at [806, 254] on button "Update status" at bounding box center [818, 257] width 69 height 20
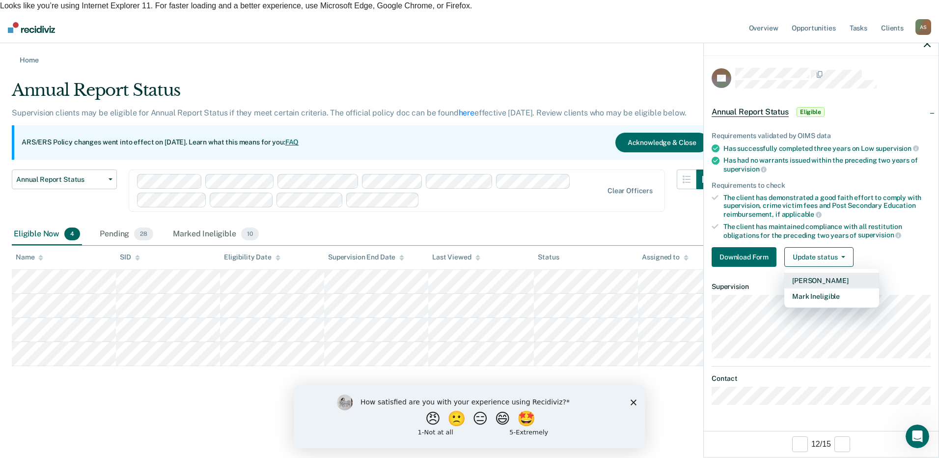
click at [810, 280] on button "Mark Pending" at bounding box center [831, 280] width 95 height 16
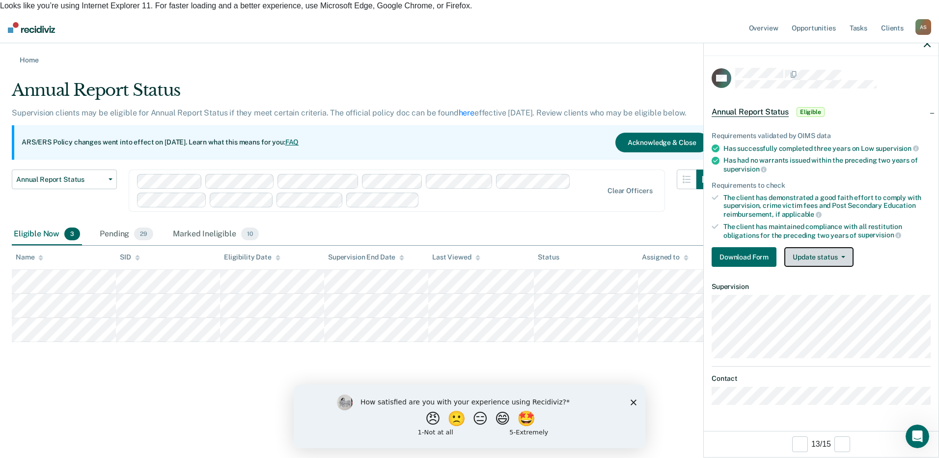
click at [827, 258] on button "Update status" at bounding box center [818, 257] width 69 height 20
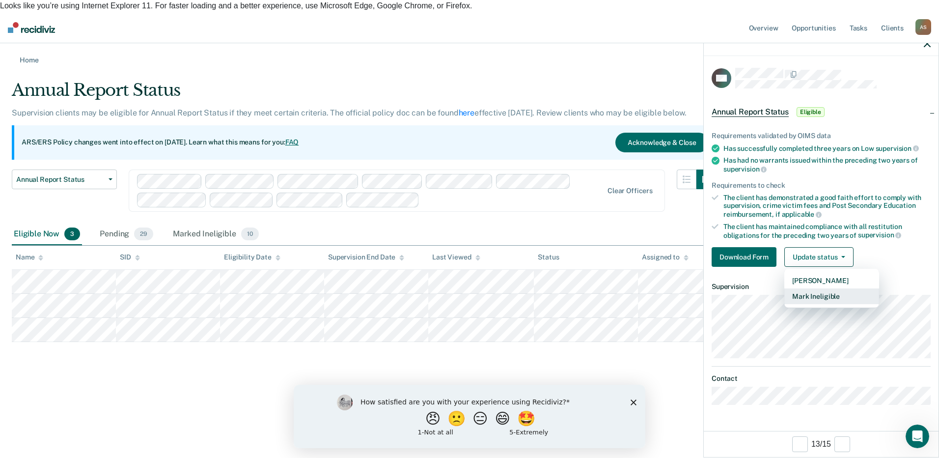
click at [826, 295] on button "Mark Ineligible" at bounding box center [831, 296] width 95 height 16
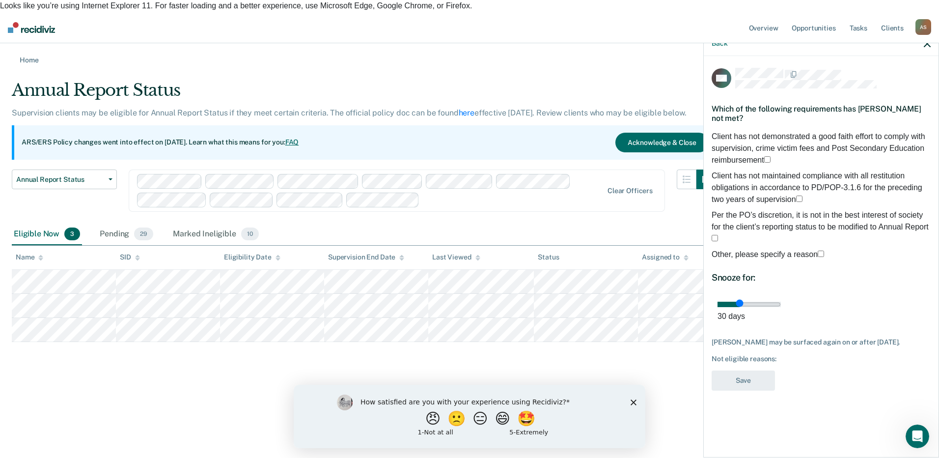
click at [770, 156] on span at bounding box center [770, 160] width 0 height 8
click at [764, 156] on input "Client has not demonstrated a good faith effort to comply with supervision, cri…" at bounding box center [767, 159] width 6 height 6
drag, startPoint x: 785, startPoint y: 297, endPoint x: 931, endPoint y: 292, distance: 145.9
type input "90"
click at [781, 301] on input "range" at bounding box center [748, 303] width 63 height 5
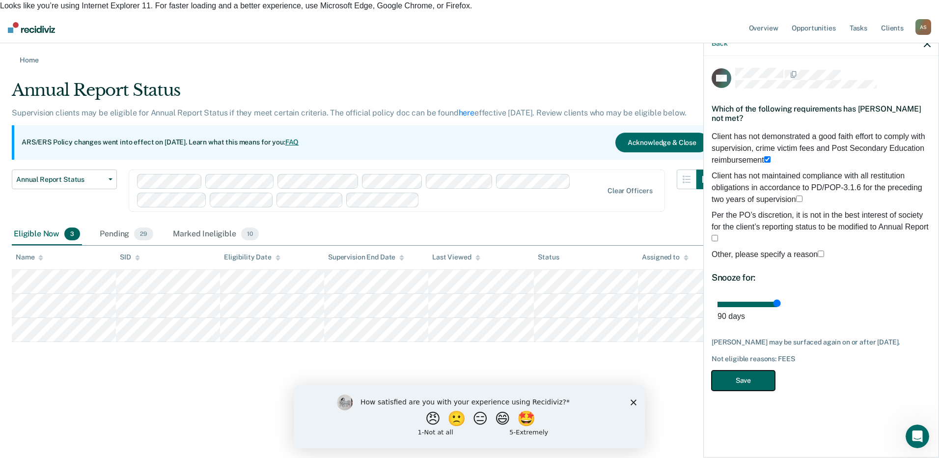
click at [738, 370] on button "Save" at bounding box center [742, 380] width 63 height 20
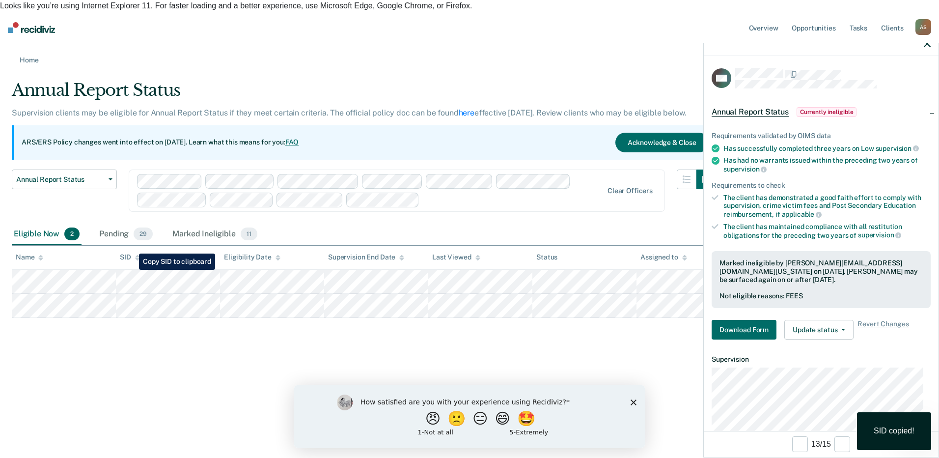
click at [161, 280] on tbody at bounding box center [469, 294] width 915 height 48
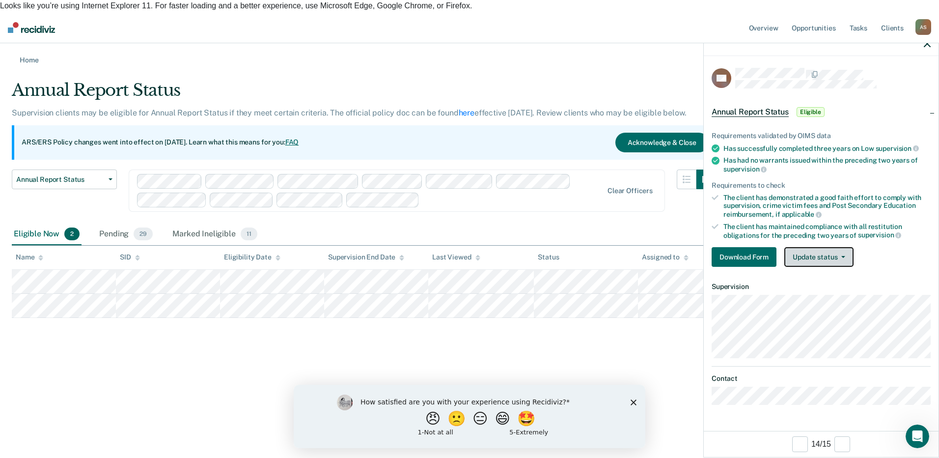
click at [806, 265] on button "Update status" at bounding box center [818, 257] width 69 height 20
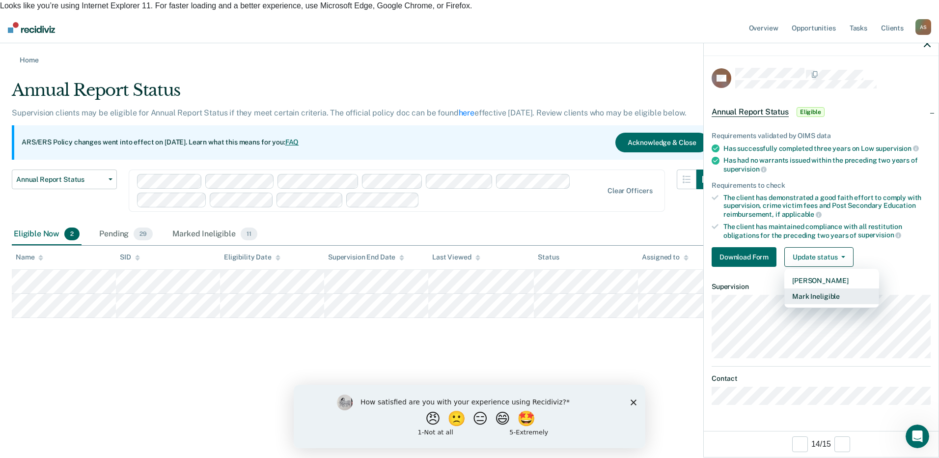
click at [811, 294] on button "Mark Ineligible" at bounding box center [831, 296] width 95 height 16
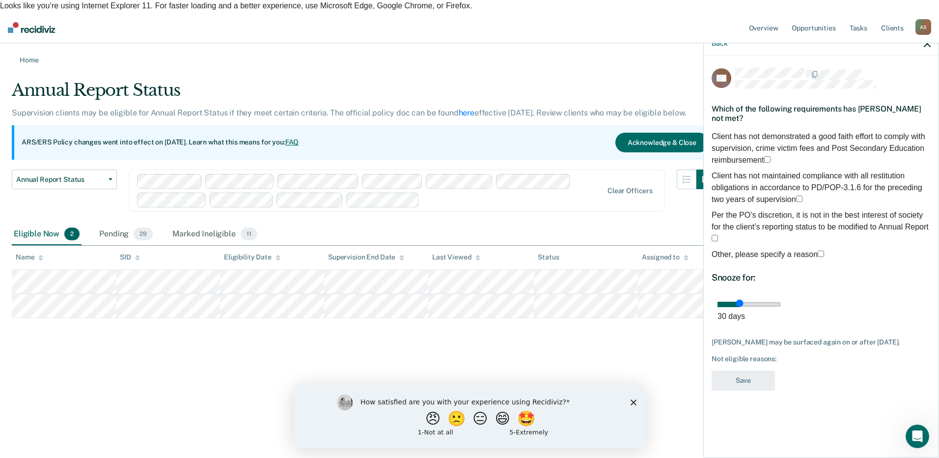
drag, startPoint x: 714, startPoint y: 128, endPoint x: 724, endPoint y: 141, distance: 16.2
click at [714, 128] on div "Which of the following requirements has William Ferguson not met?" at bounding box center [820, 113] width 219 height 34
click at [711, 131] on div "WF Which of the following requirements has William Ferguson not met? Client has…" at bounding box center [820, 255] width 235 height 399
click at [770, 156] on span at bounding box center [770, 160] width 0 height 8
click at [764, 156] on input "Client has not demonstrated a good faith effort to comply with supervision, cri…" at bounding box center [767, 159] width 6 height 6
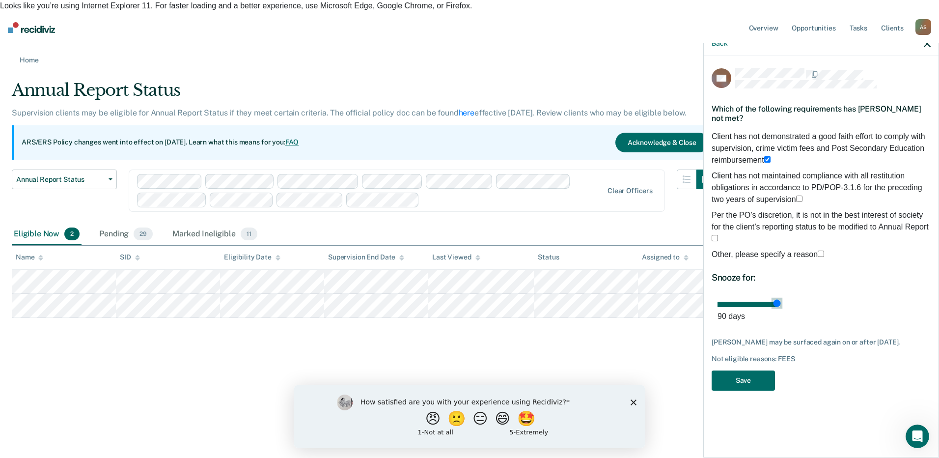
drag, startPoint x: 784, startPoint y: 297, endPoint x: 931, endPoint y: 300, distance: 146.8
type input "90"
click at [781, 301] on input "range" at bounding box center [748, 303] width 63 height 5
click at [745, 373] on button "Save" at bounding box center [742, 380] width 63 height 20
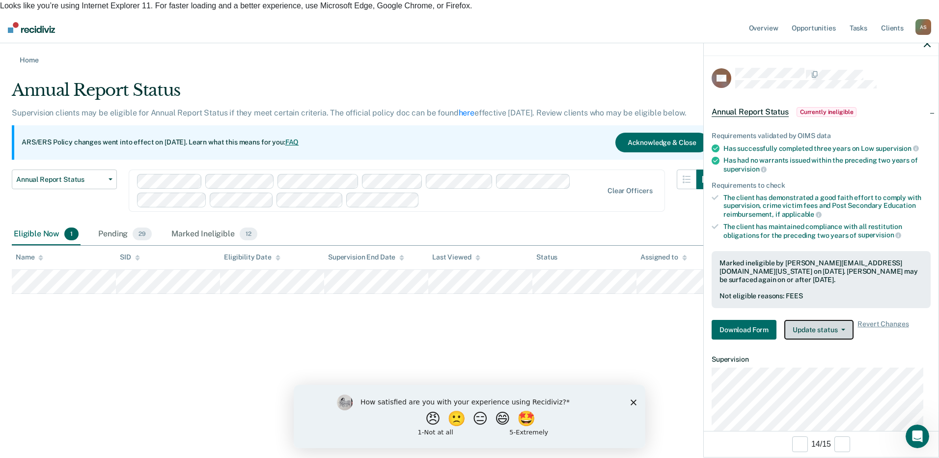
click at [792, 325] on button "Update status" at bounding box center [818, 330] width 69 height 20
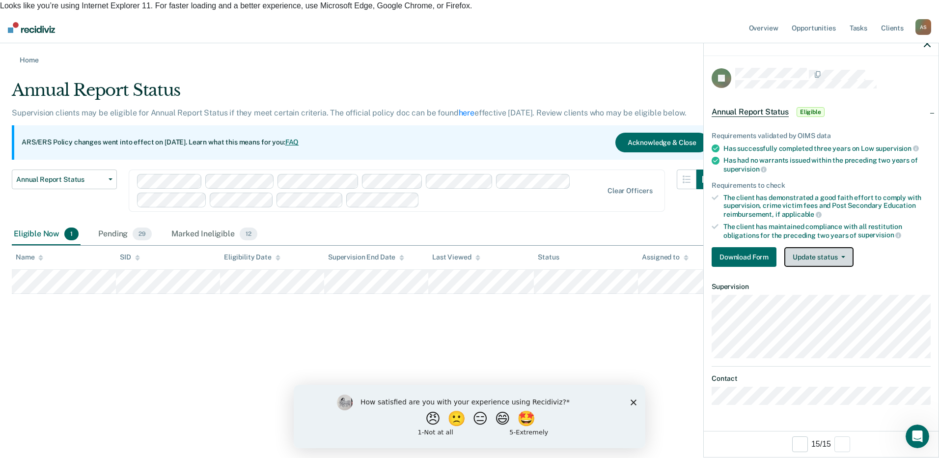
click at [812, 254] on button "Update status" at bounding box center [818, 257] width 69 height 20
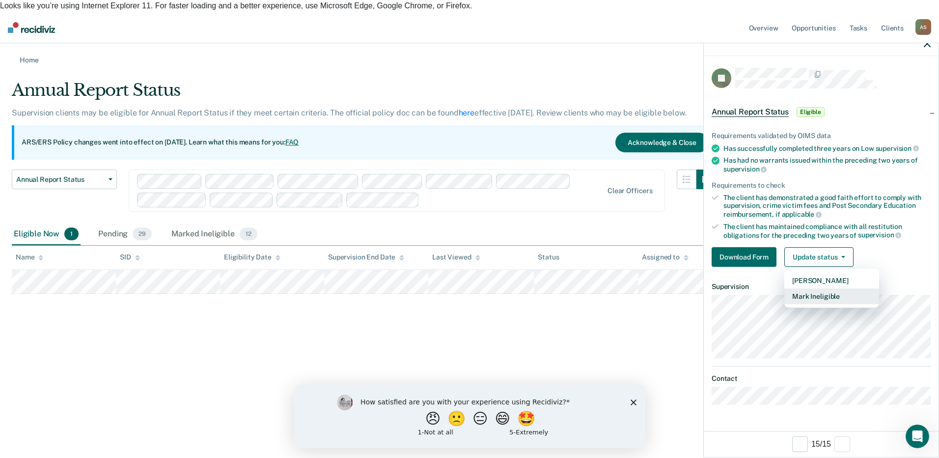
click at [814, 293] on button "Mark Ineligible" at bounding box center [831, 296] width 95 height 16
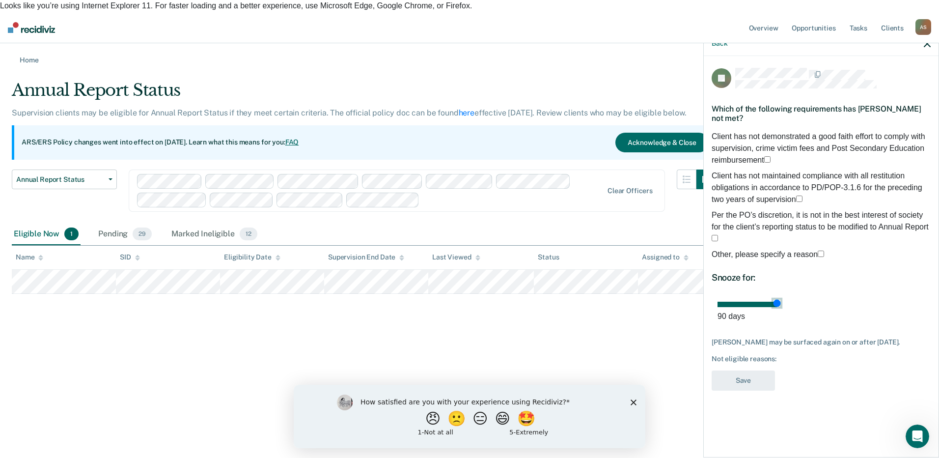
drag, startPoint x: 783, startPoint y: 296, endPoint x: 938, endPoint y: 299, distance: 155.2
type input "90"
click at [781, 301] on input "range" at bounding box center [748, 303] width 63 height 5
click at [713, 129] on div "Which of the following requirements has Johnathon Temple not met?" at bounding box center [820, 113] width 219 height 34
click at [770, 156] on span at bounding box center [770, 160] width 0 height 8
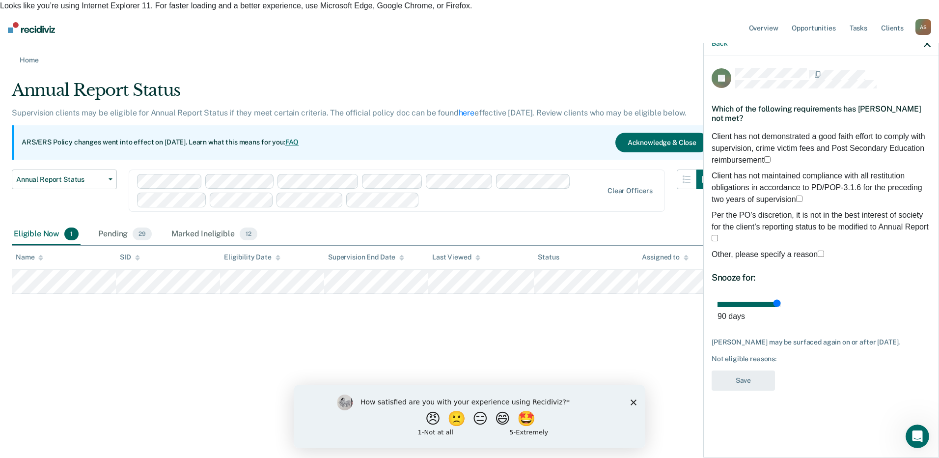
click at [764, 156] on input "Client has not demonstrated a good faith effort to comply with supervision, cri…" at bounding box center [767, 159] width 6 height 6
click at [764, 374] on button "Save" at bounding box center [742, 380] width 63 height 20
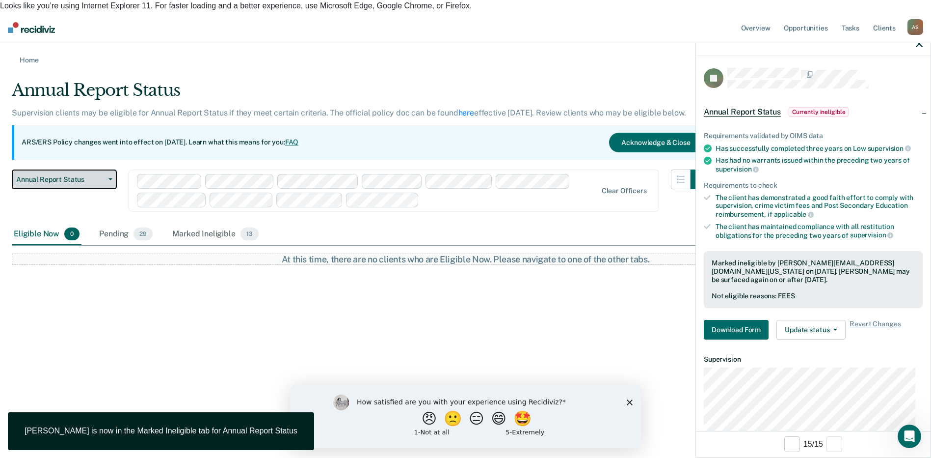
click at [34, 175] on span "Annual Report Status" at bounding box center [60, 179] width 88 height 8
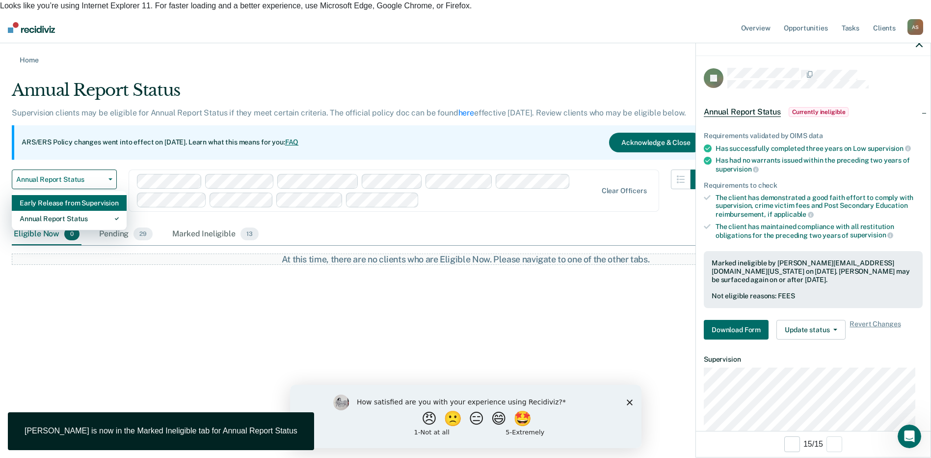
click at [43, 195] on div "Early Release from Supervision" at bounding box center [69, 203] width 99 height 16
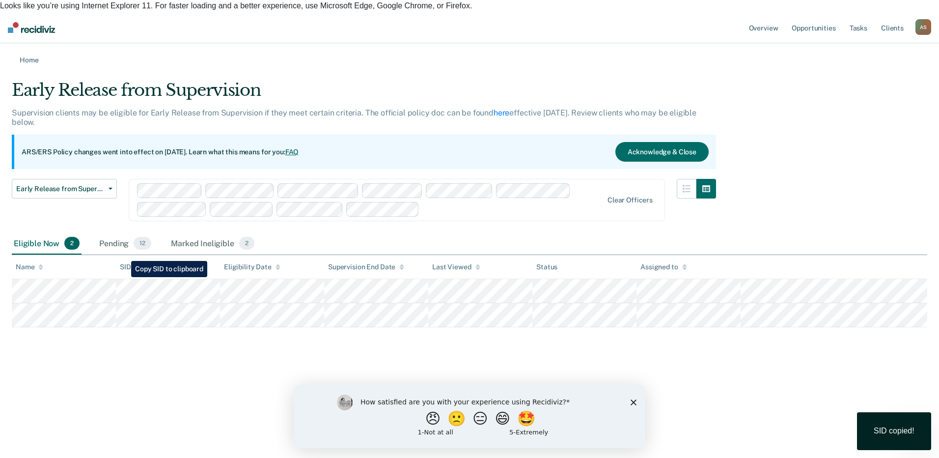
click at [160, 286] on tbody at bounding box center [469, 303] width 915 height 48
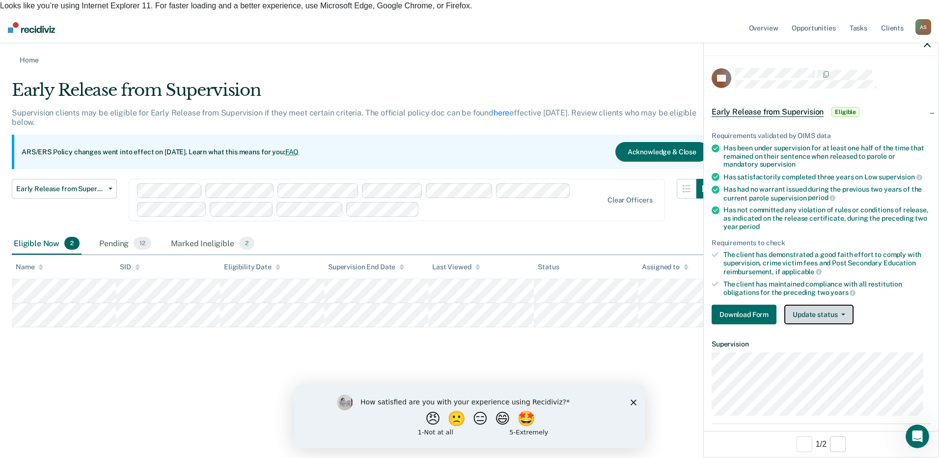
click at [817, 310] on button "Update status" at bounding box center [818, 314] width 69 height 20
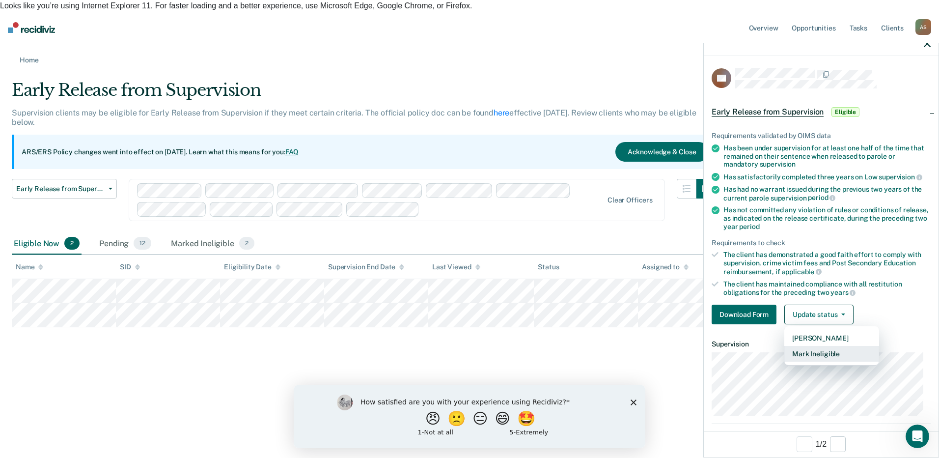
click at [816, 354] on button "Mark Ineligible" at bounding box center [831, 354] width 95 height 16
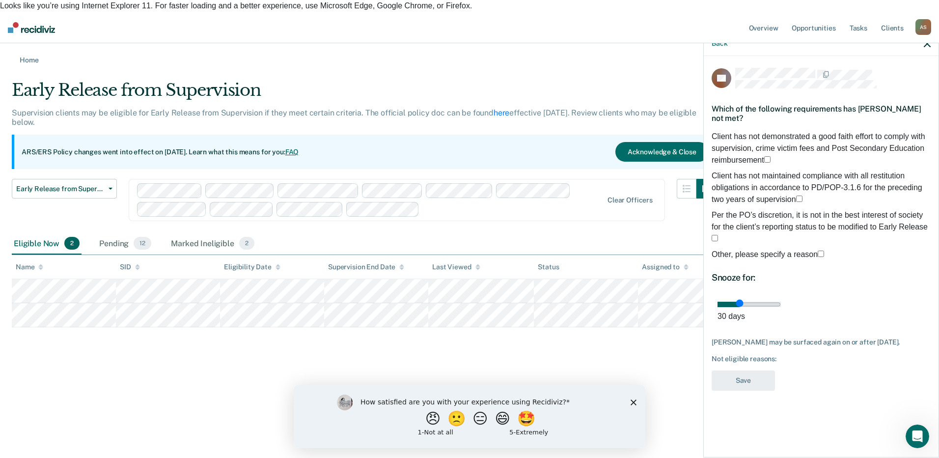
click at [770, 156] on span at bounding box center [770, 160] width 0 height 8
click at [764, 156] on input "Client has not demonstrated a good faith effort to comply with supervision, cri…" at bounding box center [767, 159] width 6 height 6
drag, startPoint x: 785, startPoint y: 298, endPoint x: 904, endPoint y: 301, distance: 118.3
type input "90"
click at [781, 301] on input "range" at bounding box center [748, 303] width 63 height 5
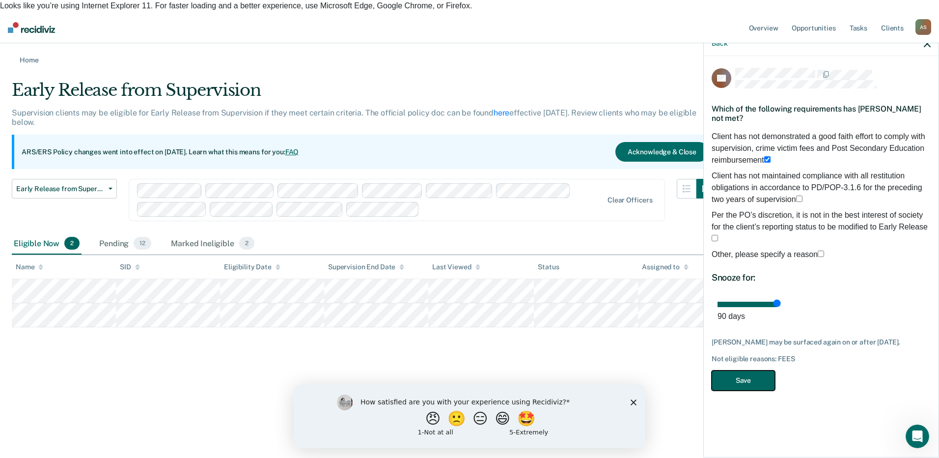
click at [749, 375] on button "Save" at bounding box center [742, 380] width 63 height 20
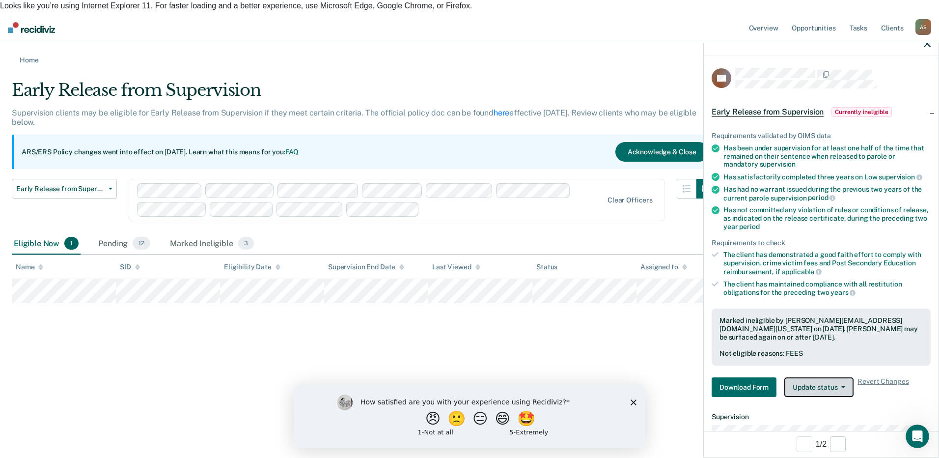
click at [819, 392] on button "Update status" at bounding box center [818, 387] width 69 height 20
click at [828, 406] on button "Mark Pending" at bounding box center [831, 411] width 95 height 16
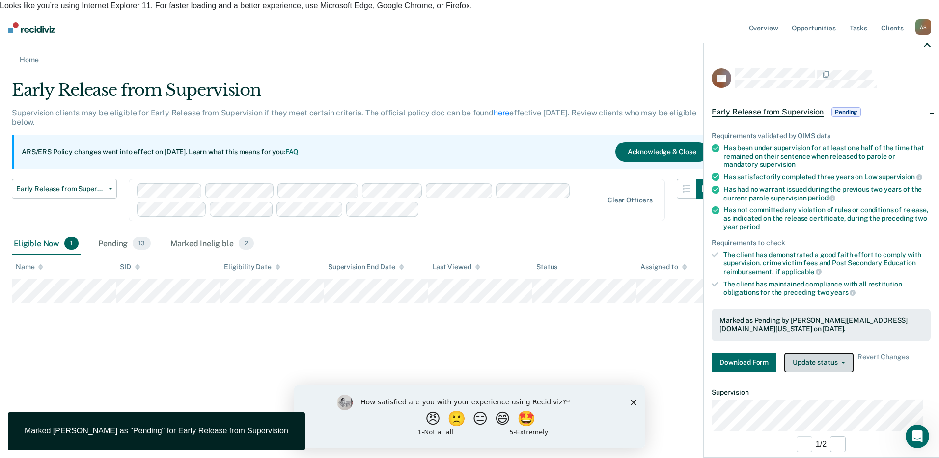
click at [825, 360] on button "Update status" at bounding box center [818, 362] width 69 height 20
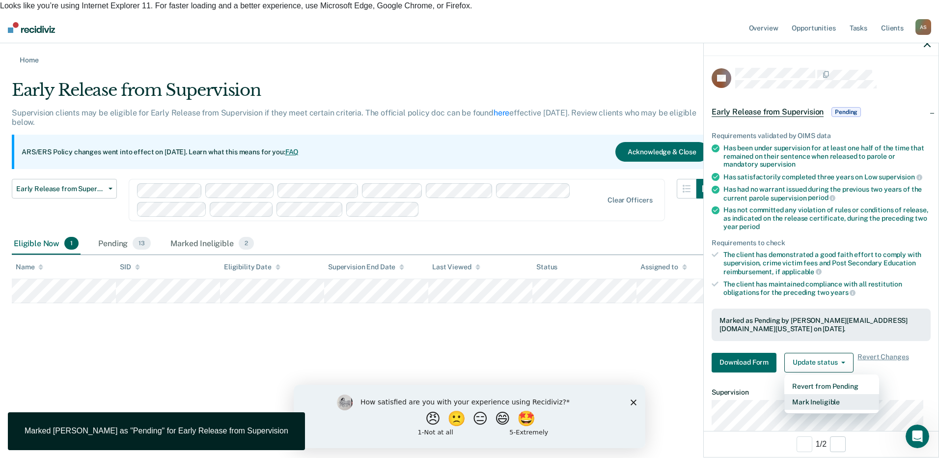
click at [822, 404] on button "Mark Ineligible" at bounding box center [831, 402] width 95 height 16
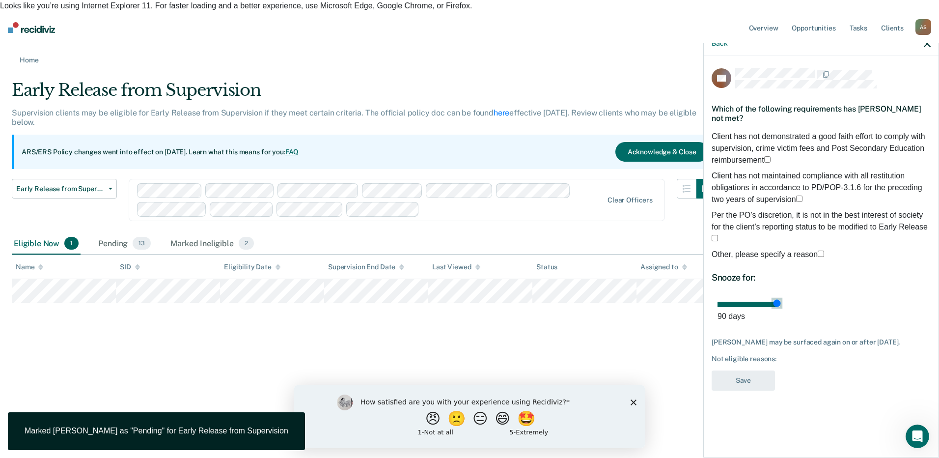
drag, startPoint x: 784, startPoint y: 297, endPoint x: 892, endPoint y: 267, distance: 112.1
type input "90"
click at [781, 301] on input "range" at bounding box center [748, 303] width 63 height 5
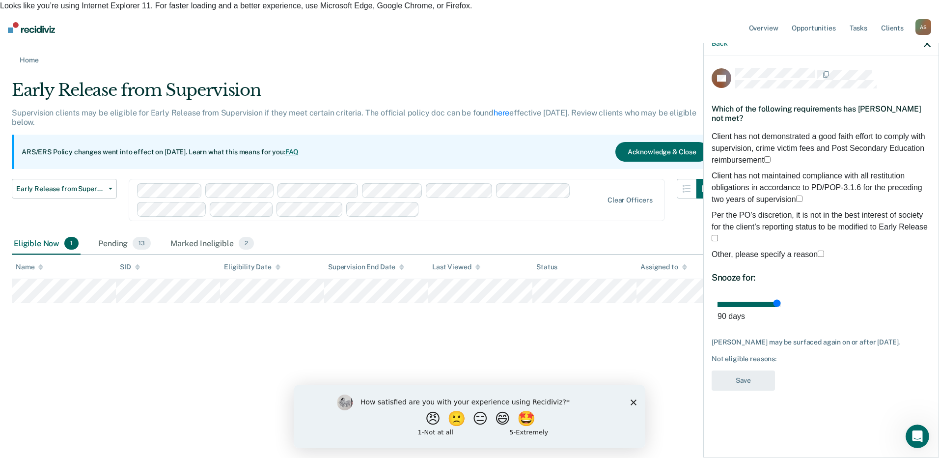
click at [770, 156] on span at bounding box center [770, 160] width 0 height 8
click at [764, 156] on input "Client has not demonstrated a good faith effort to comply with supervision, cri…" at bounding box center [767, 159] width 6 height 6
click at [753, 378] on button "Save" at bounding box center [742, 380] width 63 height 20
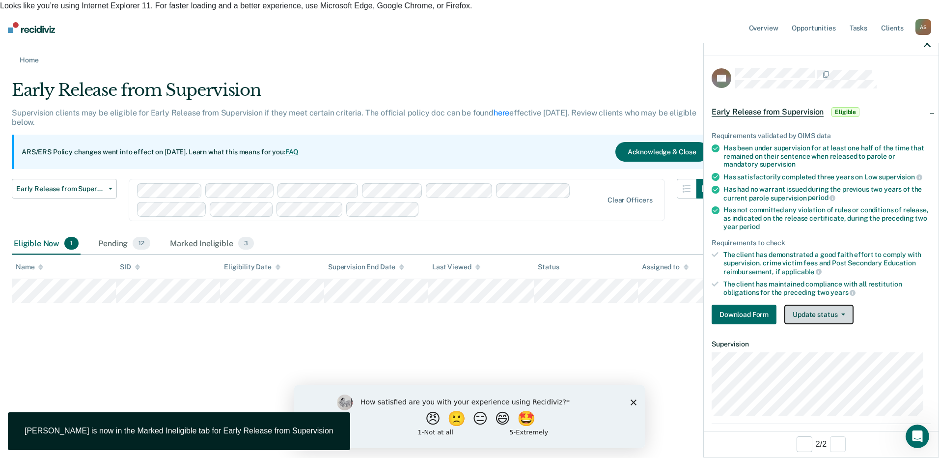
drag, startPoint x: 810, startPoint y: 318, endPoint x: 821, endPoint y: 323, distance: 12.6
click at [810, 318] on button "Update status" at bounding box center [818, 314] width 69 height 20
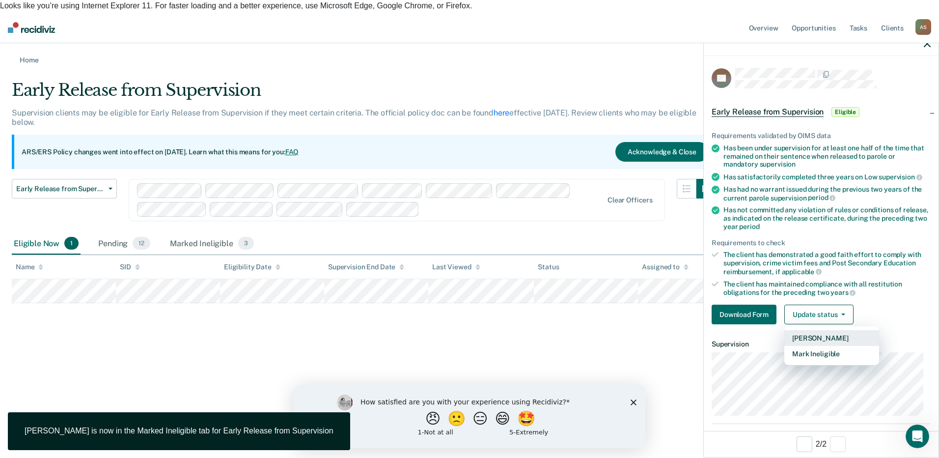
click at [830, 336] on button "Mark Pending" at bounding box center [831, 338] width 95 height 16
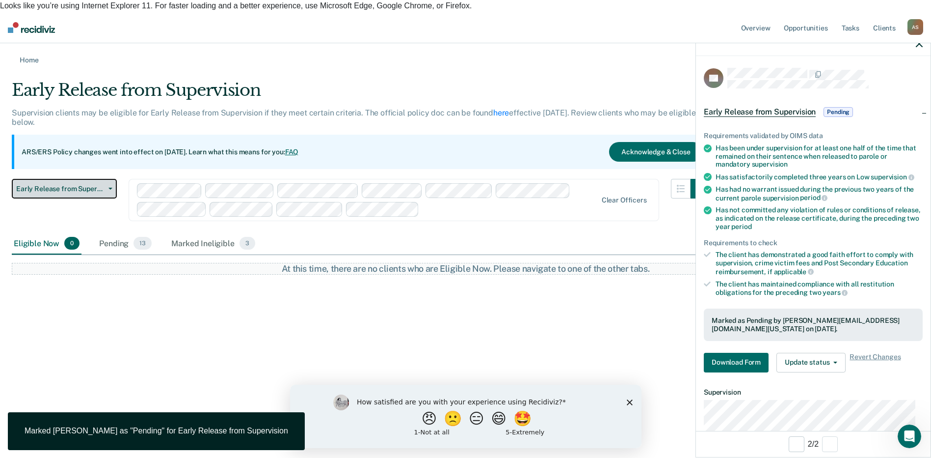
click at [66, 185] on span "Early Release from Supervision" at bounding box center [60, 189] width 88 height 8
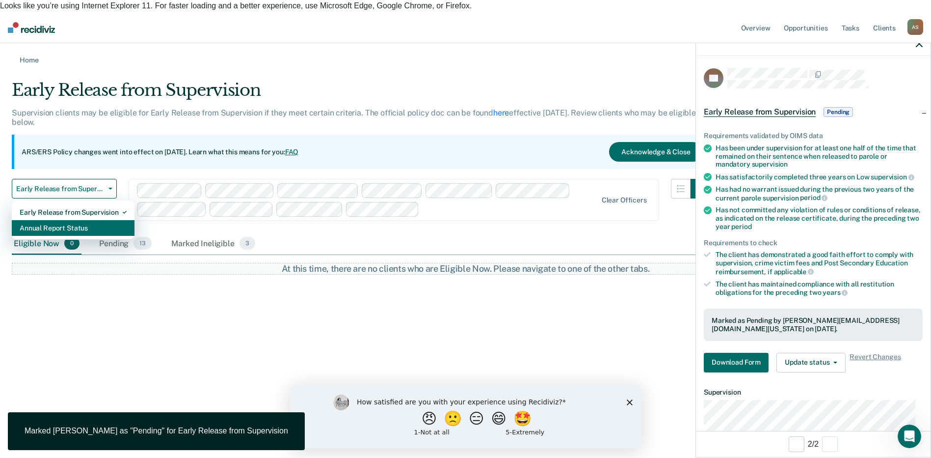
click at [72, 221] on div "Annual Report Status" at bounding box center [73, 228] width 107 height 16
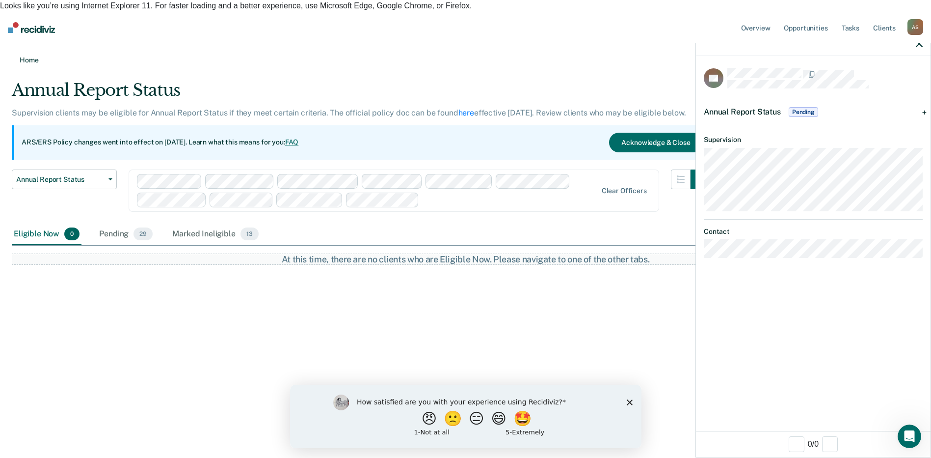
click at [20, 55] on link "Home" at bounding box center [466, 59] width 908 height 9
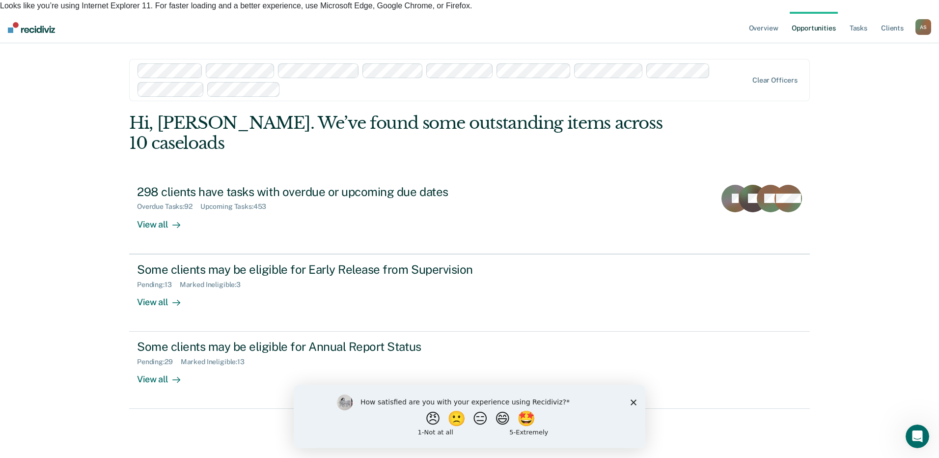
click at [805, 15] on link "Opportunities" at bounding box center [813, 27] width 48 height 31
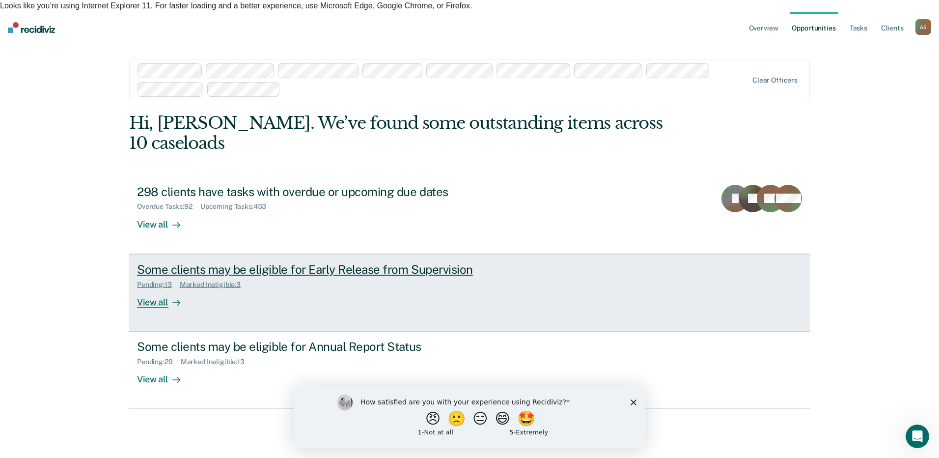
click at [142, 288] on div "View all" at bounding box center [164, 297] width 55 height 19
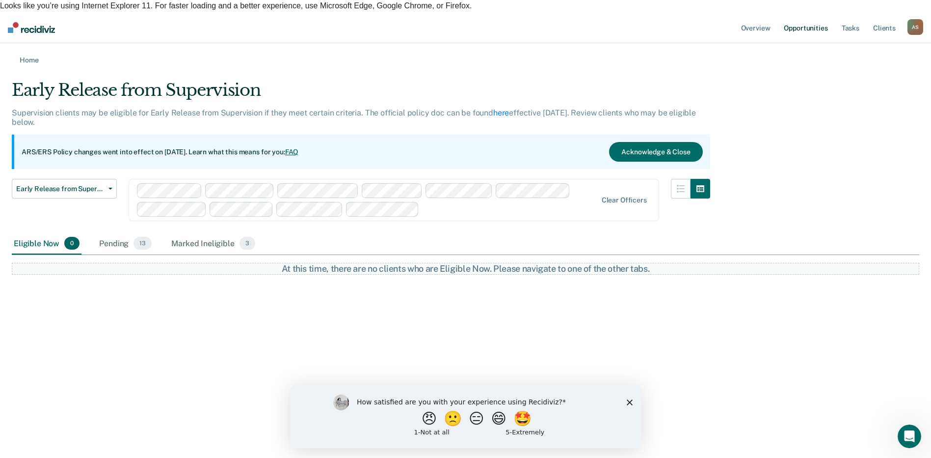
click at [796, 20] on link "Opportunities" at bounding box center [806, 27] width 48 height 31
